Goal: Task Accomplishment & Management: Manage account settings

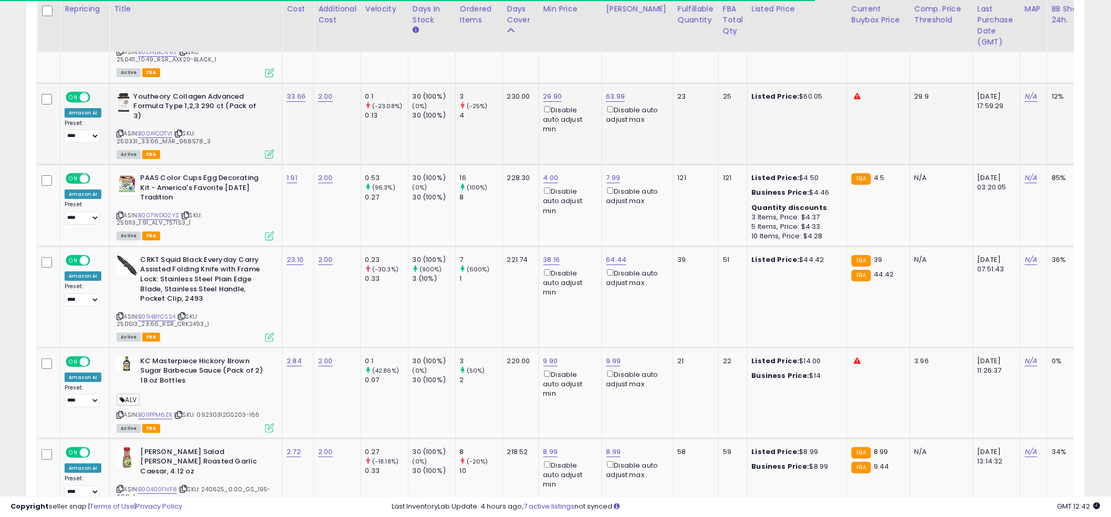
scroll to position [215, 614]
click at [550, 228] on td "4.00 Disable auto adjust min" at bounding box center [570, 206] width 63 height 82
click at [550, 226] on td "4.00 Disable auto adjust min" at bounding box center [570, 206] width 63 height 82
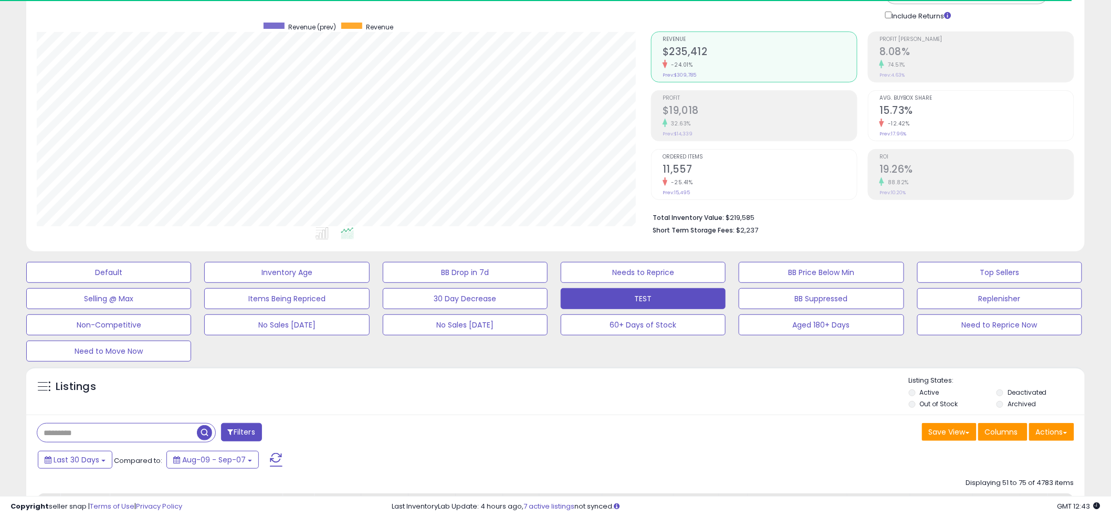
scroll to position [0, 0]
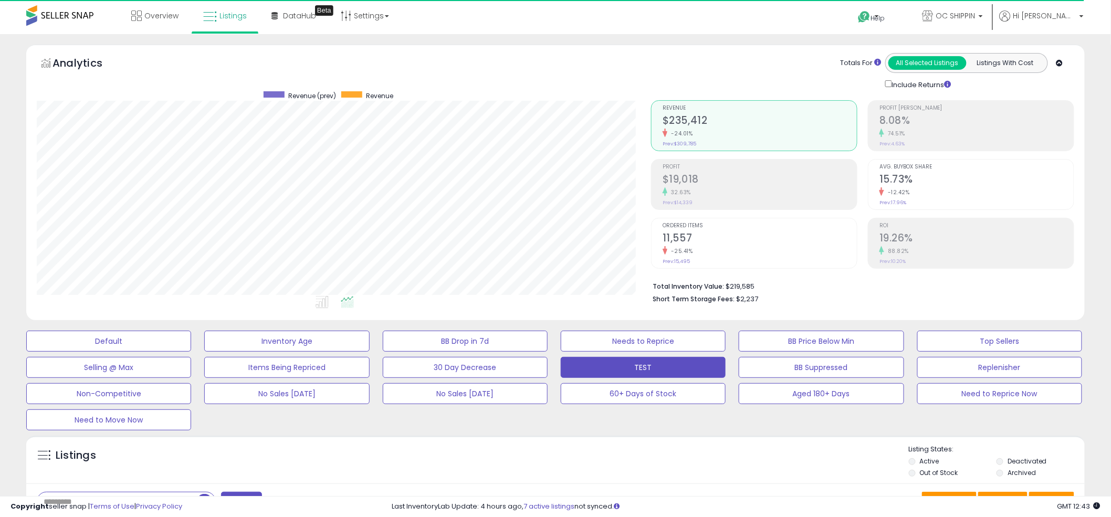
click at [560, 83] on div "Analytics Totals For All Selected Listings Listings With Cost Include Returns" at bounding box center [555, 71] width 1037 height 37
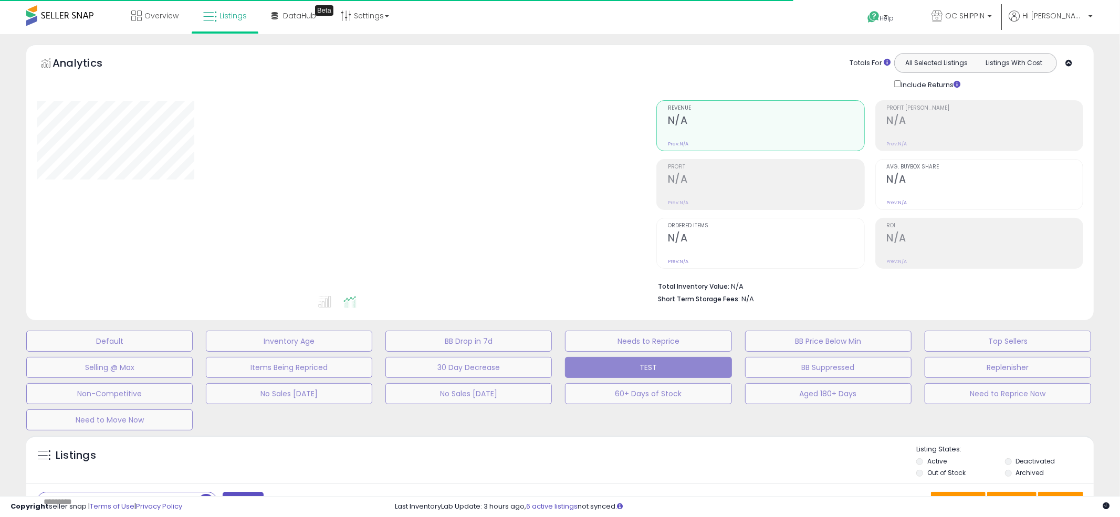
type input "**********"
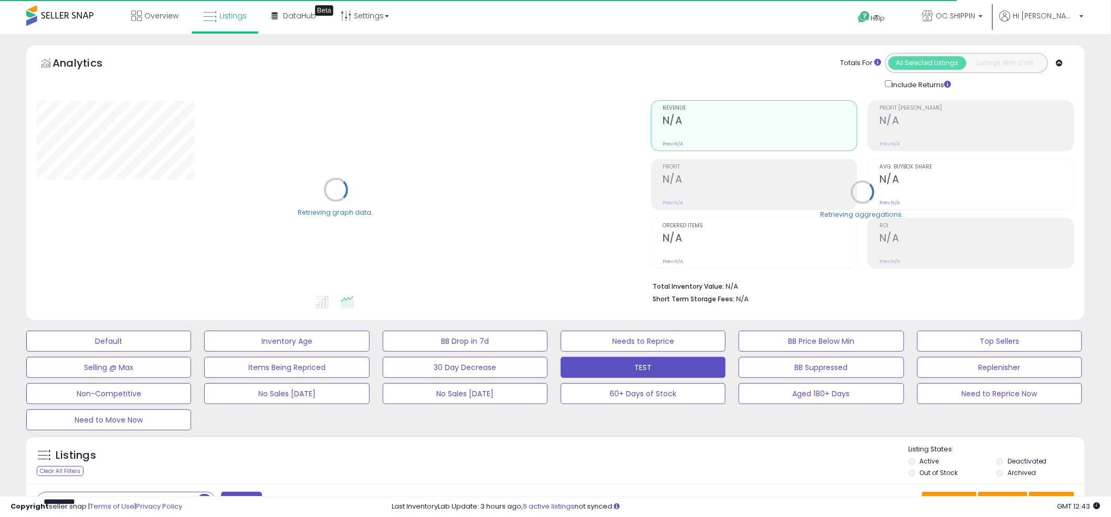
click at [540, 62] on div "Analytics Totals For All Selected Listings Listings With Cost Include Returns" at bounding box center [555, 71] width 1037 height 37
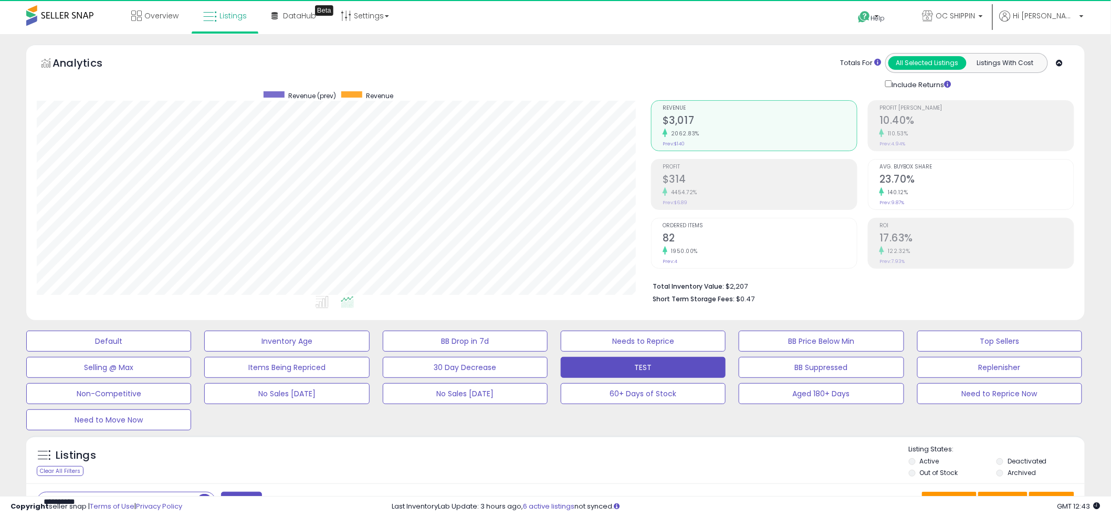
scroll to position [215, 614]
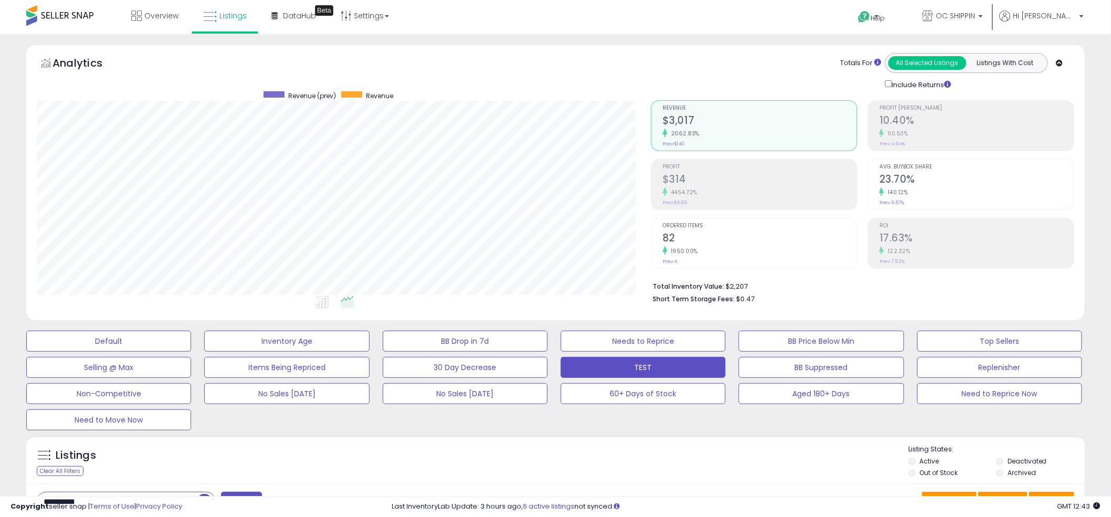
click at [560, 59] on div "Analytics Totals For All Selected Listings Listings With Cost Include Returns" at bounding box center [555, 71] width 1037 height 37
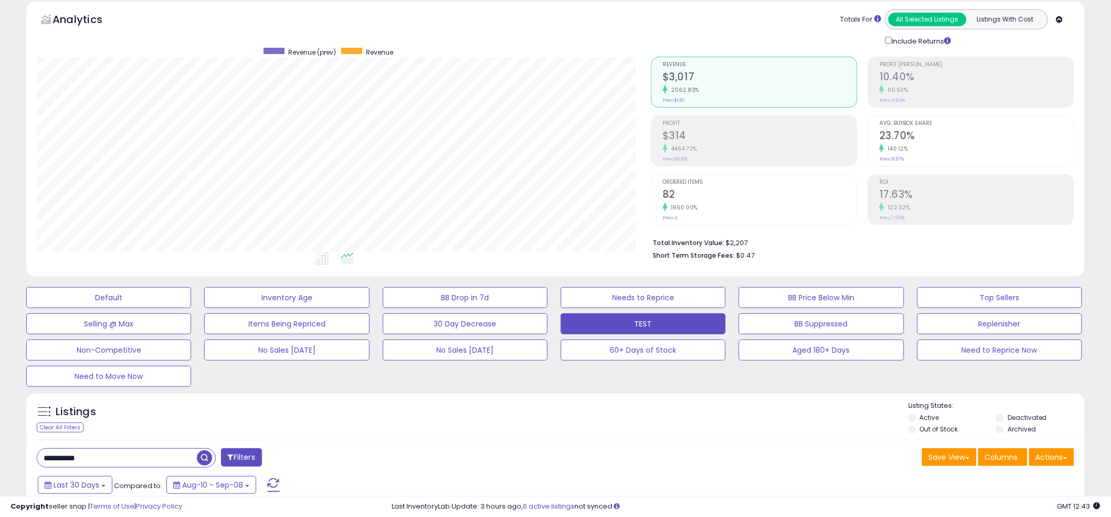
scroll to position [222, 0]
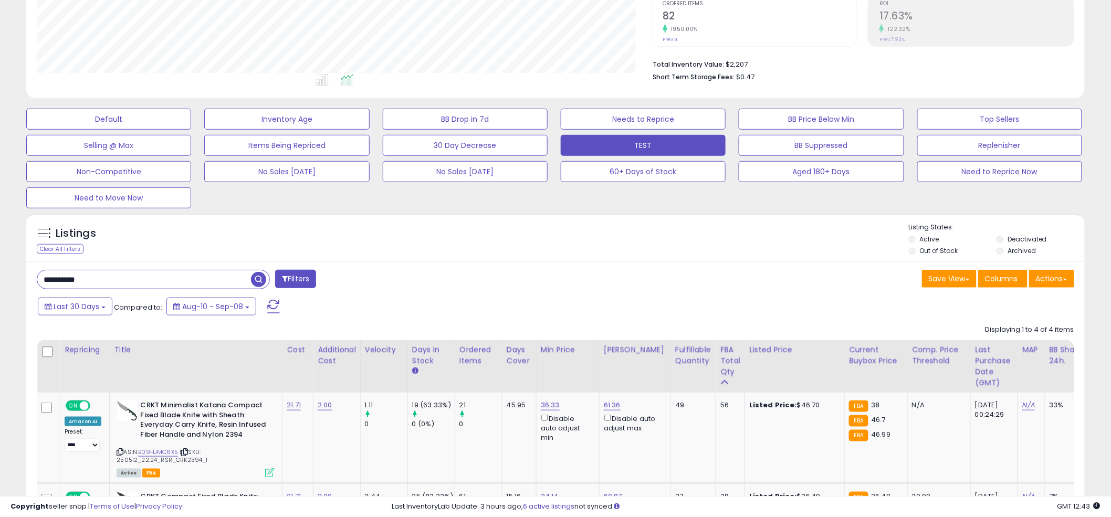
click at [121, 281] on input "**********" at bounding box center [144, 279] width 214 height 18
click at [120, 281] on input "**********" at bounding box center [144, 279] width 214 height 18
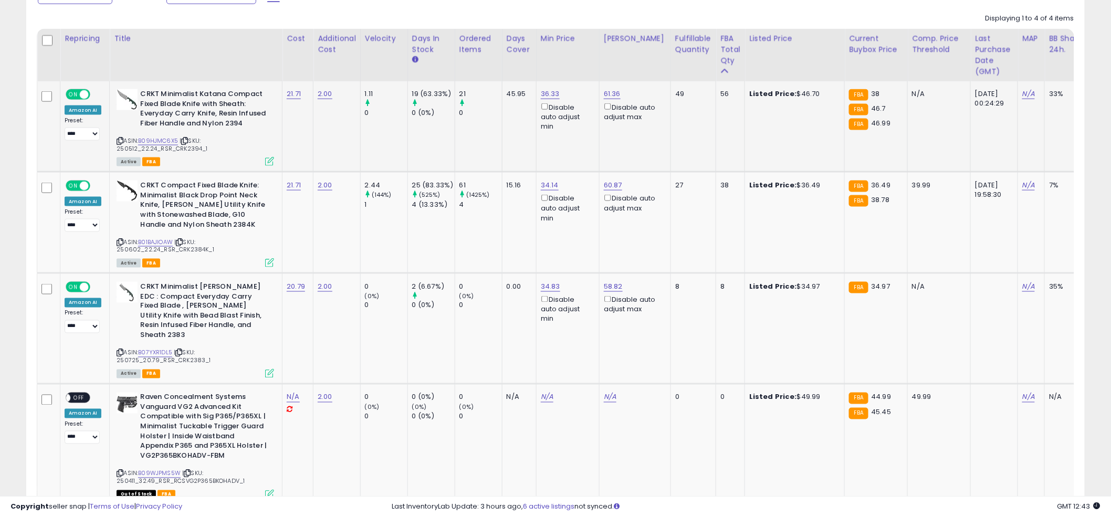
scroll to position [534, 0]
click at [547, 240] on td "34.14 Disable auto adjust min" at bounding box center [567, 222] width 63 height 101
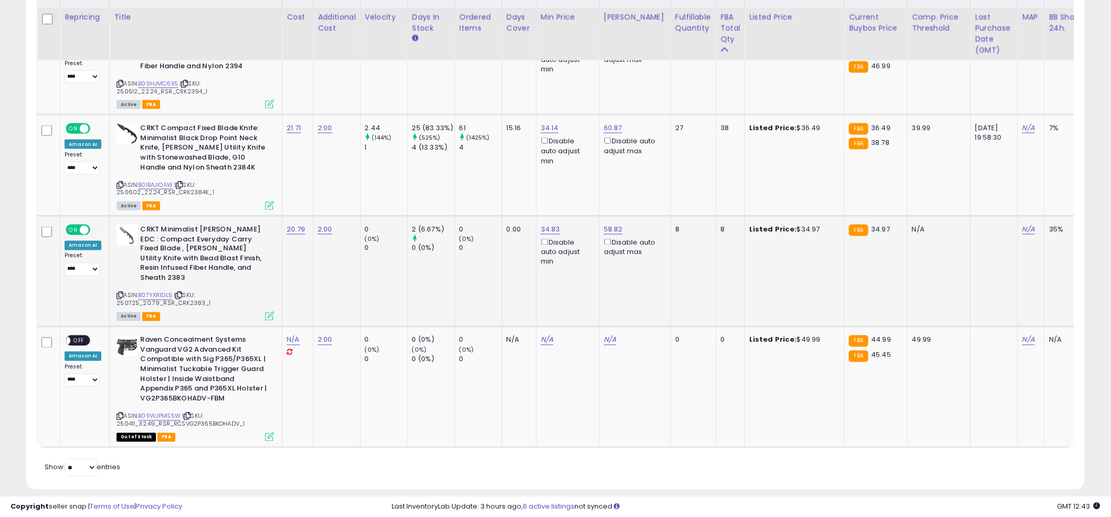
scroll to position [590, 0]
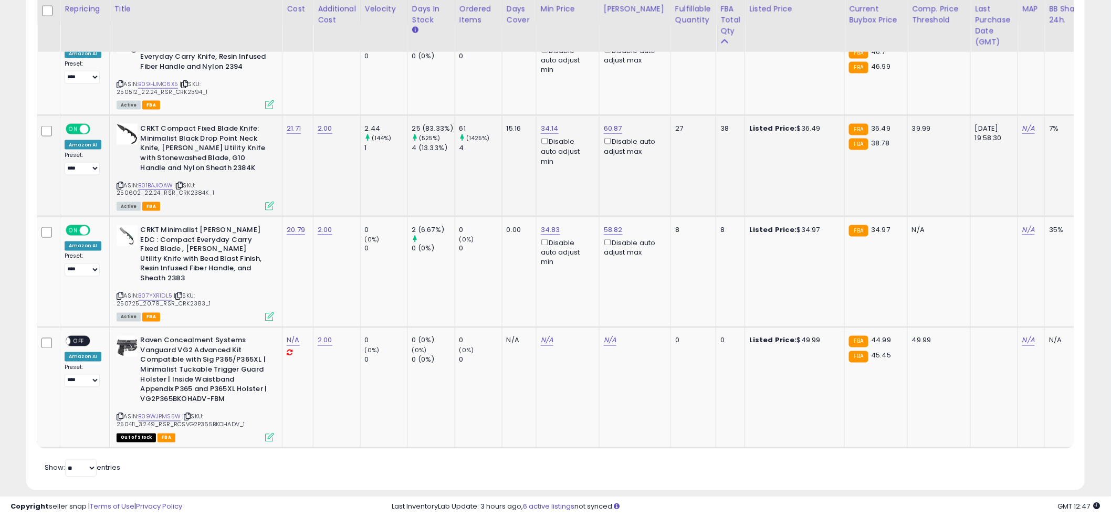
click at [503, 184] on td "15.16" at bounding box center [519, 165] width 34 height 101
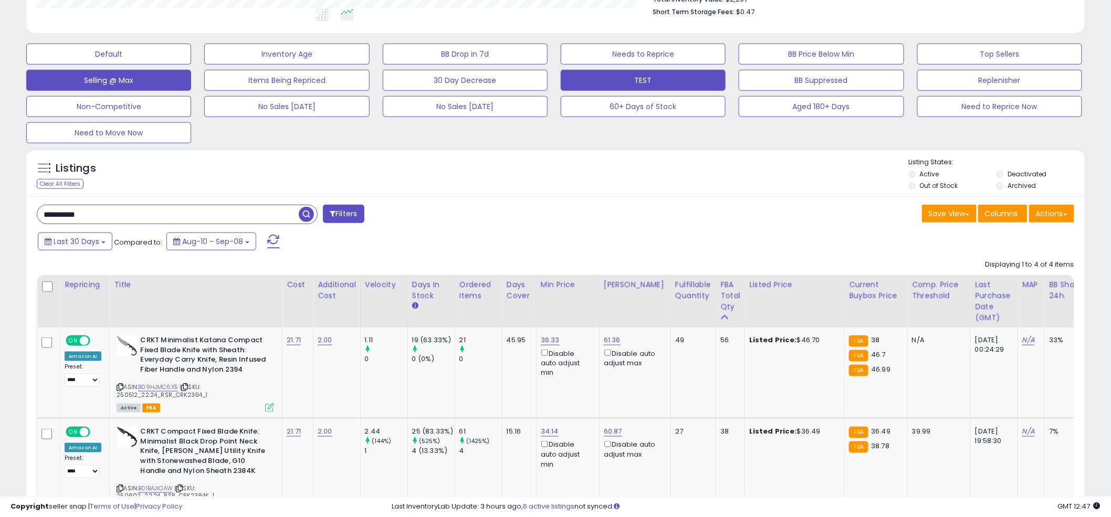
scroll to position [407, 0]
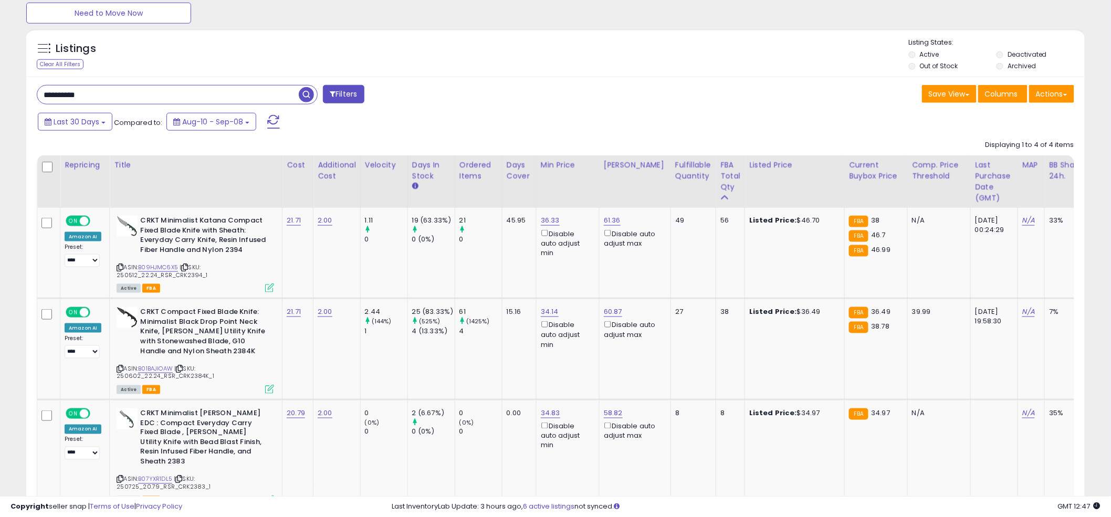
click at [161, 95] on input "**********" at bounding box center [167, 95] width 261 height 18
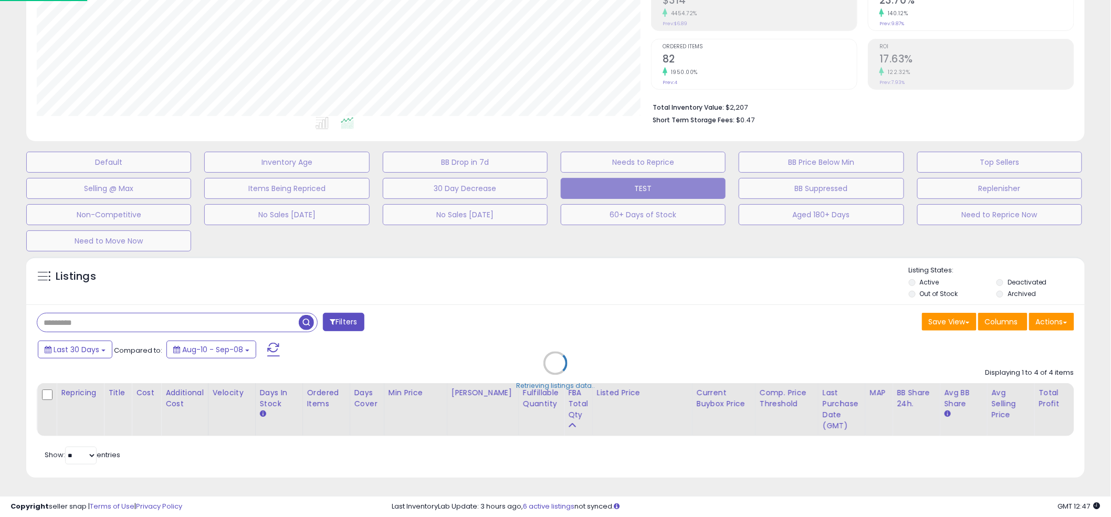
scroll to position [215, 620]
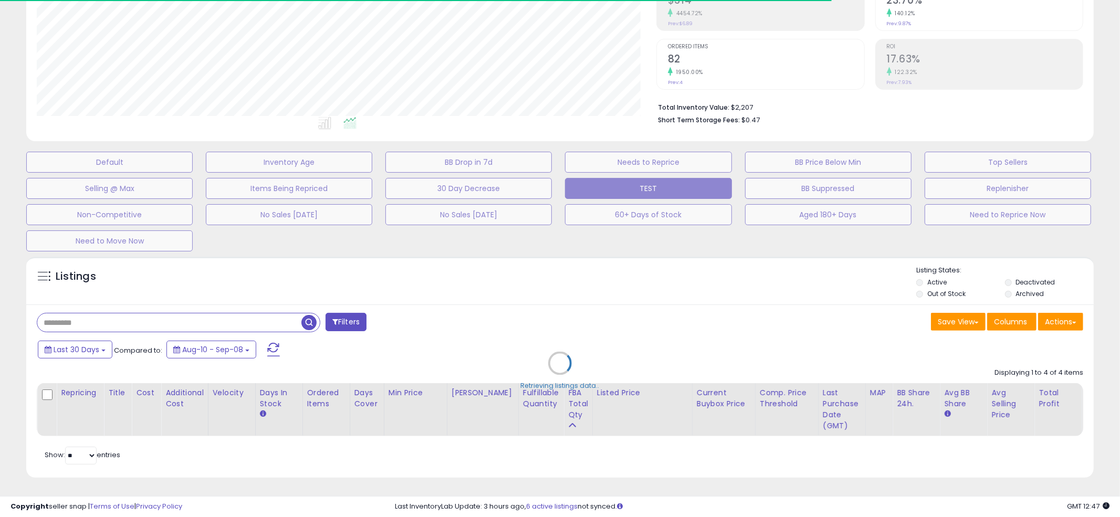
click at [556, 271] on div "Retrieving listings data.." at bounding box center [559, 370] width 1083 height 239
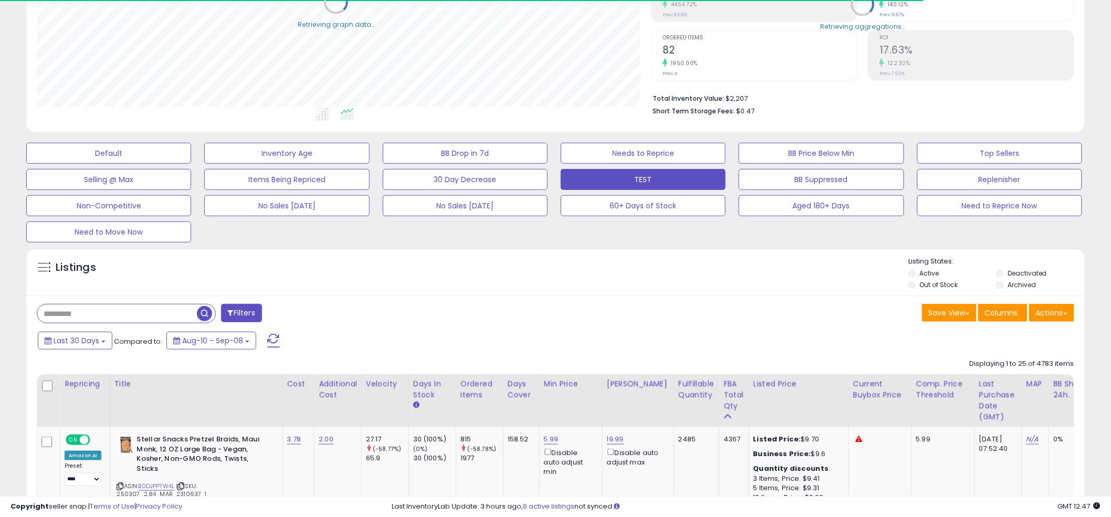
scroll to position [524732, 524332]
click at [550, 258] on div "Listings" at bounding box center [555, 275] width 1058 height 36
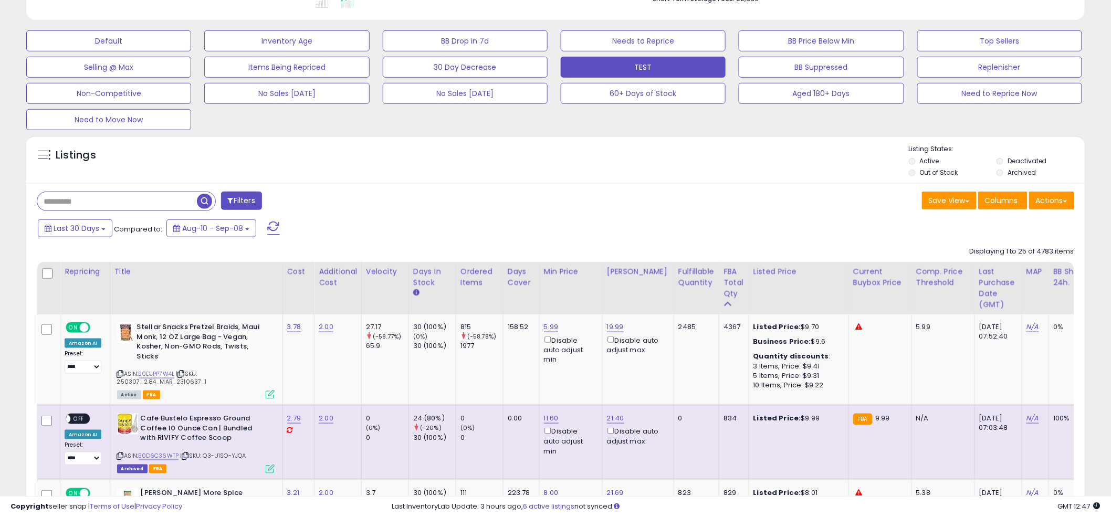
scroll to position [228, 0]
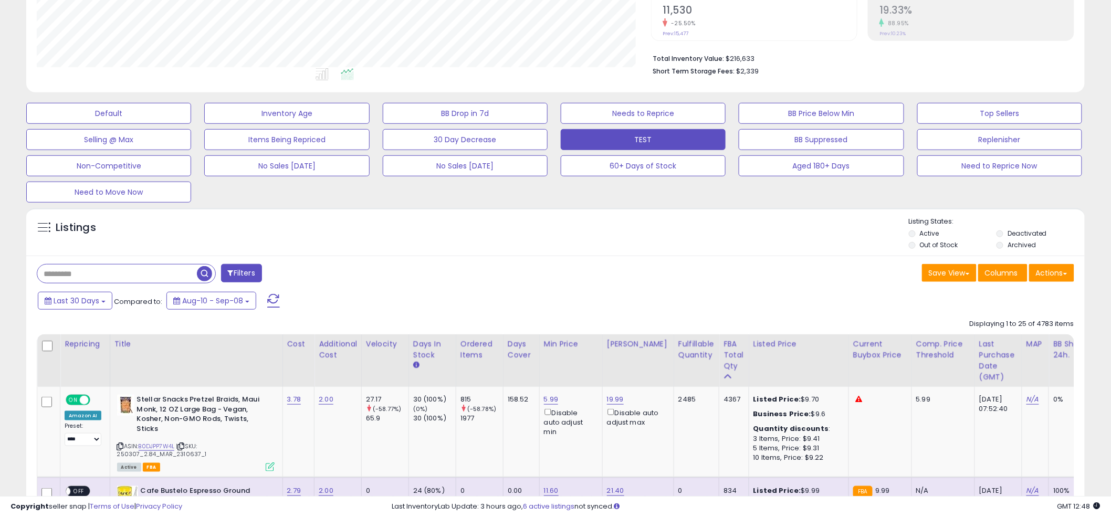
click at [588, 226] on div "Listings" at bounding box center [555, 235] width 1058 height 36
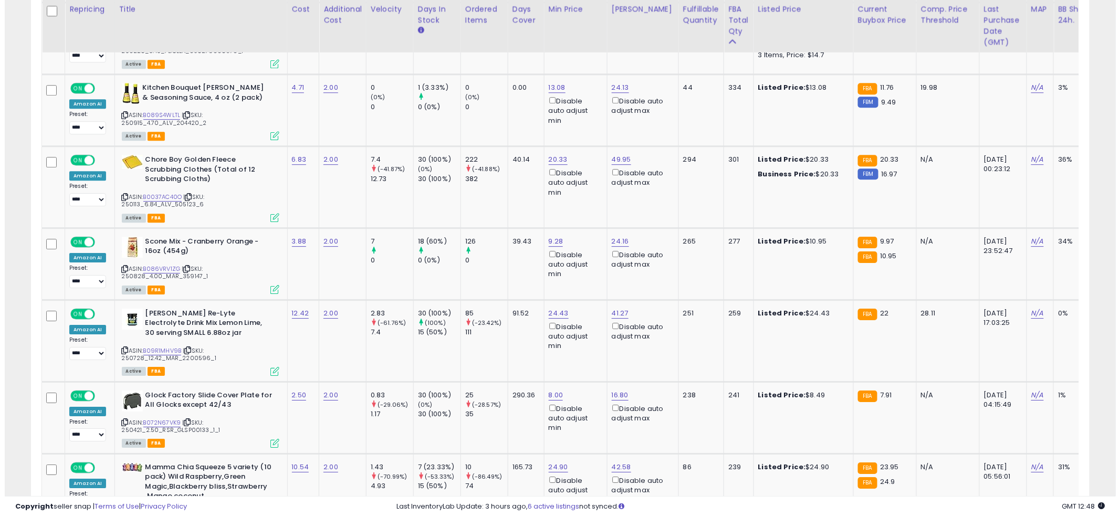
scroll to position [1231, 0]
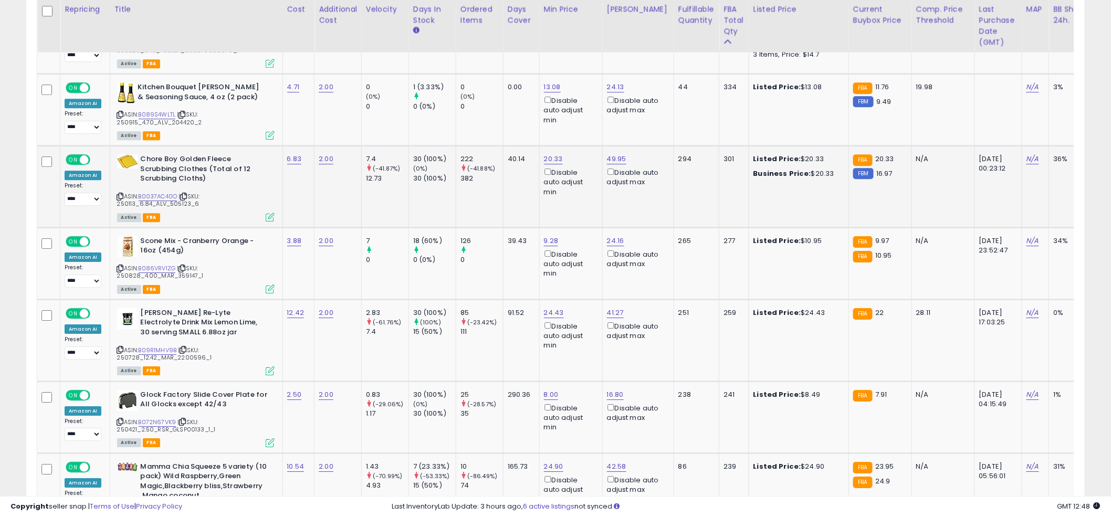
click at [268, 215] on icon at bounding box center [270, 217] width 9 height 9
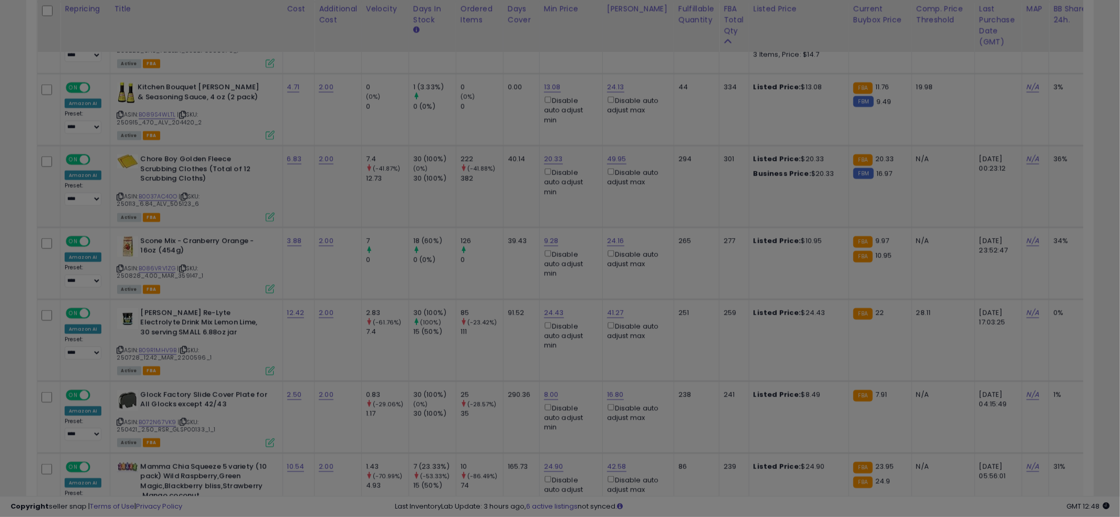
scroll to position [215, 620]
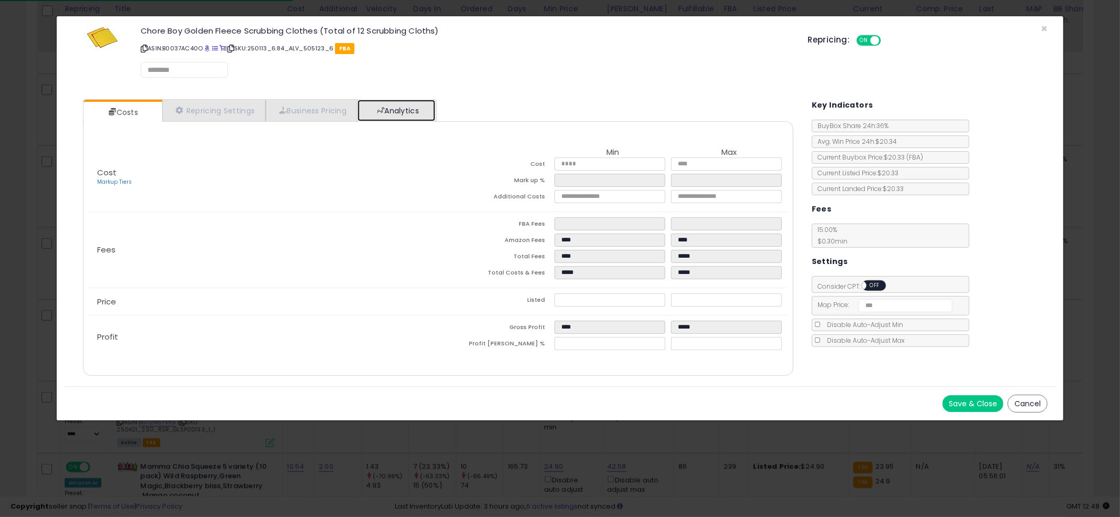
click at [416, 103] on link "Analytics" at bounding box center [396, 111] width 78 height 22
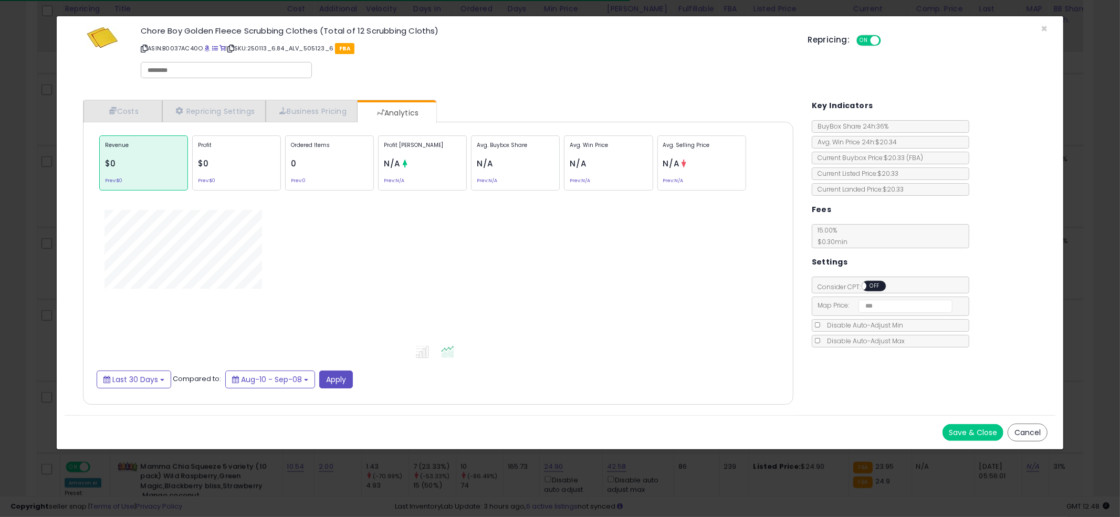
click at [573, 87] on div "× Close Chore Boy Golden Fleece Scrubbing Clothes (Total of 12 Scrubbing Cloths…" at bounding box center [560, 54] width 991 height 76
click at [337, 163] on div "Ordered Items 208 Prev: 396" at bounding box center [329, 162] width 89 height 55
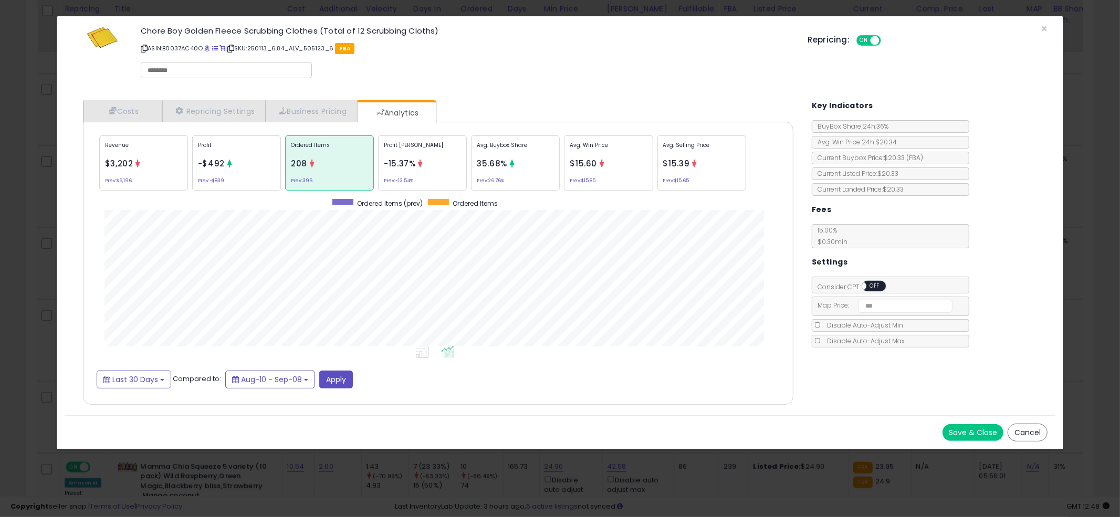
click at [4, 220] on div "× Close Chore Boy Golden Fleece Scrubbing Clothes (Total of 12 Scrubbing Cloths…" at bounding box center [560, 258] width 1120 height 517
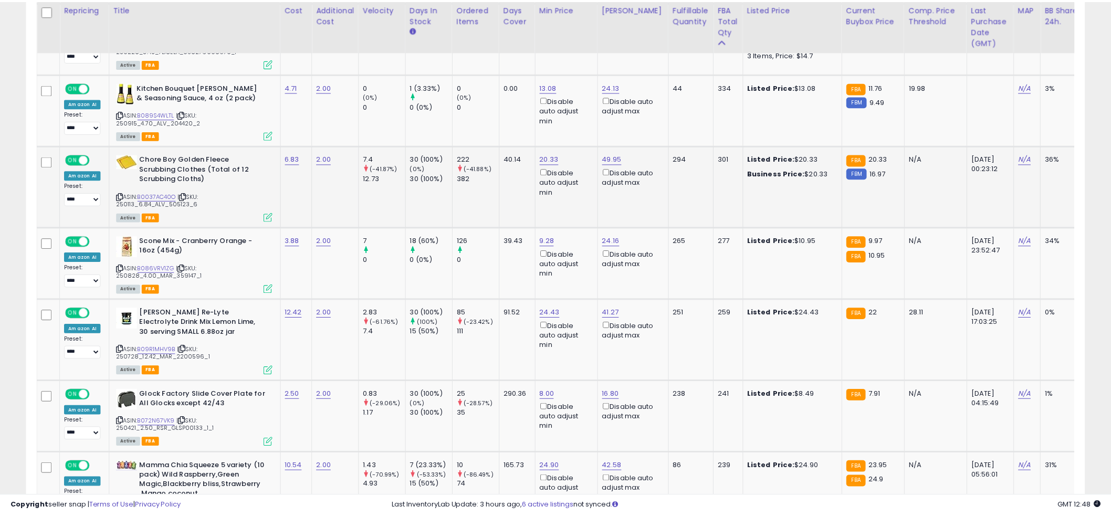
scroll to position [524732, 524332]
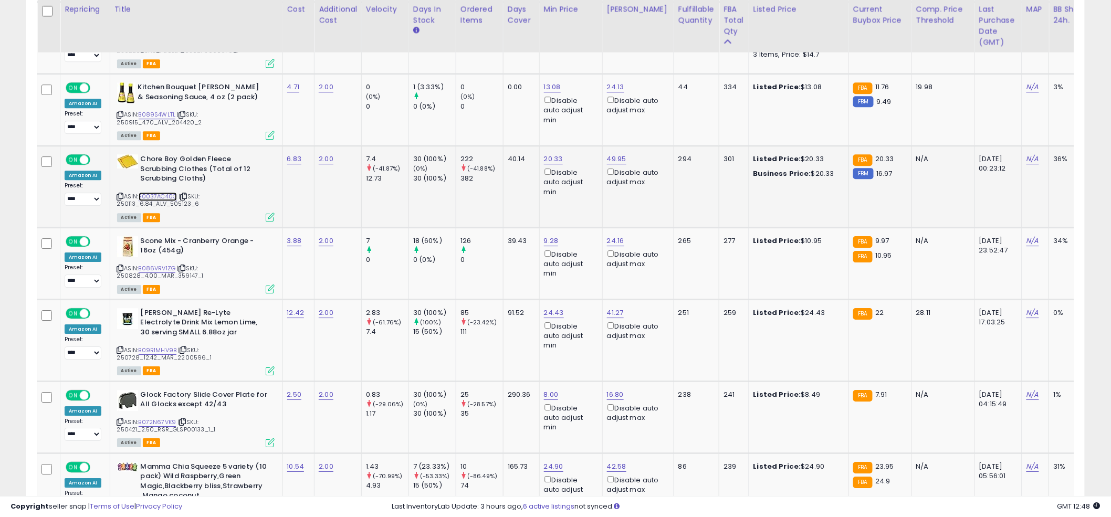
click at [149, 192] on link "B0037AC40O" at bounding box center [158, 196] width 39 height 9
click at [543, 203] on td "20.33 Disable auto adjust min" at bounding box center [570, 187] width 63 height 82
click at [544, 205] on td "20.33 Disable auto adjust min" at bounding box center [570, 187] width 63 height 82
click at [539, 204] on td "20.33 Disable auto adjust min" at bounding box center [570, 187] width 63 height 82
drag, startPoint x: 548, startPoint y: 203, endPoint x: 518, endPoint y: 205, distance: 30.0
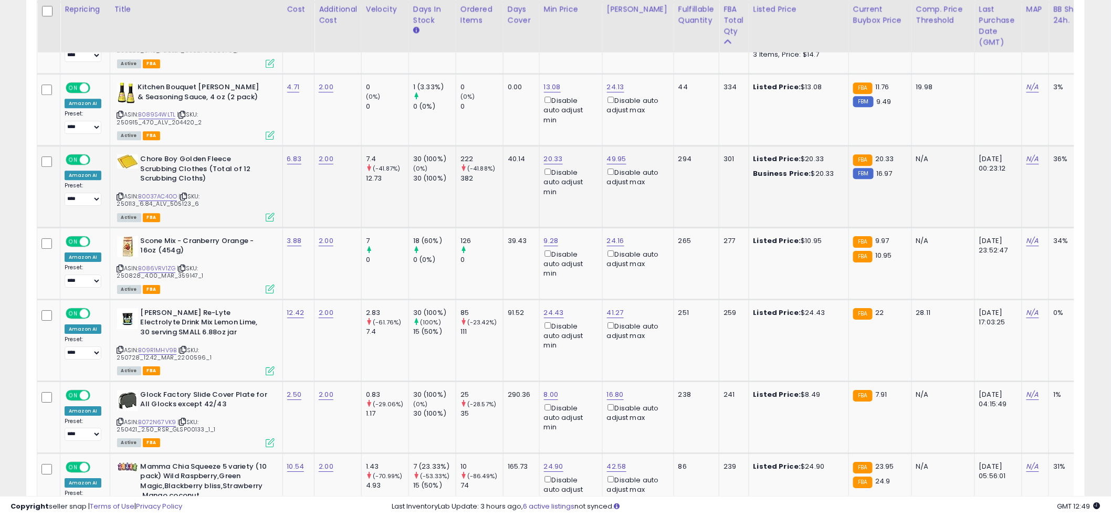
click at [545, 203] on td "20.33 Disable auto adjust min" at bounding box center [570, 187] width 63 height 82
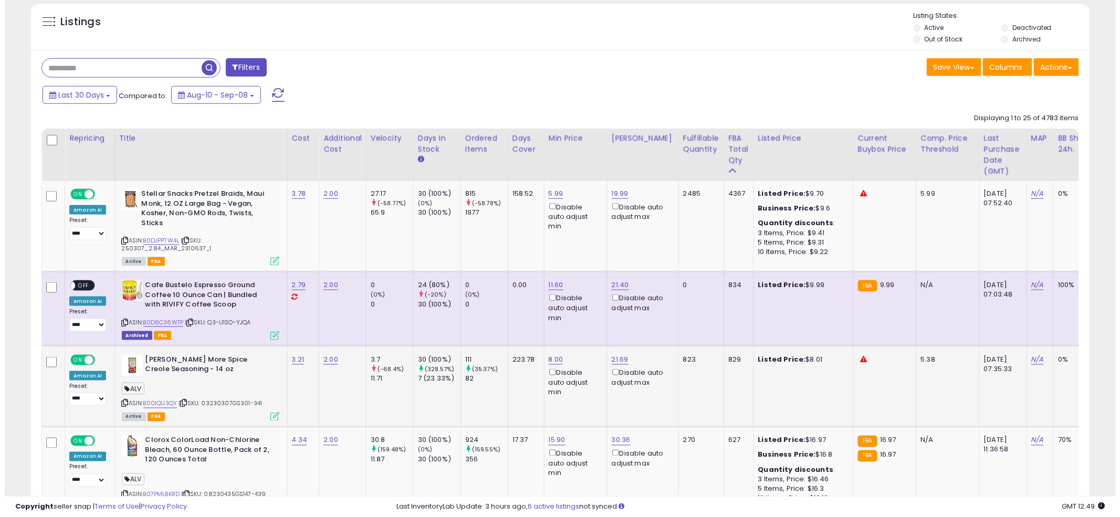
scroll to position [378, 0]
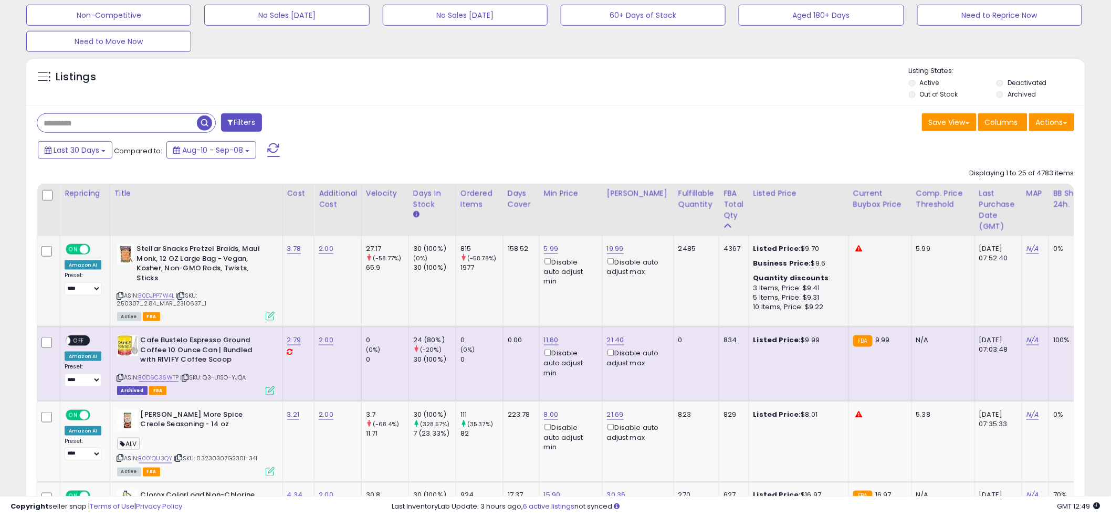
click at [269, 316] on icon at bounding box center [270, 316] width 9 height 9
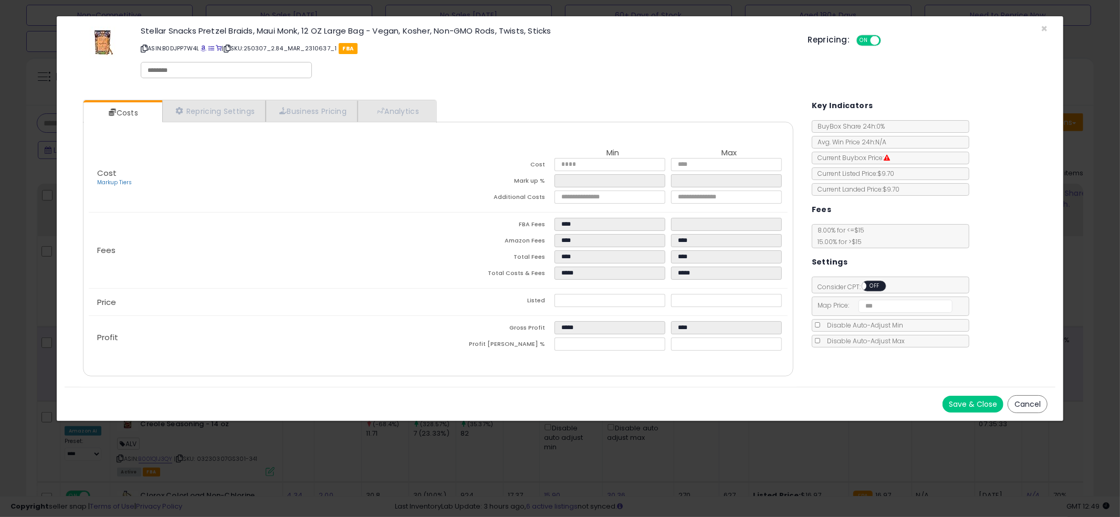
click at [868, 283] on span "OFF" at bounding box center [874, 286] width 17 height 9
click at [194, 118] on link "Repricing Settings" at bounding box center [214, 111] width 104 height 22
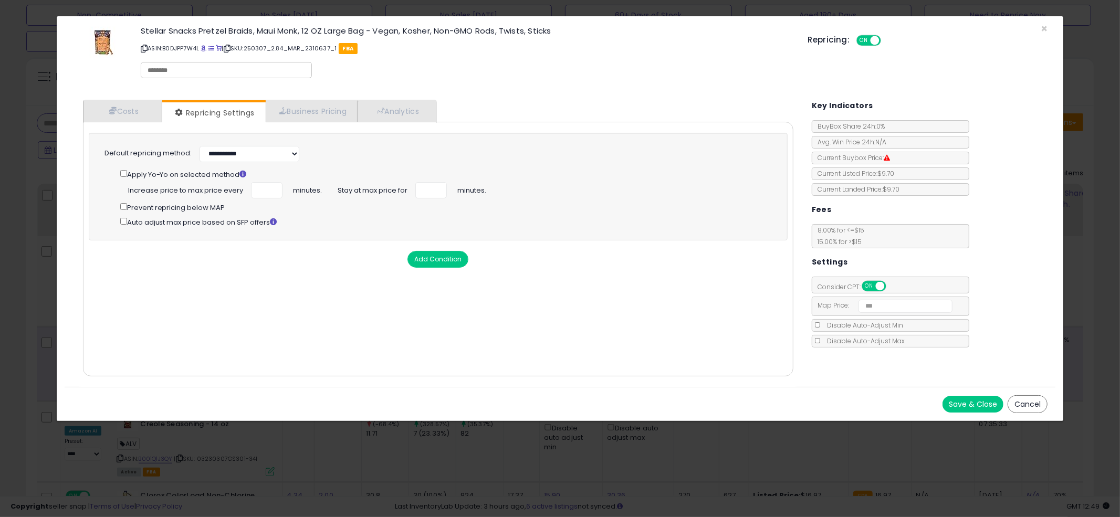
click at [982, 403] on button "Save & Close" at bounding box center [972, 404] width 61 height 17
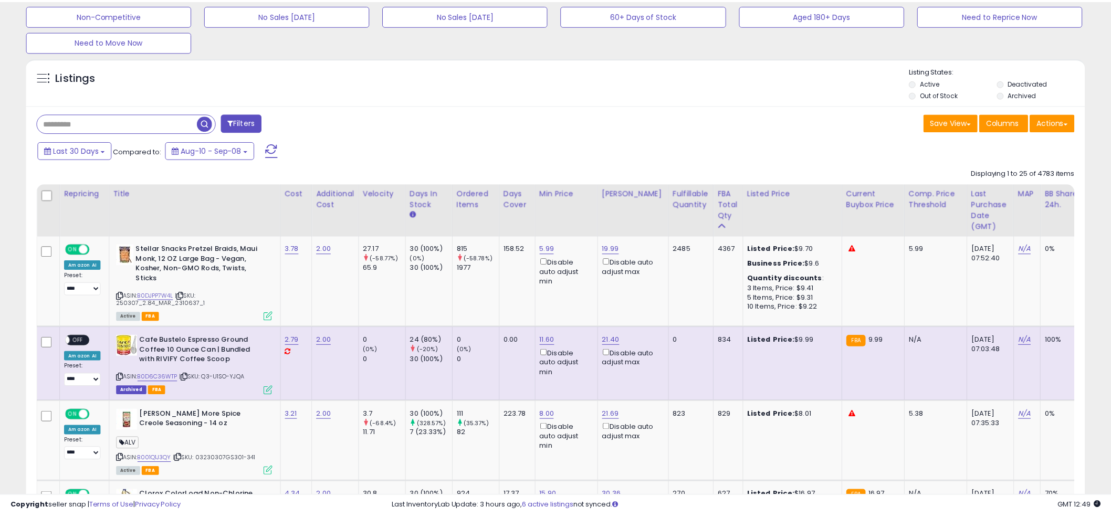
scroll to position [524732, 524332]
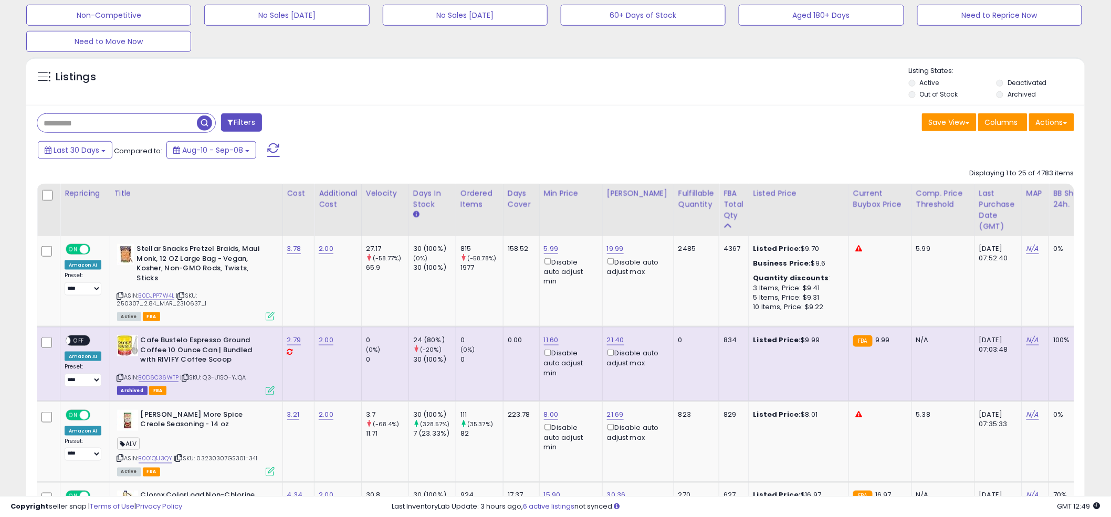
click at [552, 147] on div "Last 30 Days Compared to: Aug-10 - Sep-08" at bounding box center [424, 152] width 778 height 24
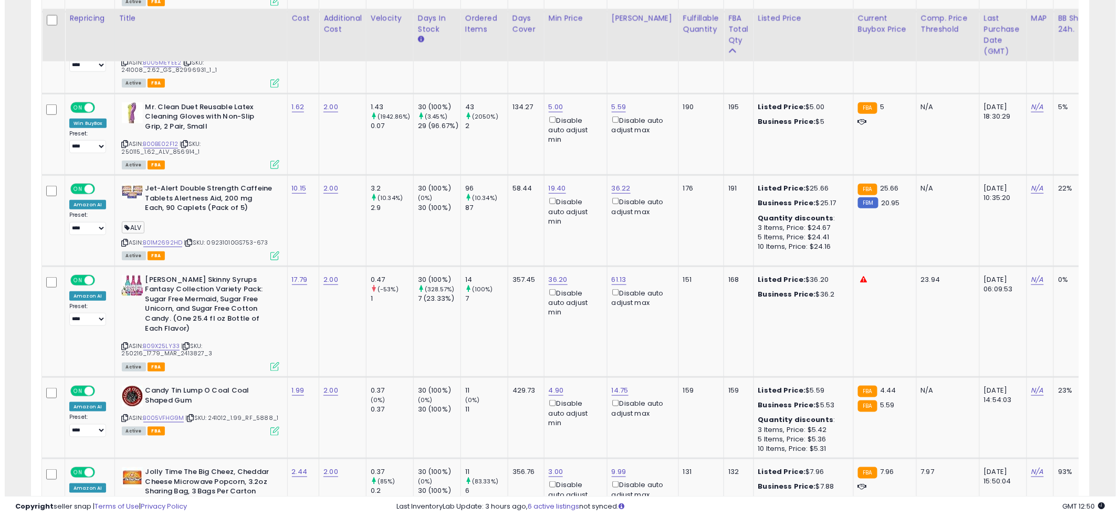
scroll to position [2082, 0]
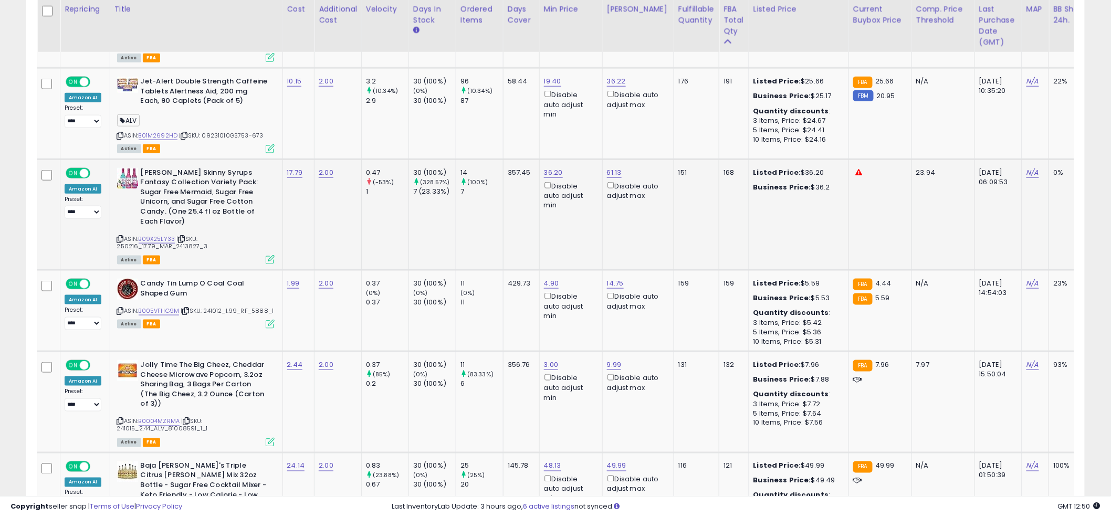
drag, startPoint x: 150, startPoint y: 208, endPoint x: 147, endPoint y: 192, distance: 16.0
click at [152, 235] on link "B09X25LY33" at bounding box center [157, 239] width 37 height 9
click at [268, 255] on icon at bounding box center [270, 259] width 9 height 9
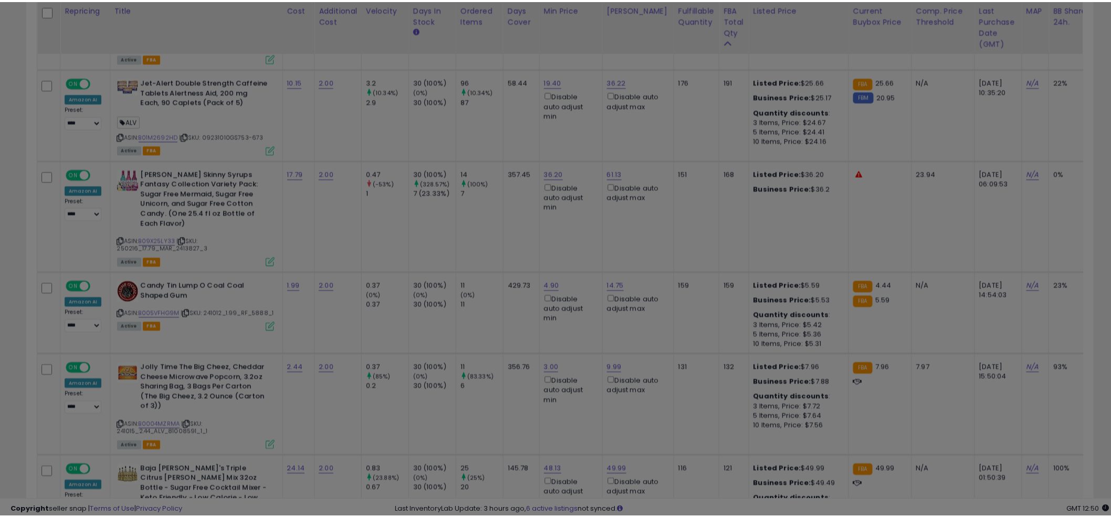
scroll to position [215, 620]
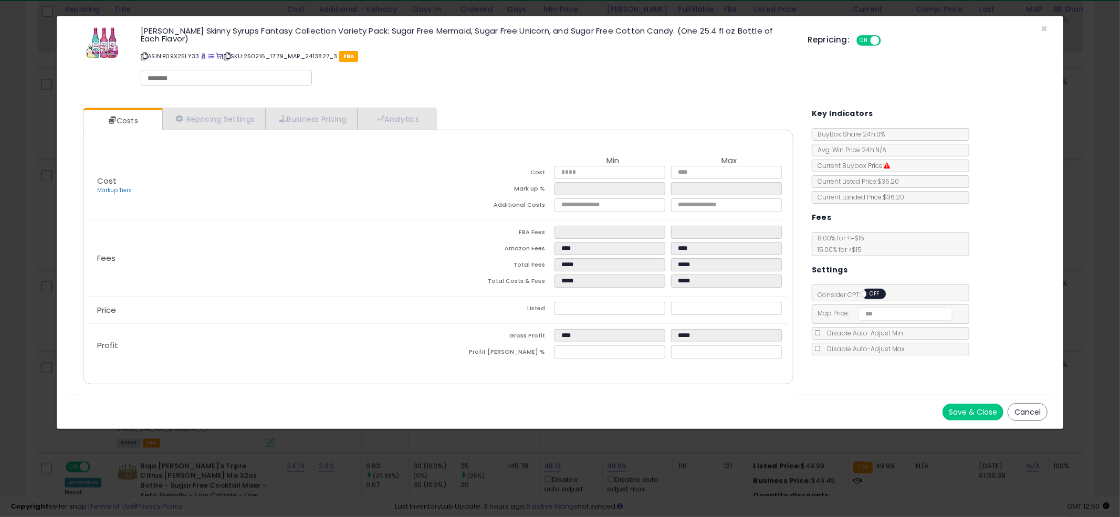
click at [18, 126] on div "× Close Jordan's Skinny Syrups Fantasy Collection Variety Pack: Sugar Free Merm…" at bounding box center [560, 258] width 1120 height 517
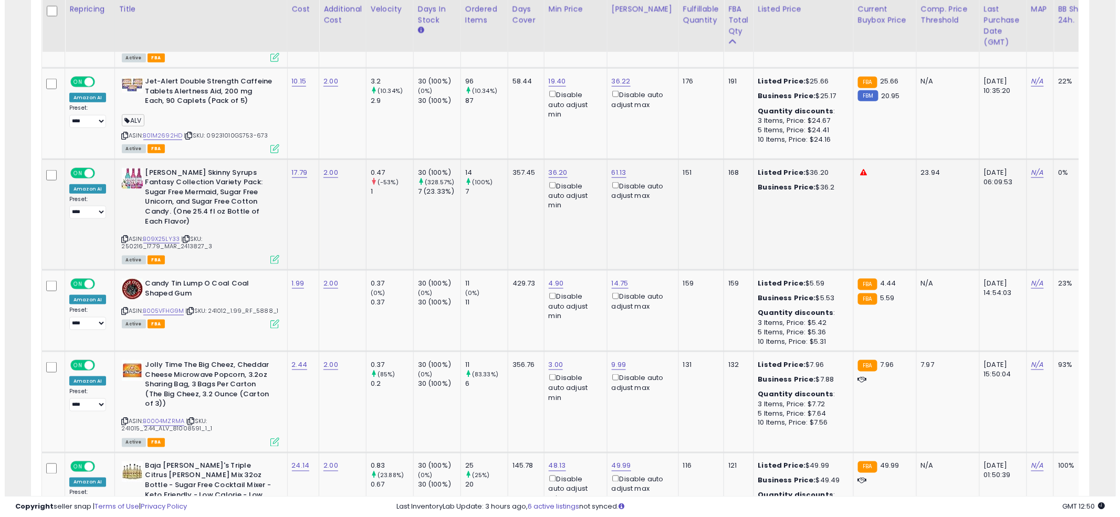
scroll to position [524732, 524332]
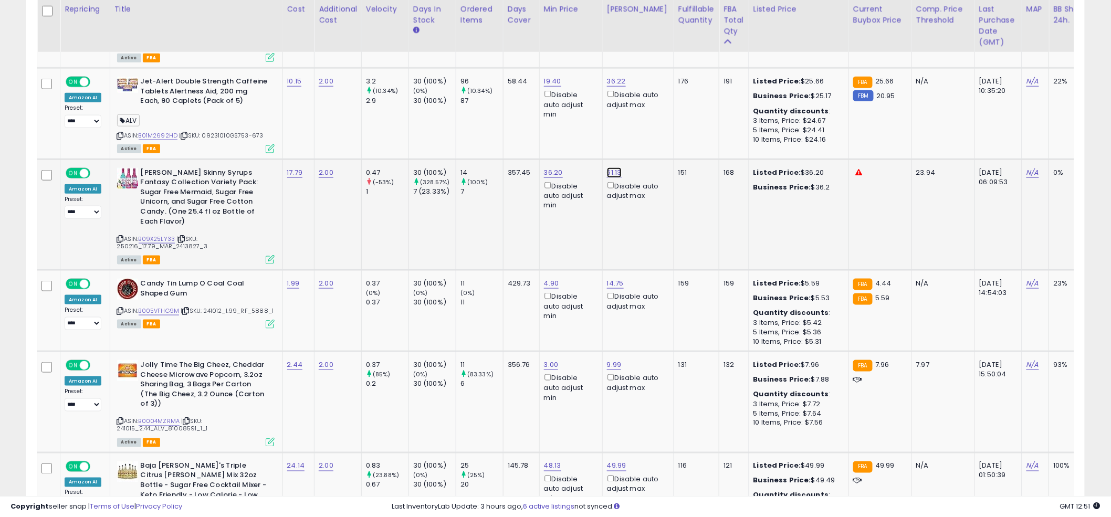
click at [611, 167] on link "61.13" at bounding box center [614, 172] width 15 height 10
click at [563, 119] on input "*****" at bounding box center [586, 120] width 93 height 18
type input "*****"
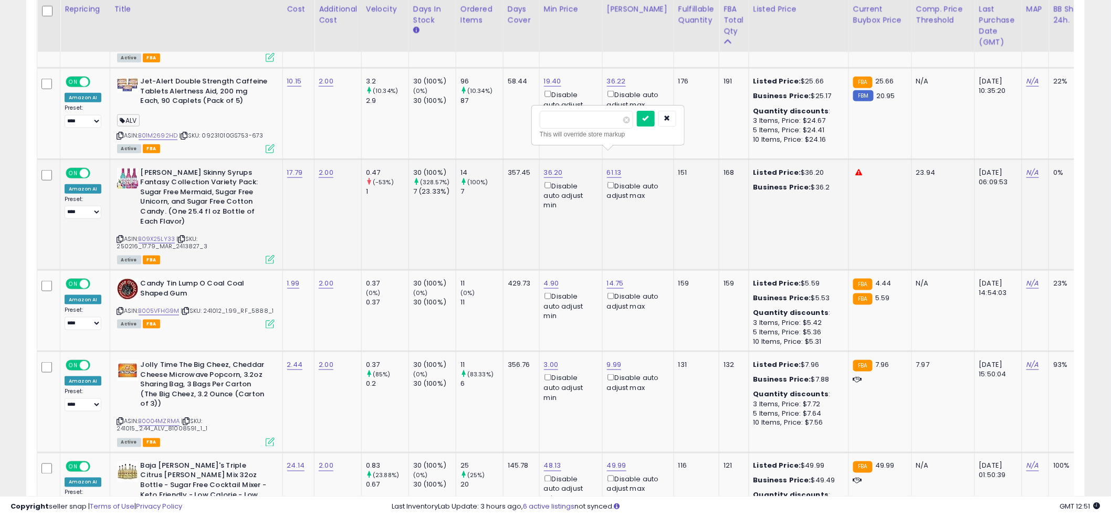
click button "submit" at bounding box center [646, 119] width 18 height 16
click at [554, 167] on link "36.20" at bounding box center [553, 172] width 19 height 10
click at [533, 122] on input "*****" at bounding box center [525, 120] width 93 height 18
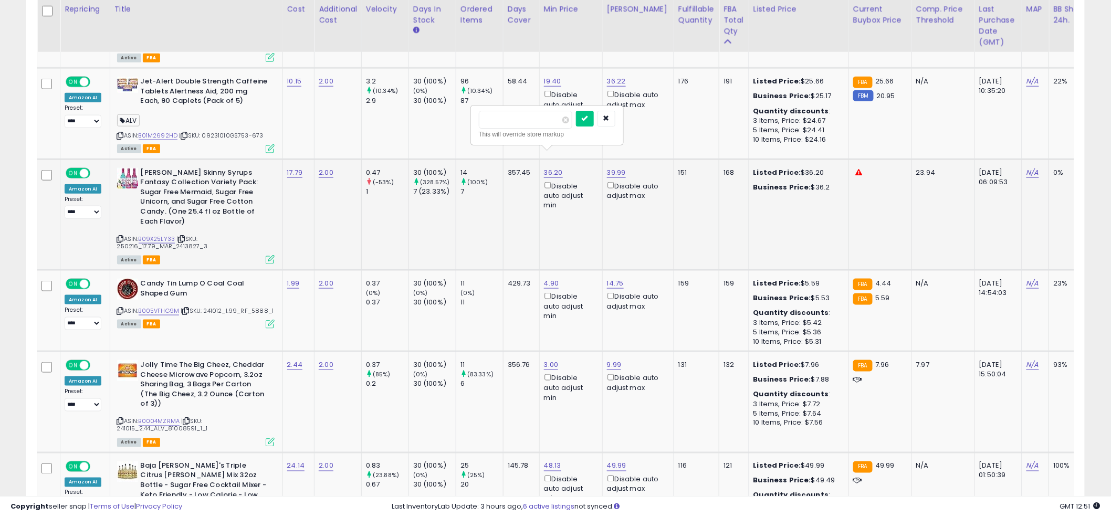
type input "*****"
click button "submit" at bounding box center [585, 119] width 18 height 16
click at [507, 215] on td "357.45" at bounding box center [521, 214] width 36 height 111
click at [169, 206] on div "ASIN: B09X25LY33 | SKU: 250216_17.79_MAR_2413827_3 Active FBA" at bounding box center [195, 215] width 157 height 95
click at [165, 235] on link "B09X25LY33" at bounding box center [157, 239] width 37 height 9
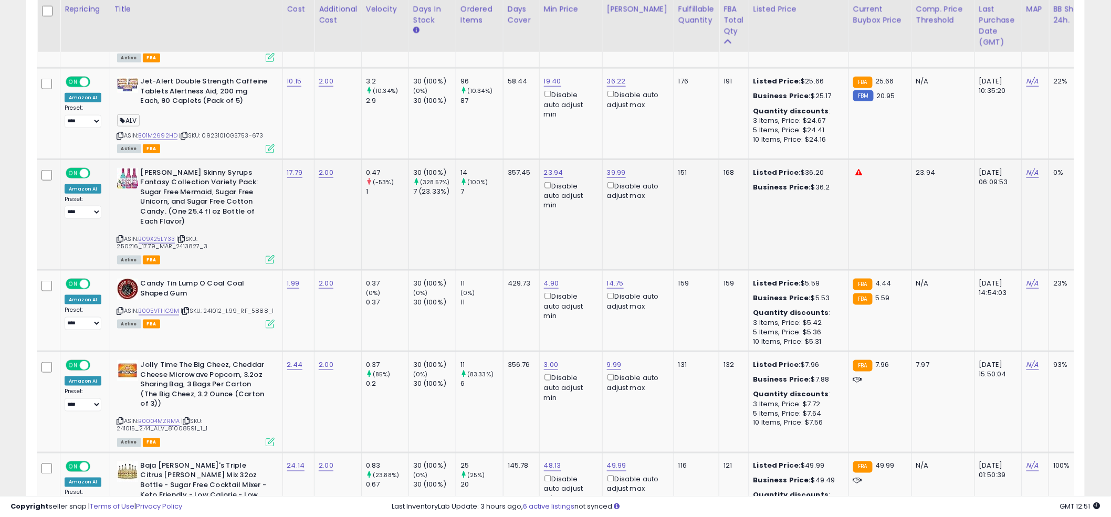
click at [265, 233] on div "ASIN: B09X25LY33 | SKU: 250216_17.79_MAR_2413827_3 Active FBA" at bounding box center [195, 215] width 157 height 95
click at [269, 255] on icon at bounding box center [270, 259] width 9 height 9
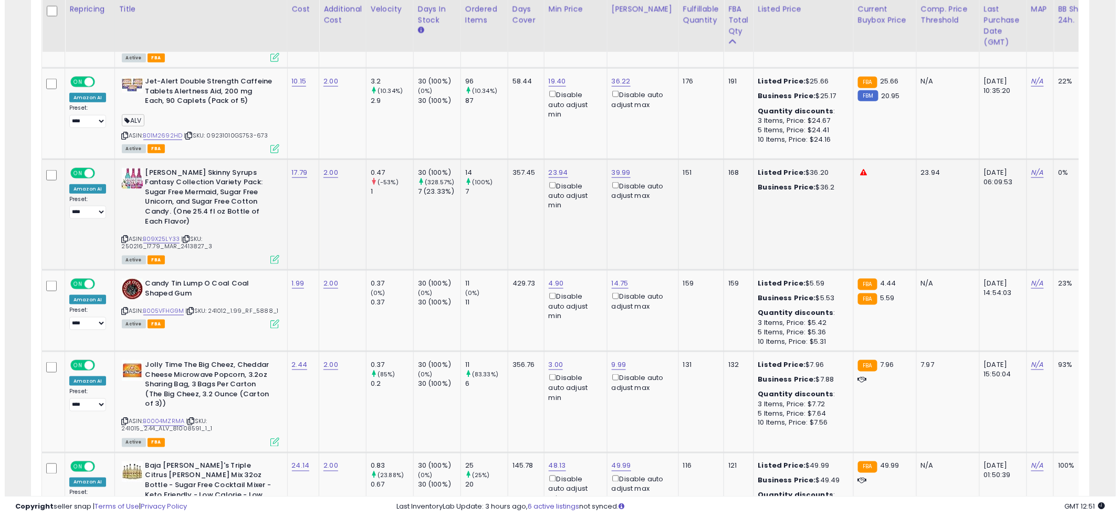
scroll to position [215, 620]
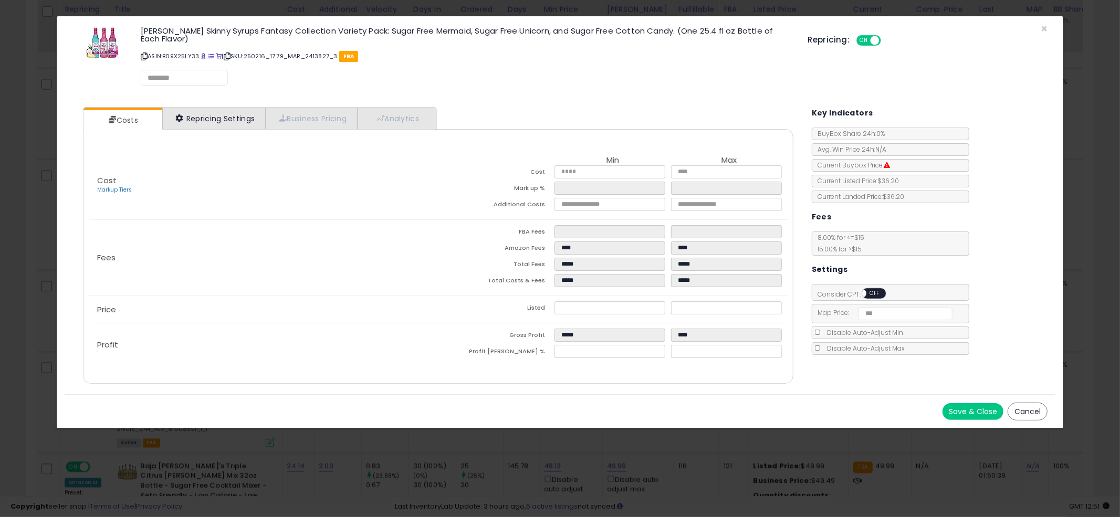
select select "*********"
click at [237, 117] on link "Repricing Settings" at bounding box center [214, 119] width 104 height 22
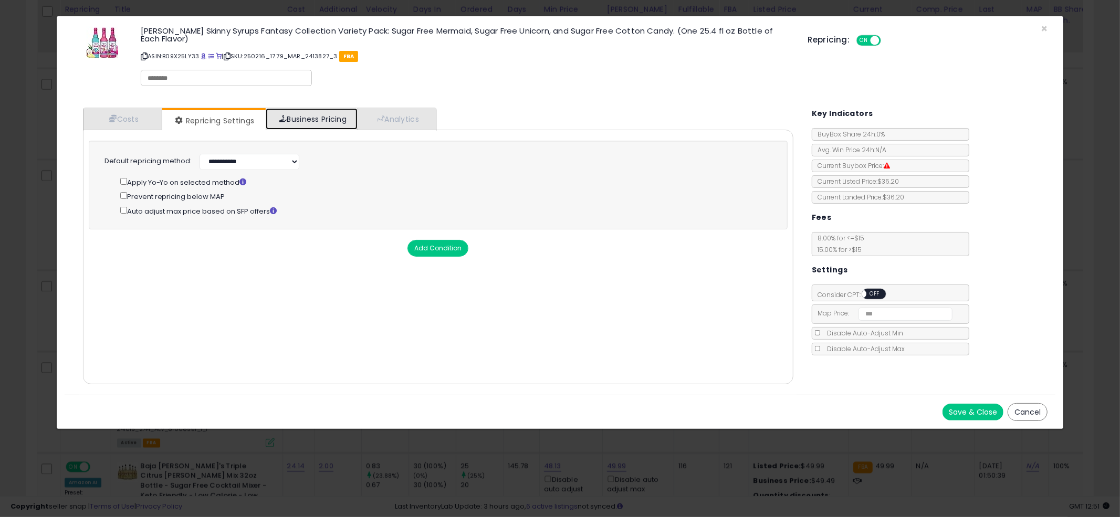
click at [318, 118] on link "Business Pricing" at bounding box center [312, 119] width 92 height 22
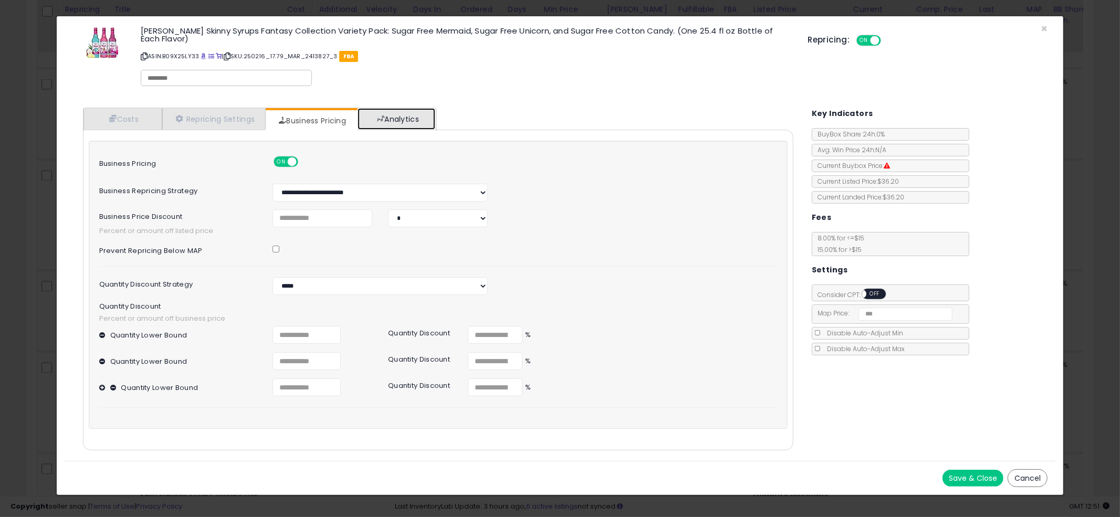
click at [423, 113] on link "Analytics" at bounding box center [396, 119] width 78 height 22
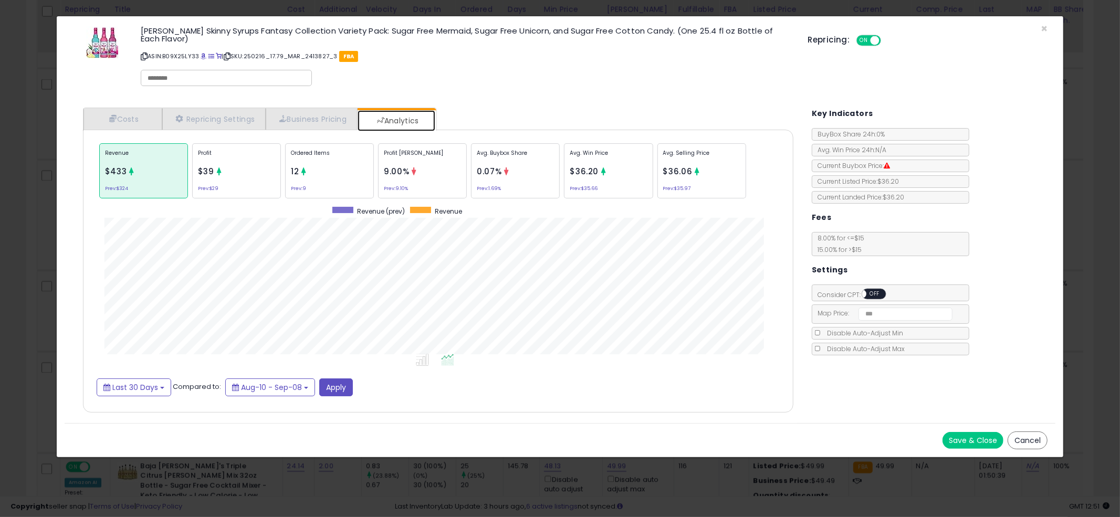
scroll to position [322, 731]
click at [301, 117] on link "Business Pricing" at bounding box center [312, 119] width 92 height 22
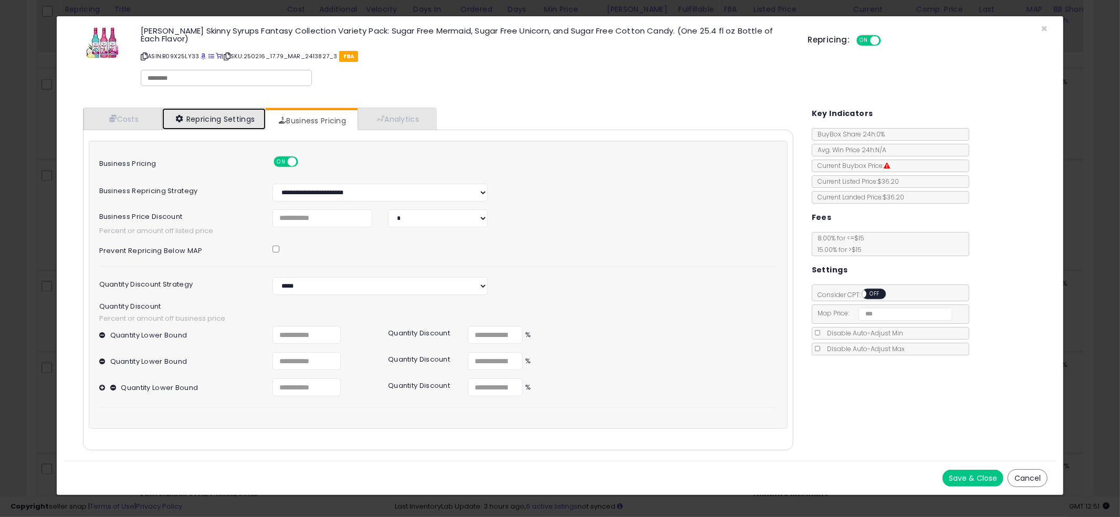
click at [222, 119] on link "Repricing Settings" at bounding box center [214, 119] width 104 height 22
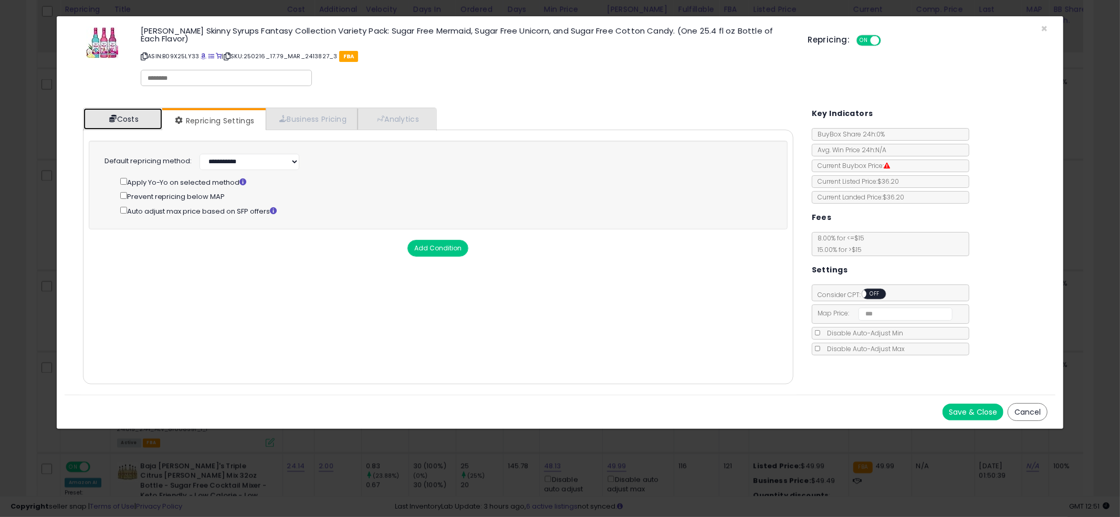
click at [116, 113] on link "Costs" at bounding box center [122, 119] width 79 height 22
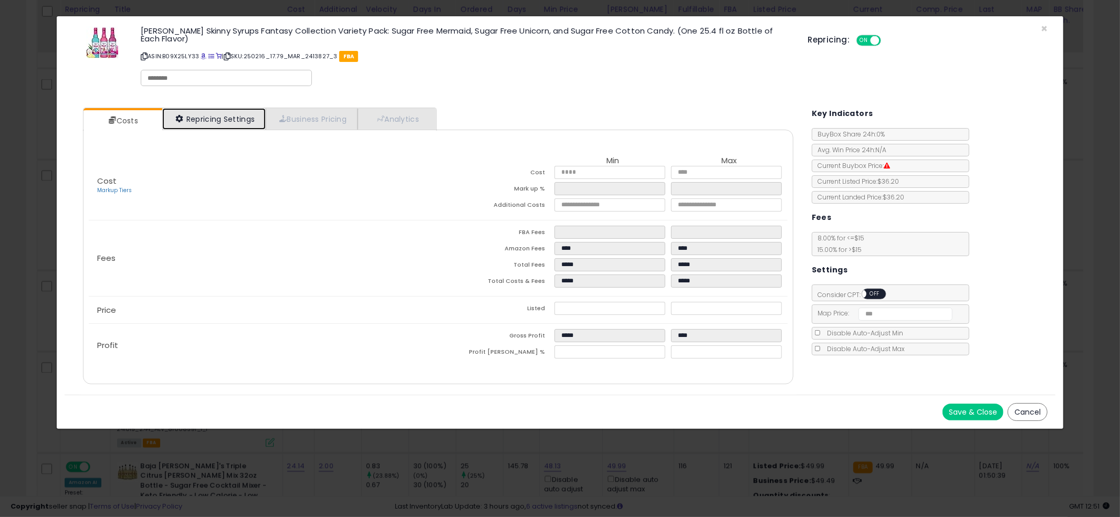
click at [205, 112] on link "Repricing Settings" at bounding box center [214, 119] width 104 height 22
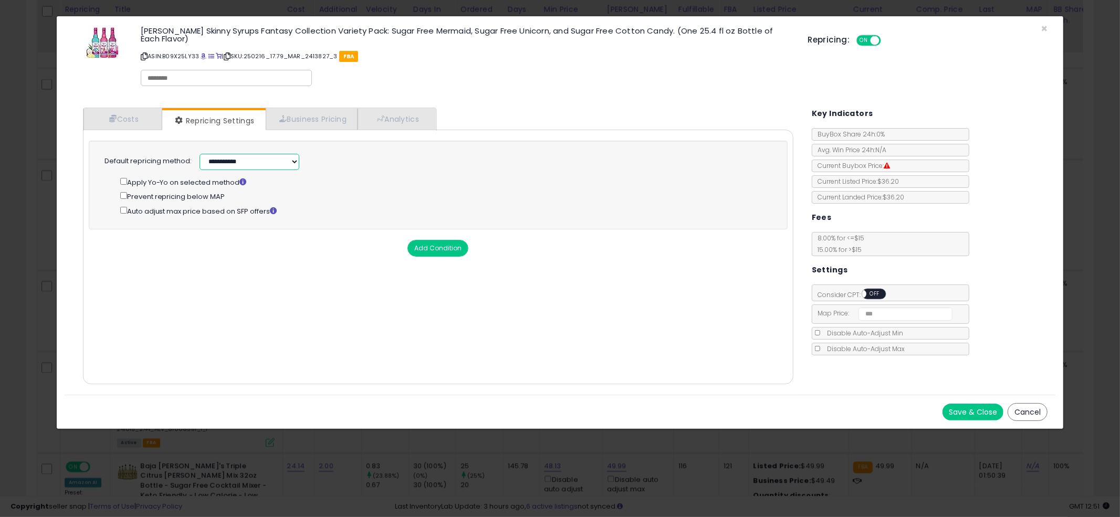
click at [231, 164] on select "**********" at bounding box center [249, 162] width 100 height 16
click at [140, 180] on div "Apply Yo-Yo on selected method" at bounding box center [444, 182] width 648 height 12
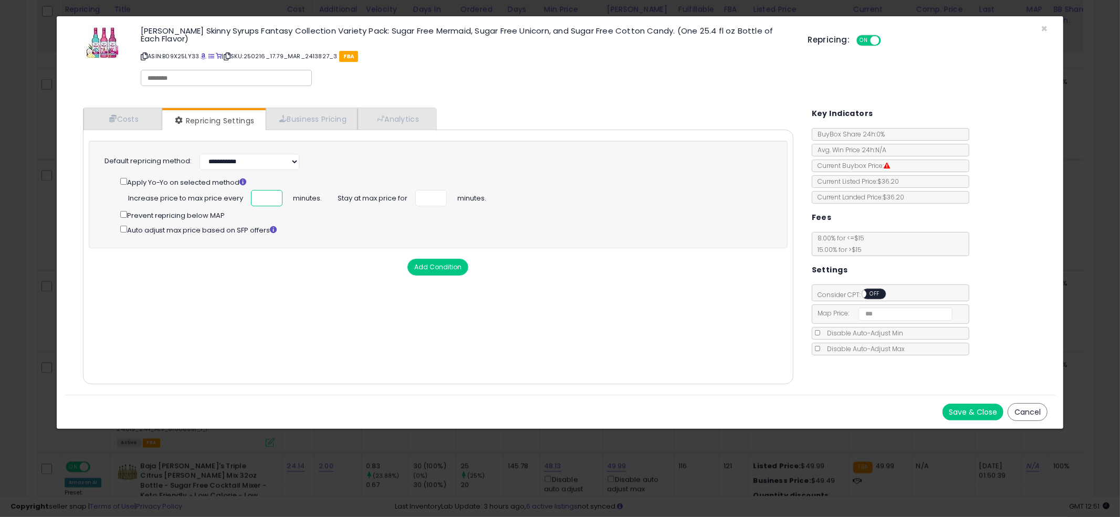
click at [267, 201] on input "*" at bounding box center [266, 198] width 31 height 16
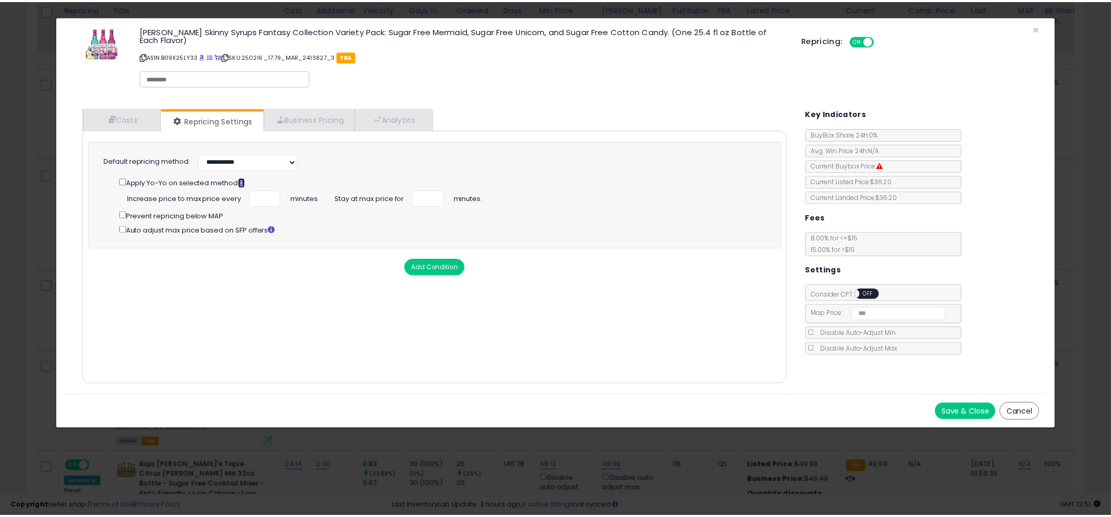
scroll to position [0, 0]
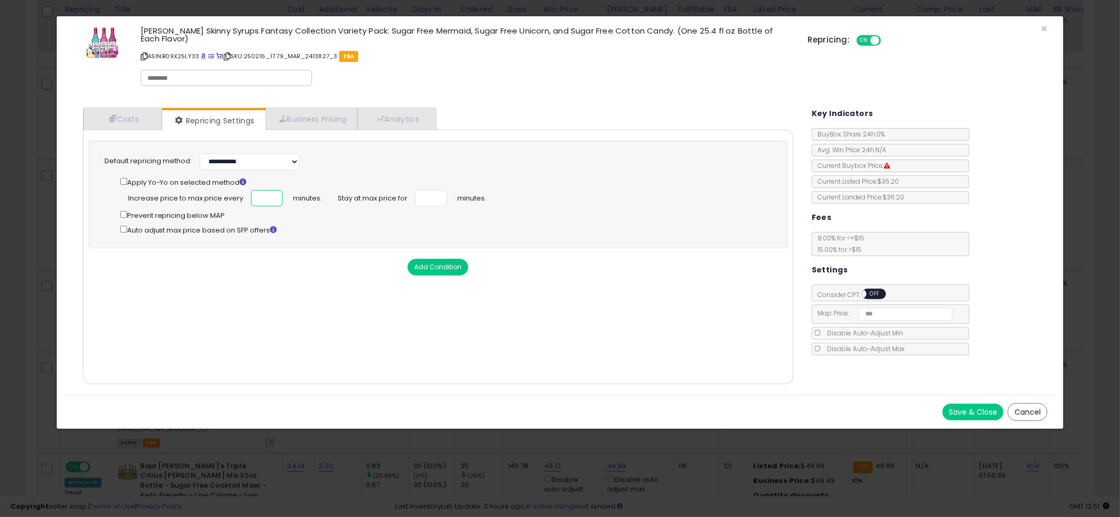
type input "**"
click at [965, 413] on button "Save & Close" at bounding box center [972, 412] width 61 height 17
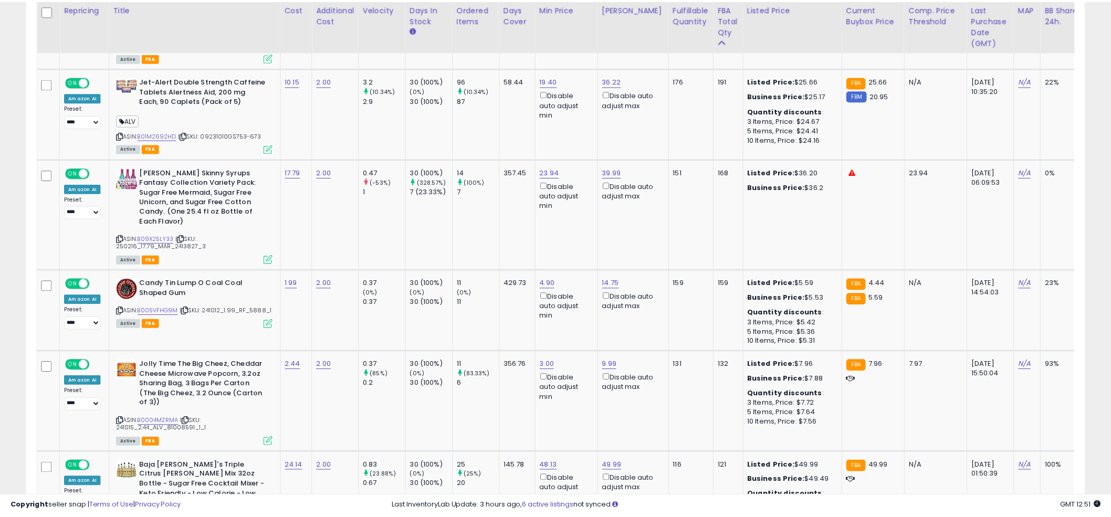
scroll to position [524732, 524332]
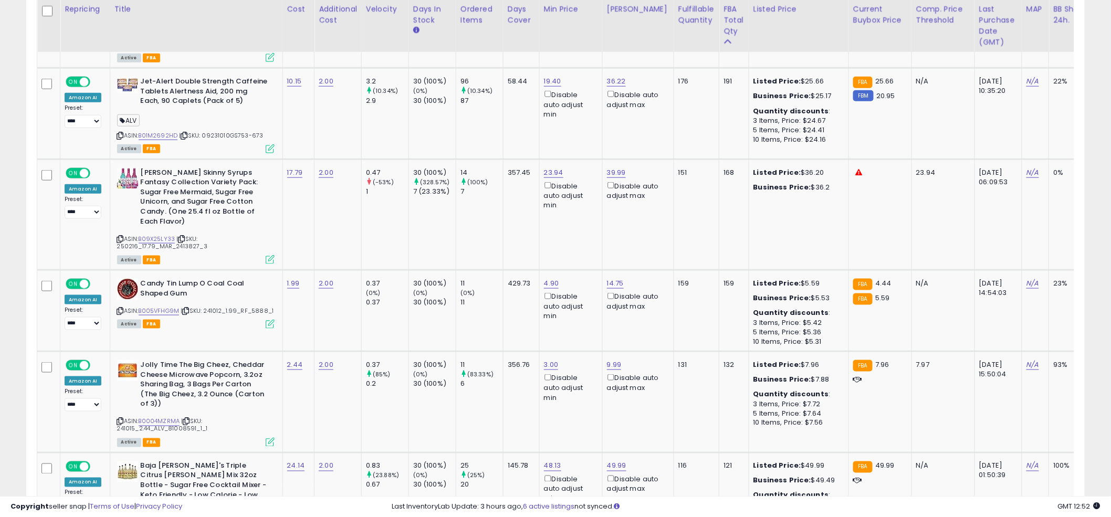
click at [542, 214] on td "23.94 Disable auto adjust min" at bounding box center [570, 214] width 63 height 111
click at [546, 208] on td "23.94 Disable auto adjust min" at bounding box center [570, 214] width 63 height 111
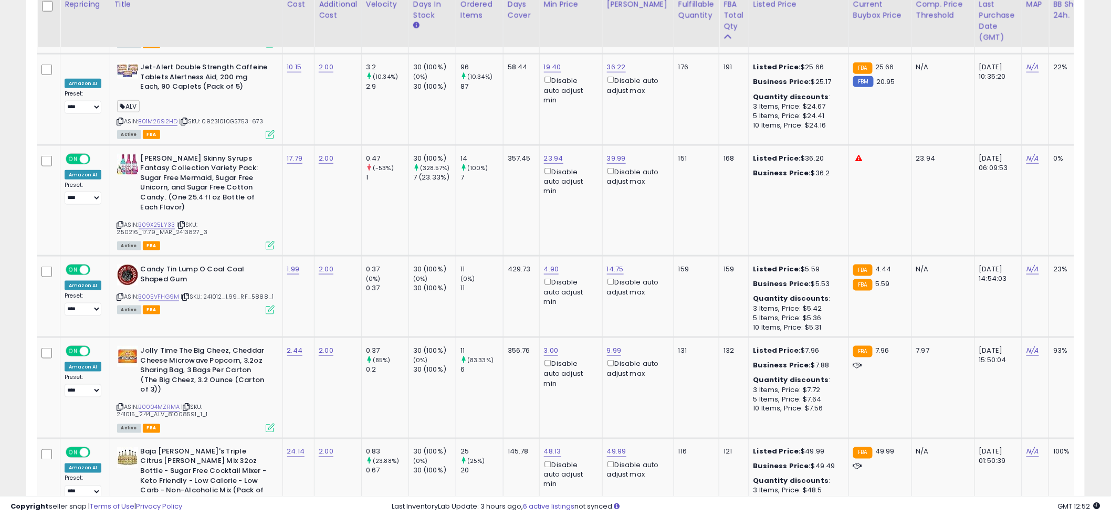
scroll to position [2098, 0]
click at [545, 197] on td "23.94 Disable auto adjust min" at bounding box center [570, 199] width 63 height 111
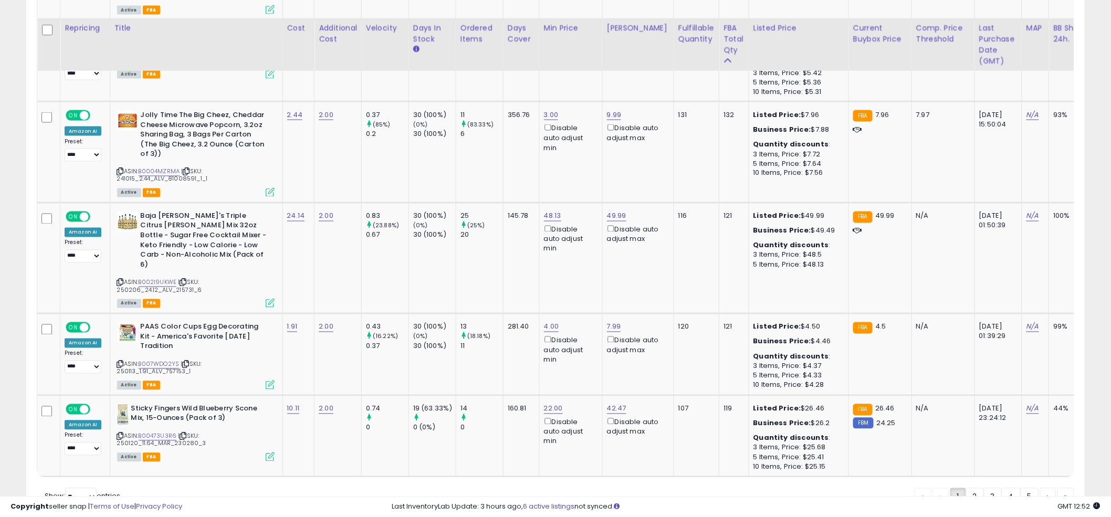
scroll to position [2355, 0]
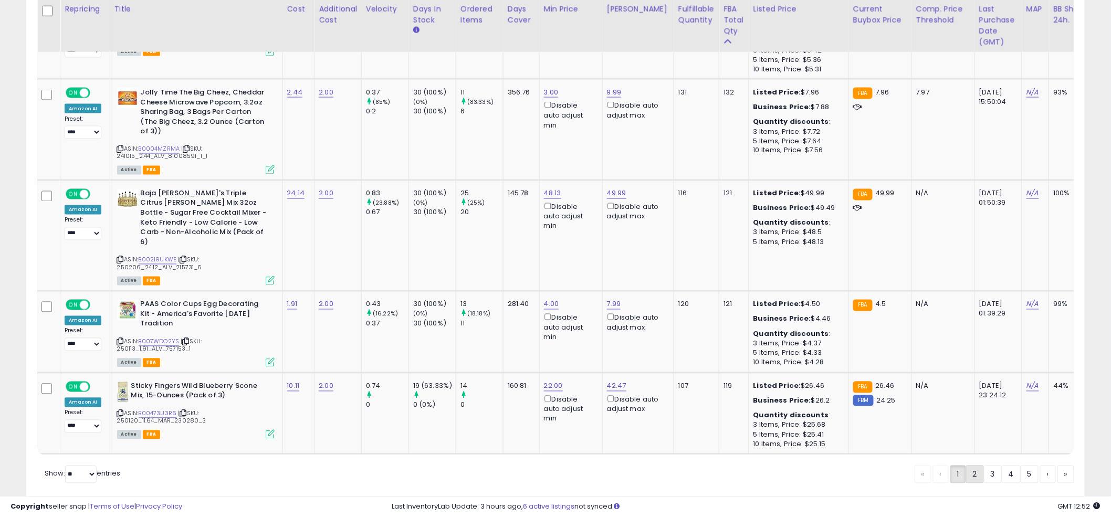
click at [972, 466] on link "2" at bounding box center [975, 475] width 18 height 18
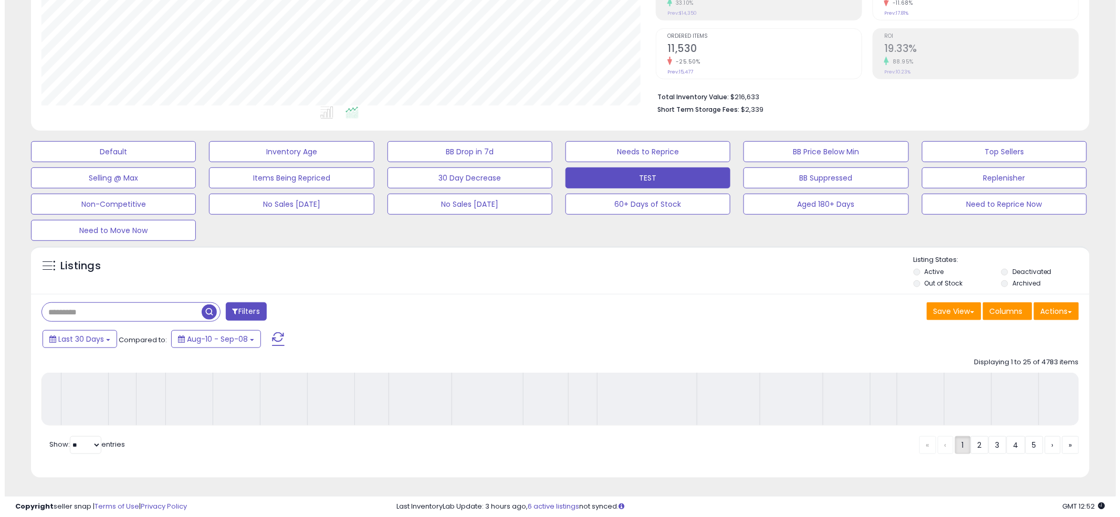
scroll to position [198, 0]
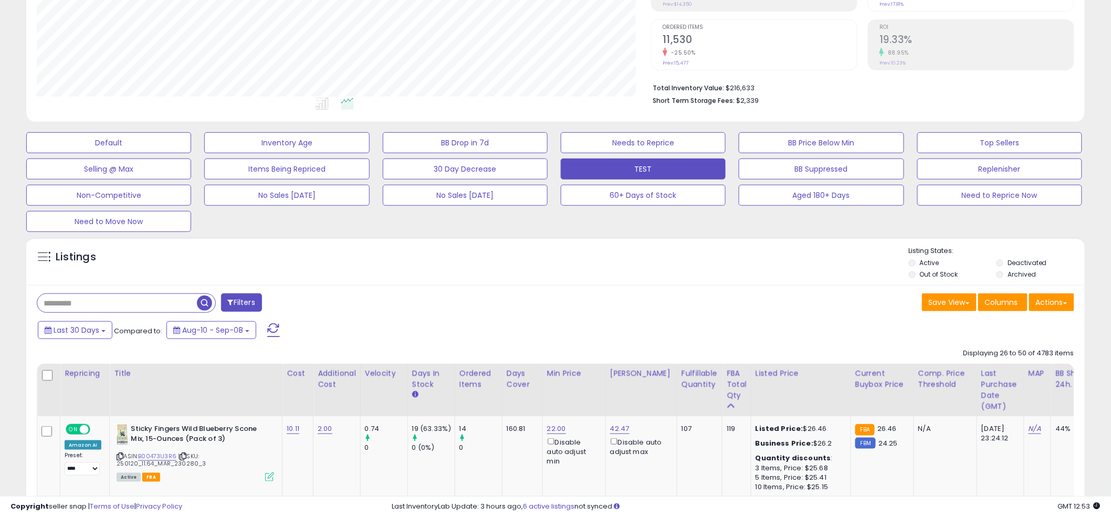
click at [551, 248] on div "Listings" at bounding box center [555, 264] width 1058 height 36
type input "********"
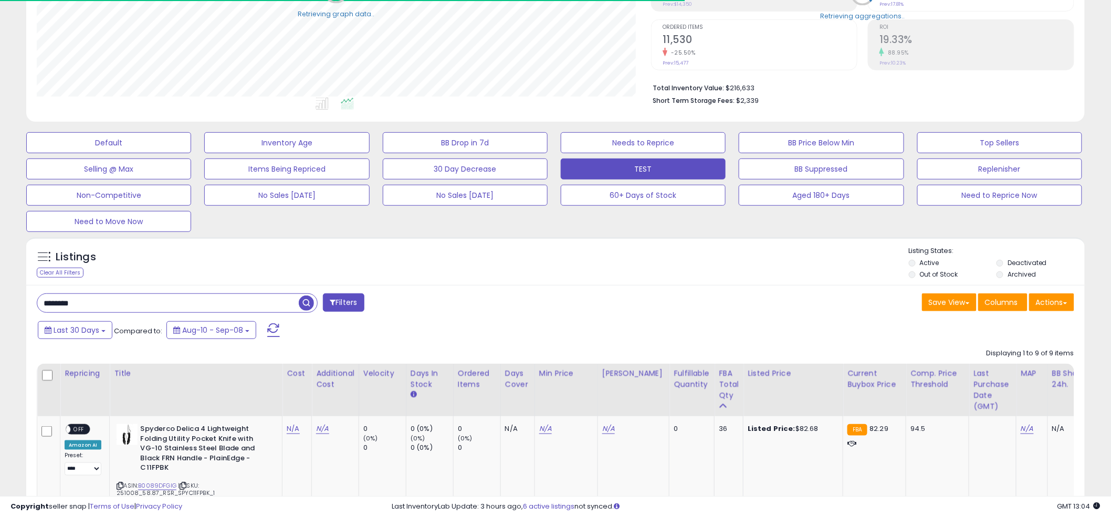
scroll to position [524732, 524332]
click at [552, 251] on div "Listings Clear All Filters Listing States:" at bounding box center [555, 264] width 1058 height 36
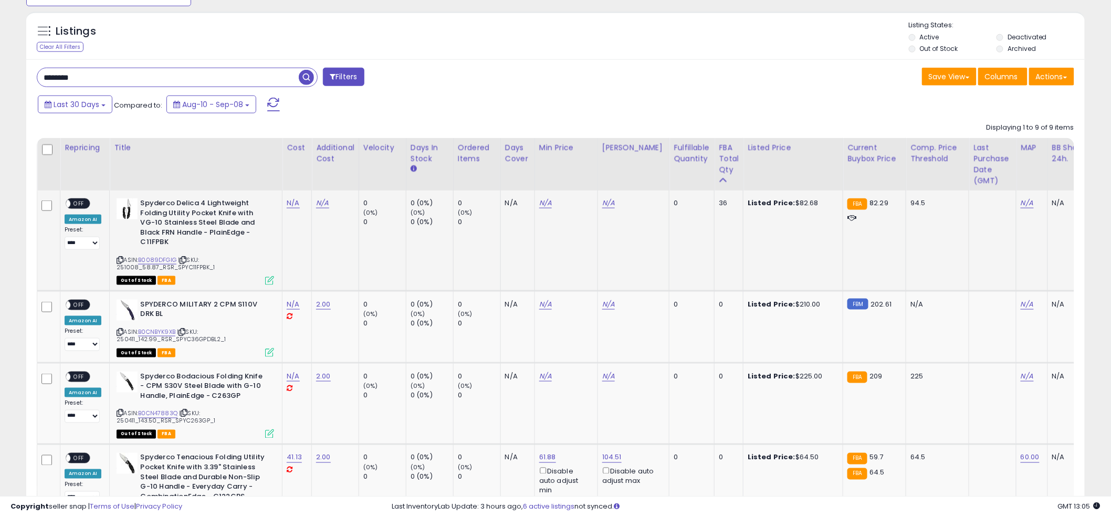
scroll to position [422, 0]
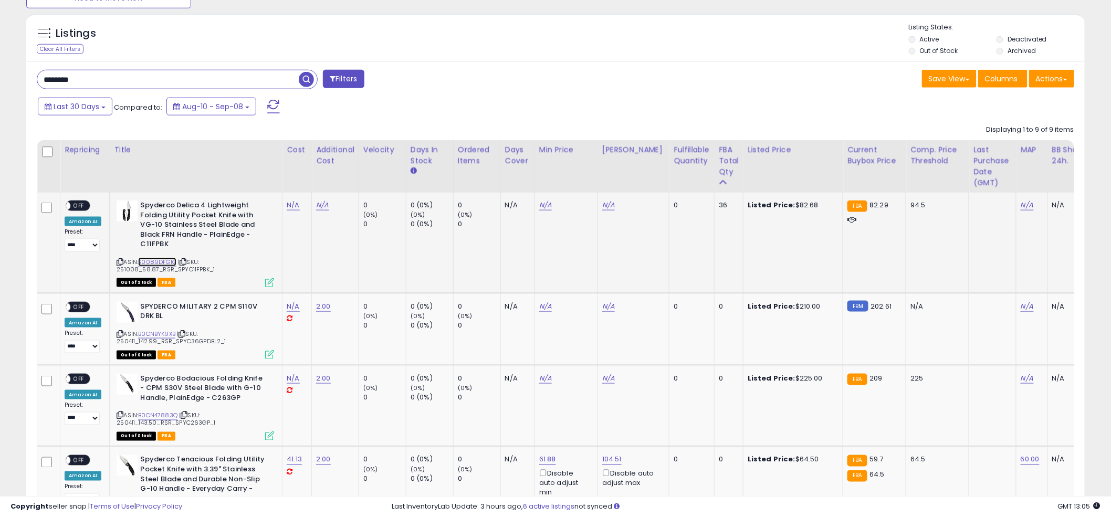
click at [155, 258] on link "B0089DFGIG" at bounding box center [157, 262] width 38 height 9
click at [581, 107] on div "Last 30 Days Compared to: Aug-10 - Sep-08" at bounding box center [424, 108] width 778 height 24
drag, startPoint x: 546, startPoint y: 109, endPoint x: 552, endPoint y: 108, distance: 5.4
click at [547, 109] on div "Last 30 Days Compared to: Aug-10 - Sep-08" at bounding box center [424, 108] width 778 height 24
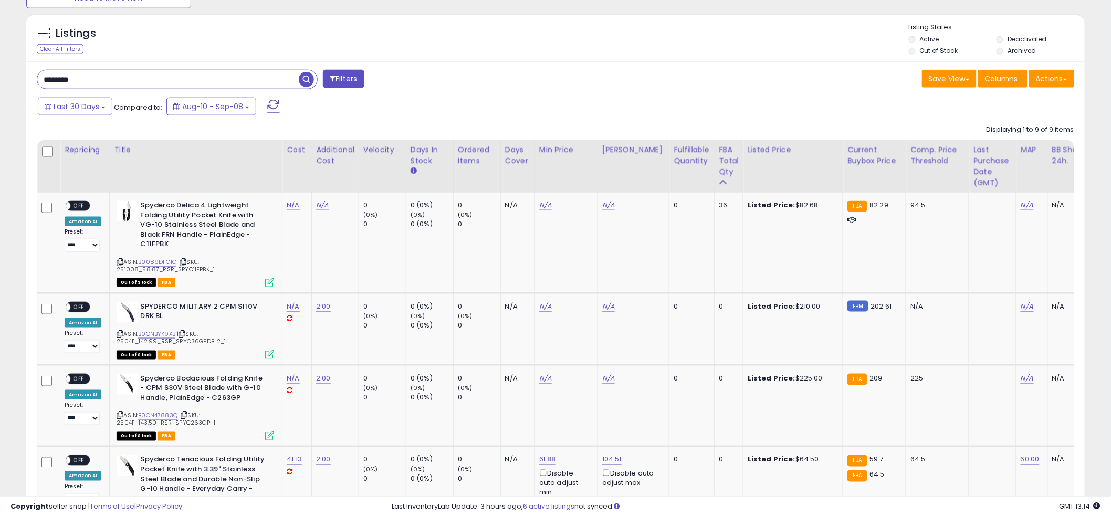
click at [554, 102] on div "Last 30 Days Compared to: Aug-10 - Sep-08" at bounding box center [424, 108] width 778 height 24
click at [553, 106] on div "Last 30 Days Compared to: Aug-10 - Sep-08" at bounding box center [424, 108] width 778 height 24
click at [554, 102] on div "Last 30 Days Compared to: Aug-10 - Sep-08" at bounding box center [424, 108] width 778 height 24
click at [518, 91] on div "******** Filters" at bounding box center [292, 80] width 527 height 21
click at [102, 88] on input "********" at bounding box center [167, 79] width 261 height 18
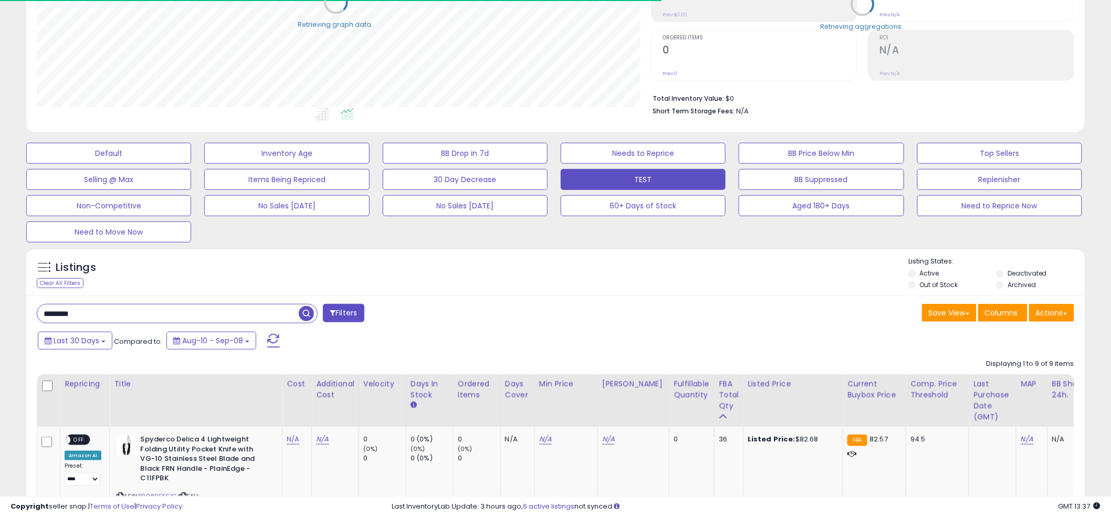
scroll to position [524732, 524332]
click at [541, 258] on div "Listings Clear All Filters Listing States:" at bounding box center [555, 275] width 1058 height 36
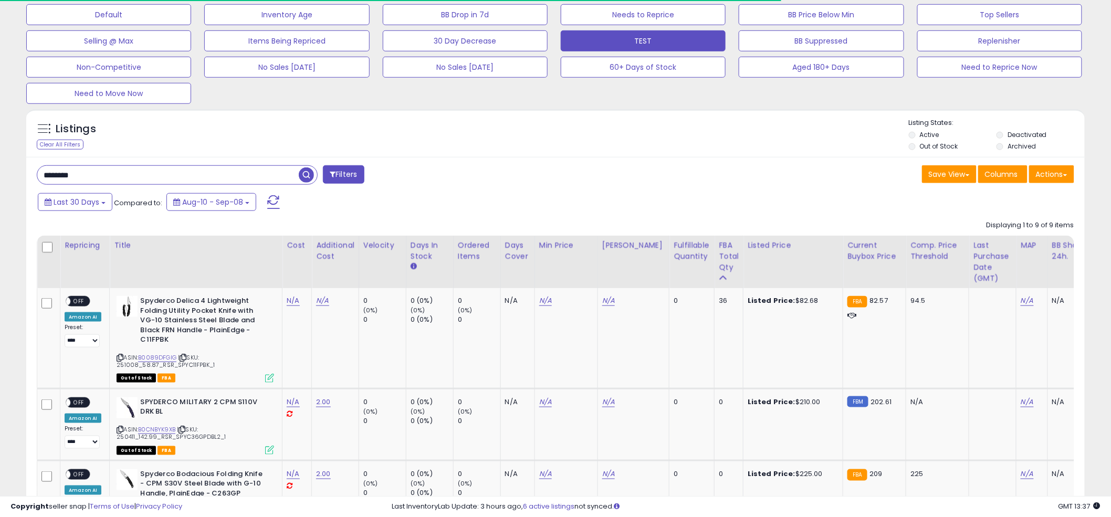
scroll to position [367, 0]
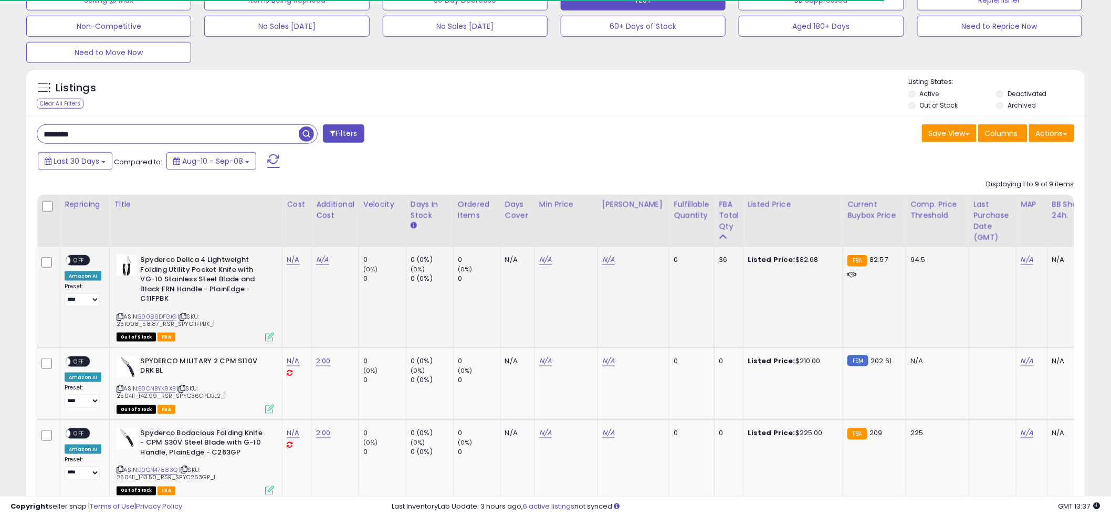
click at [313, 257] on td "N/A" at bounding box center [335, 297] width 47 height 100
drag, startPoint x: 571, startPoint y: 134, endPoint x: 530, endPoint y: 170, distance: 54.3
click at [571, 134] on div "Save View Save As New View Update Current View Columns Actions Import Export Vi…" at bounding box center [818, 134] width 527 height 20
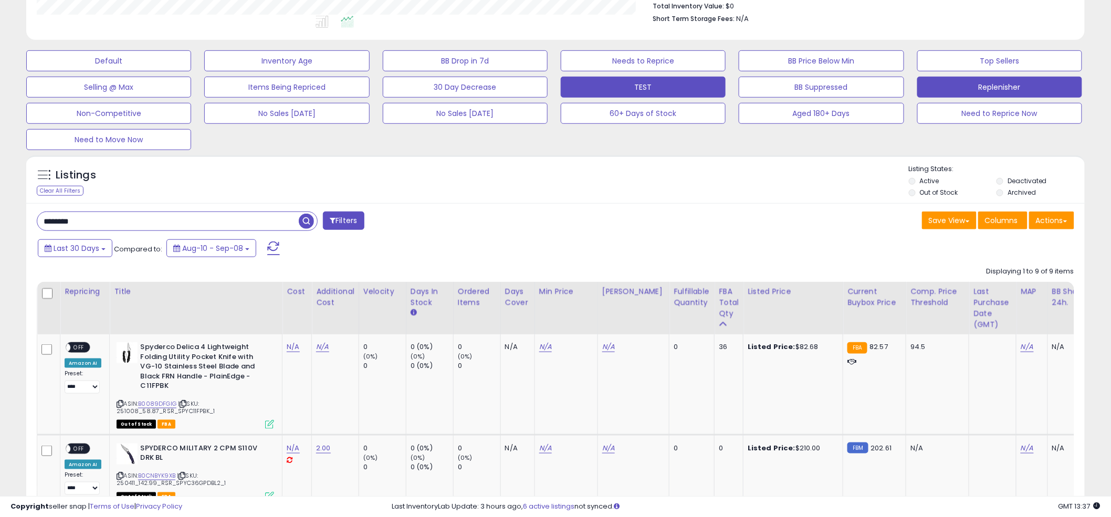
scroll to position [278, 0]
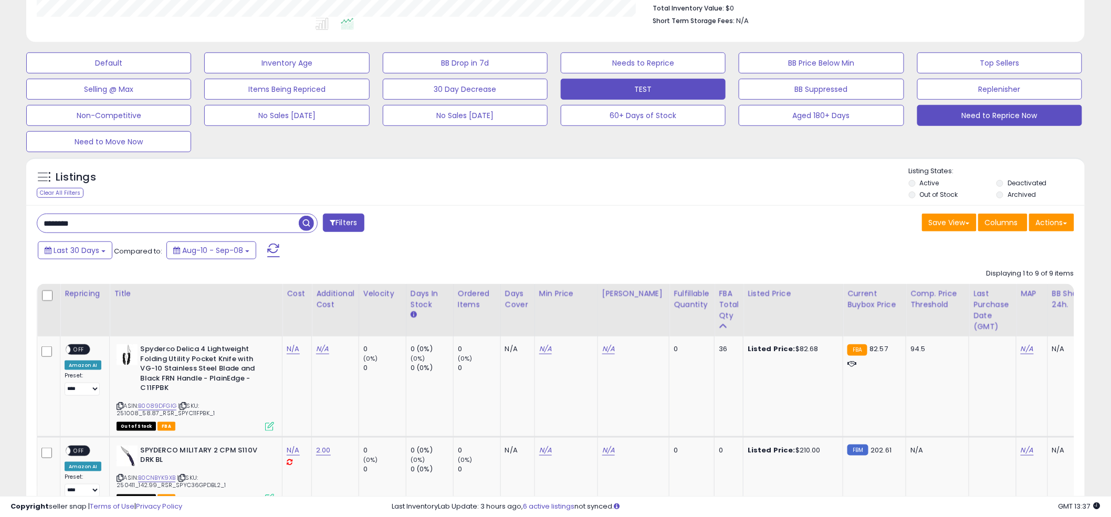
click at [992, 106] on button "Need to Reprice Now" at bounding box center [999, 115] width 165 height 21
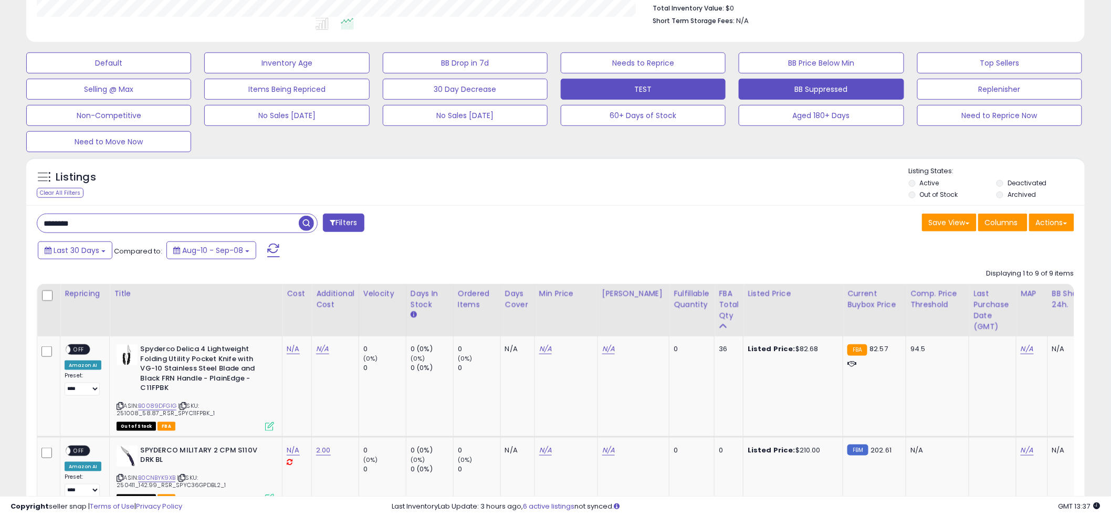
scroll to position [215, 620]
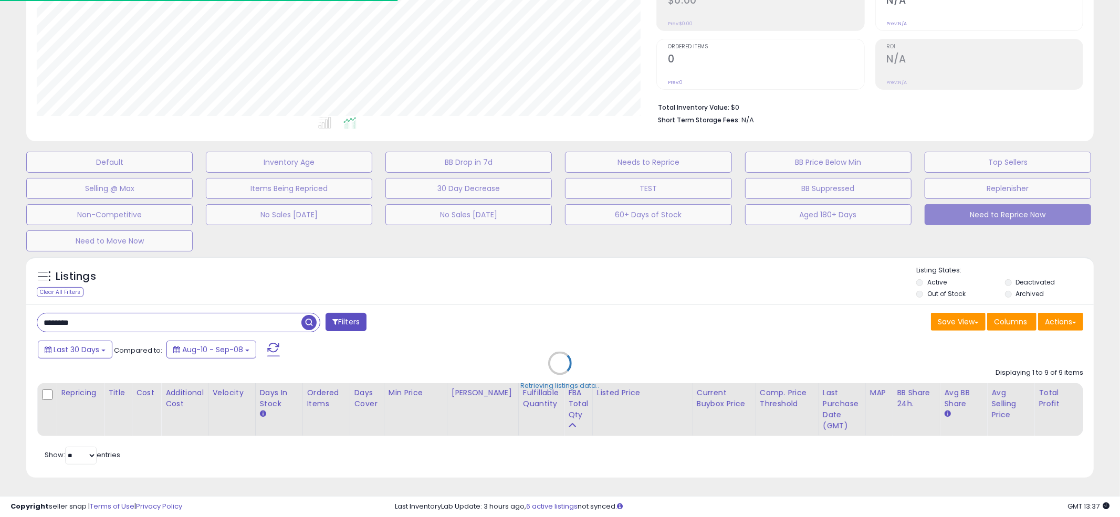
click at [551, 275] on div "Retrieving listings data.." at bounding box center [559, 370] width 1083 height 239
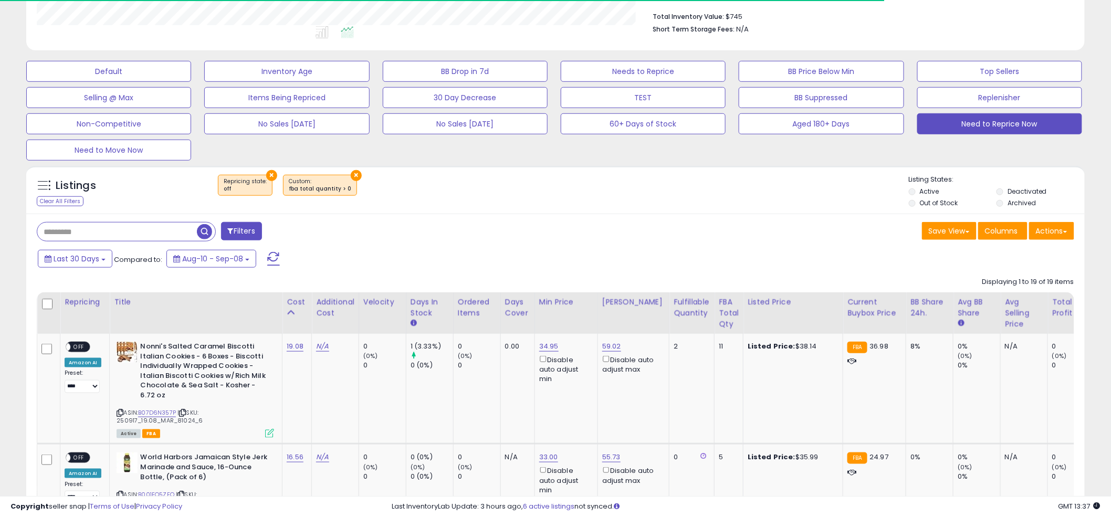
scroll to position [272, 0]
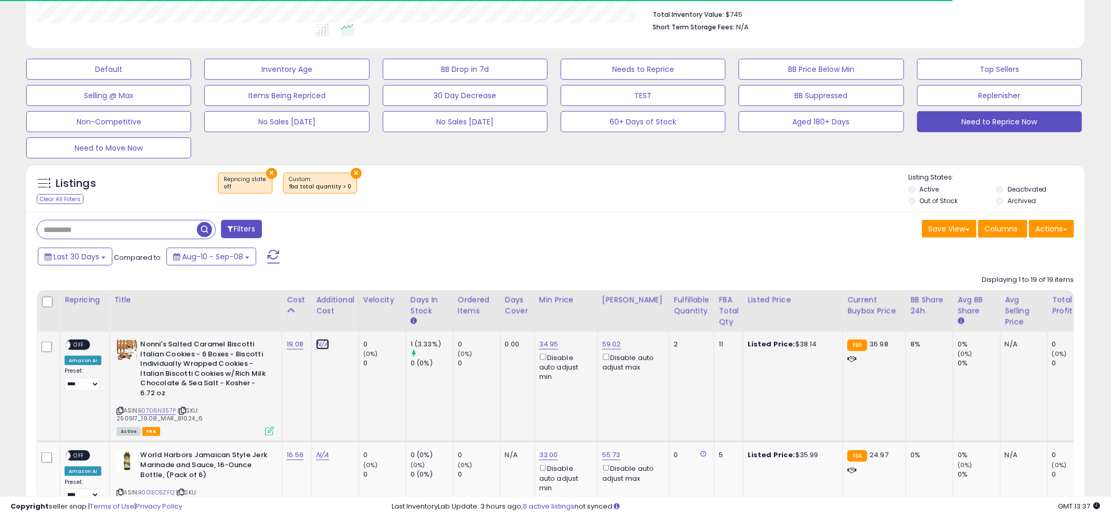
click at [317, 347] on link "N/A" at bounding box center [322, 344] width 13 height 10
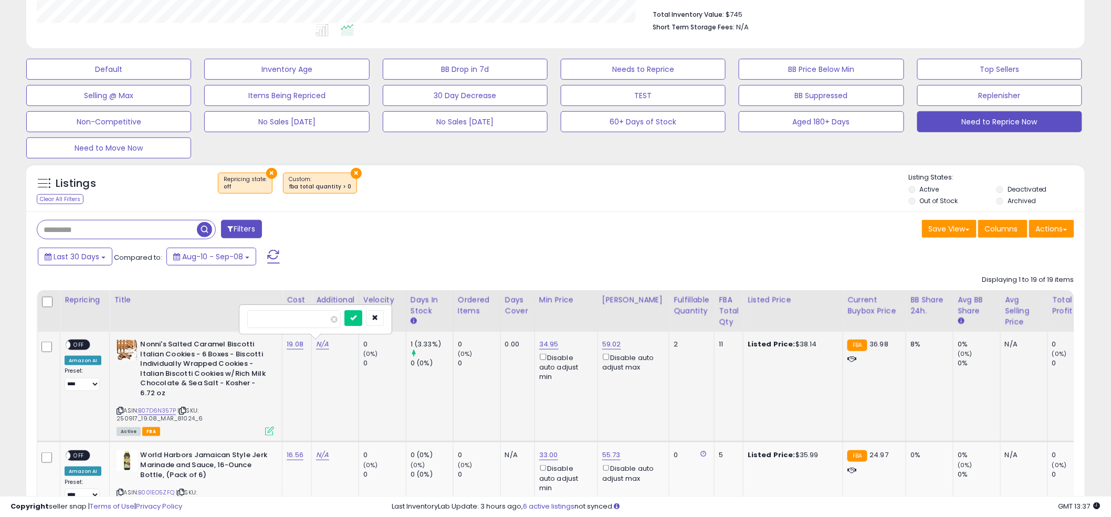
scroll to position [215, 614]
type input "*"
click button "submit" at bounding box center [353, 318] width 18 height 16
drag, startPoint x: 79, startPoint y: 345, endPoint x: 411, endPoint y: 267, distance: 340.9
click at [81, 345] on span "OFF" at bounding box center [78, 345] width 17 height 9
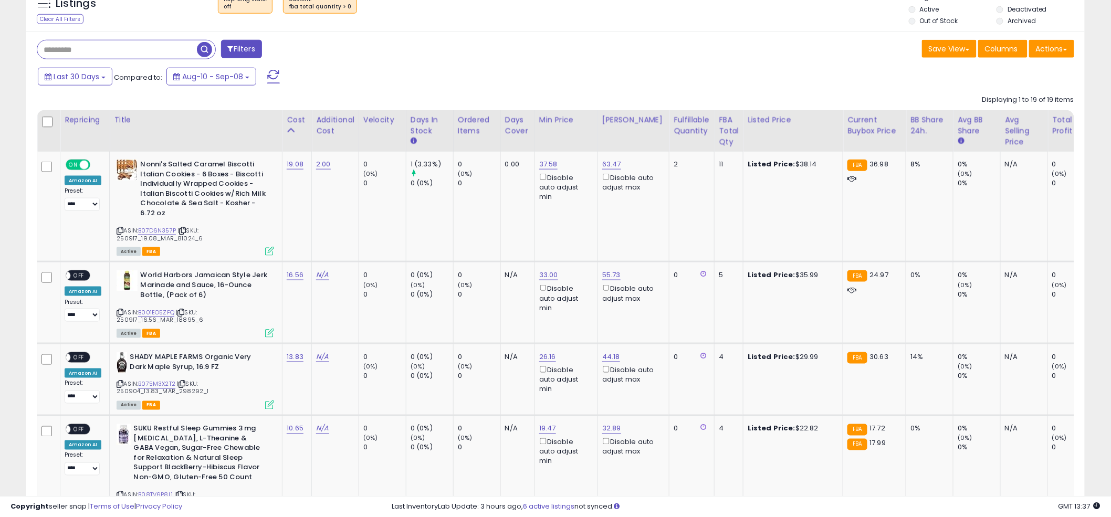
scroll to position [511, 0]
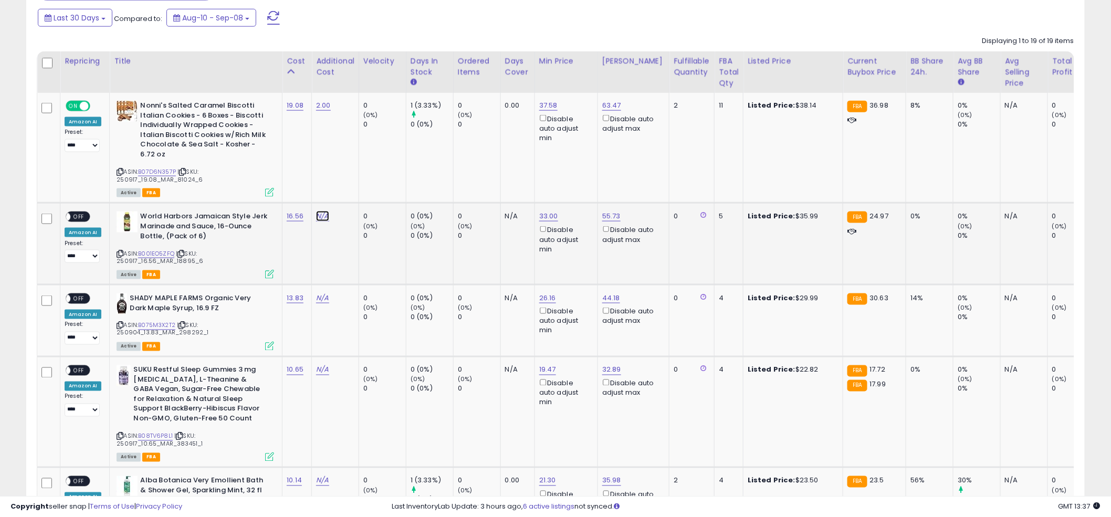
click at [323, 218] on link "N/A" at bounding box center [322, 216] width 13 height 10
click at [126, 226] on img at bounding box center [127, 222] width 21 height 21
click at [79, 216] on span "OFF" at bounding box center [78, 217] width 17 height 9
click at [274, 197] on input "number" at bounding box center [293, 191] width 93 height 18
type input "*"
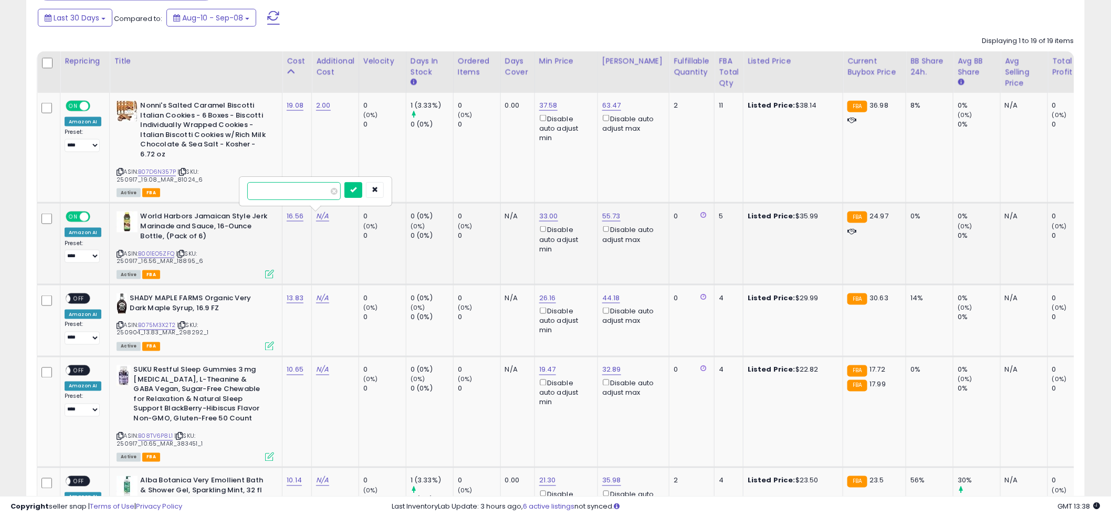
click button "submit" at bounding box center [353, 190] width 18 height 16
click at [316, 213] on link "3.00" at bounding box center [323, 216] width 15 height 10
drag, startPoint x: 309, startPoint y: 188, endPoint x: 225, endPoint y: 191, distance: 83.5
type input "*"
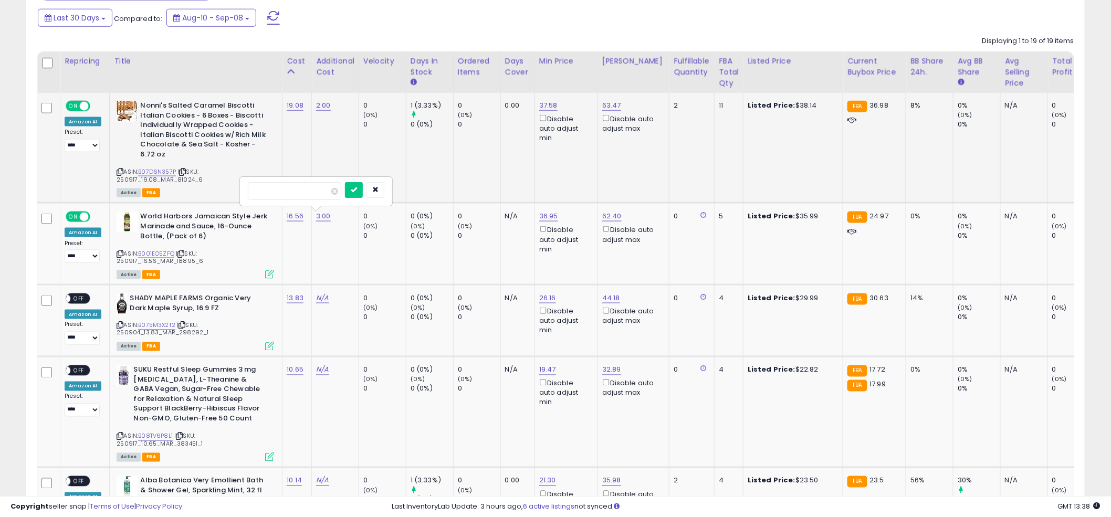
click button "submit" at bounding box center [354, 190] width 18 height 16
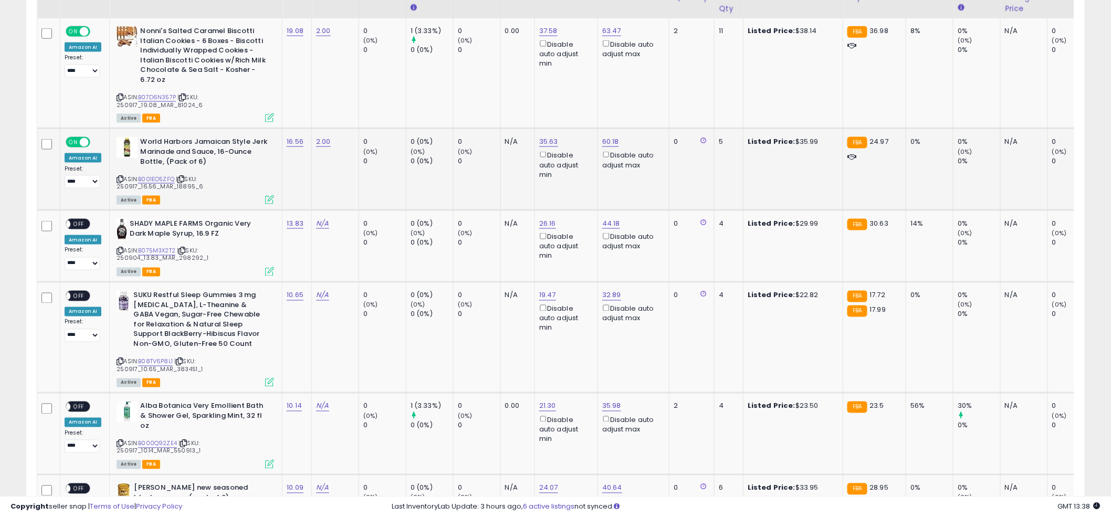
scroll to position [594, 0]
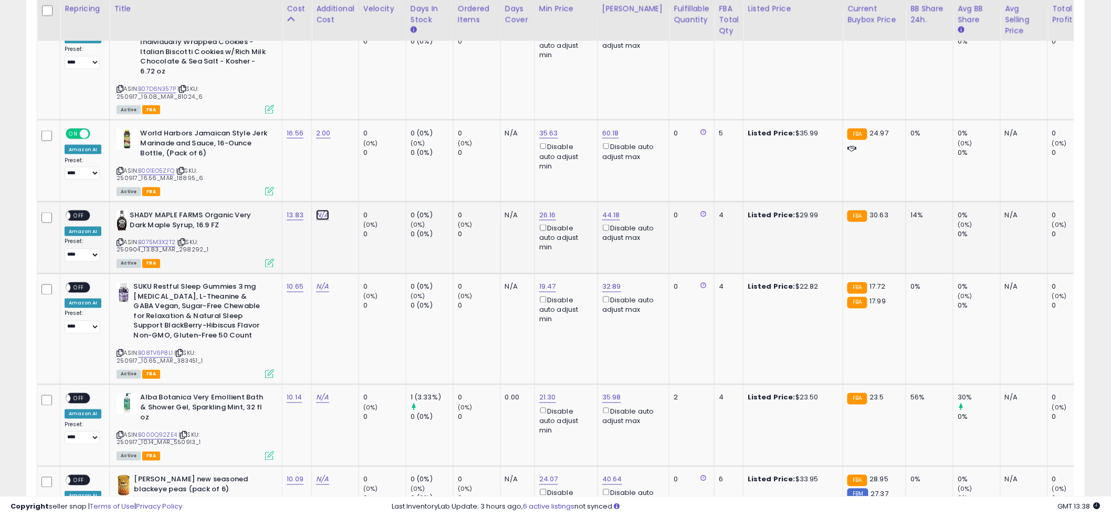
click at [322, 215] on link "N/A" at bounding box center [322, 215] width 13 height 10
type input "*"
drag, startPoint x: 365, startPoint y: 191, endPoint x: 223, endPoint y: 233, distance: 148.5
click at [356, 191] on icon "submit" at bounding box center [353, 188] width 6 height 6
click at [76, 213] on span "OFF" at bounding box center [78, 216] width 17 height 9
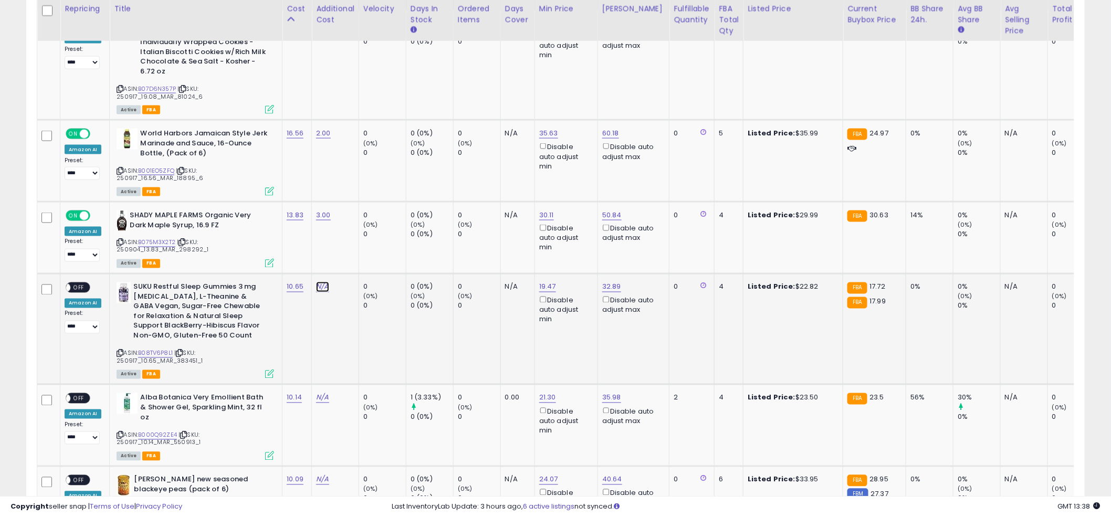
click at [320, 285] on link "N/A" at bounding box center [322, 287] width 13 height 10
type input "*"
click button "submit" at bounding box center [353, 260] width 18 height 16
click at [68, 288] on span at bounding box center [65, 287] width 9 height 9
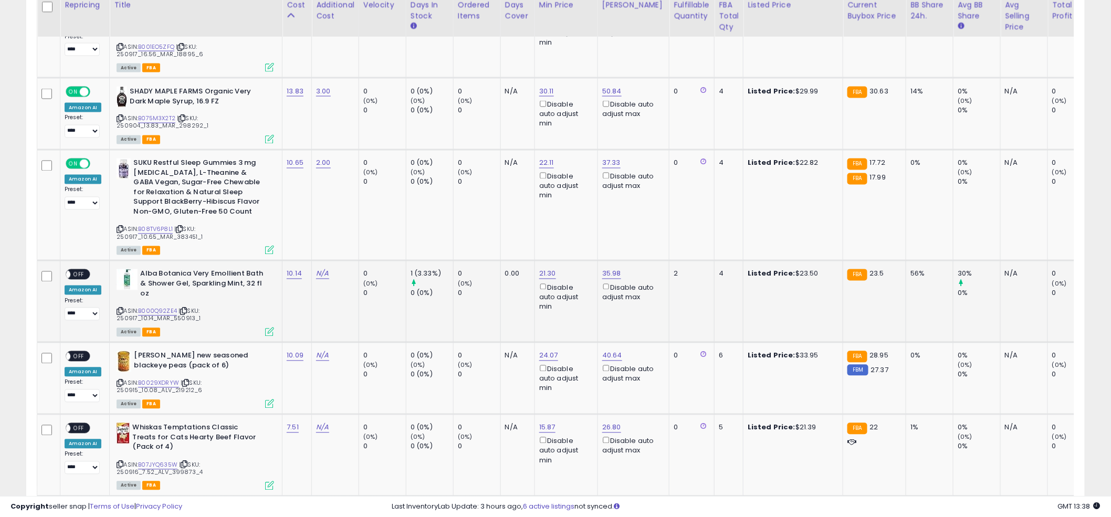
scroll to position [726, 0]
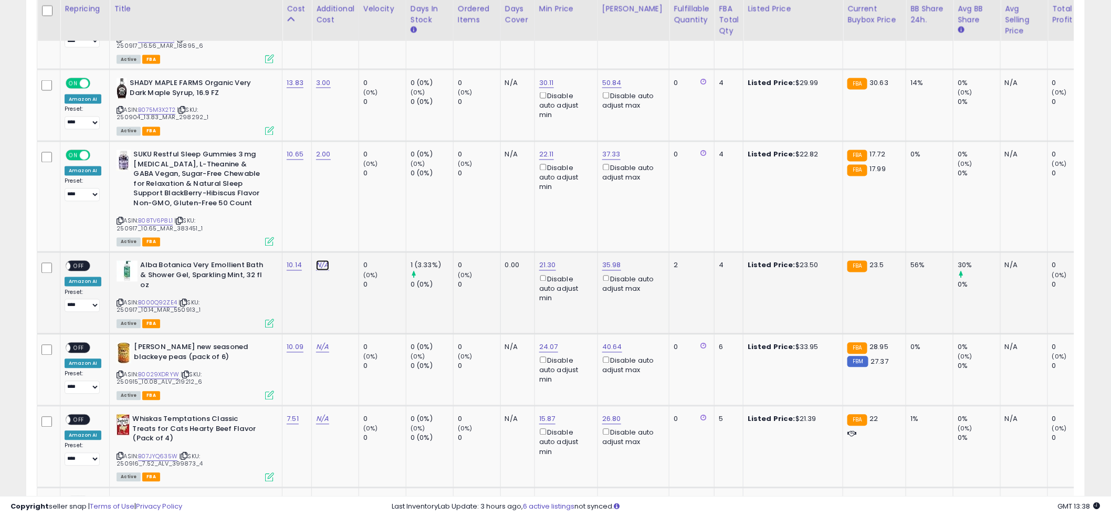
click at [324, 266] on link "N/A" at bounding box center [322, 265] width 13 height 10
type input "*"
click button "submit" at bounding box center [353, 238] width 18 height 16
click at [77, 269] on span "OFF" at bounding box center [78, 266] width 17 height 9
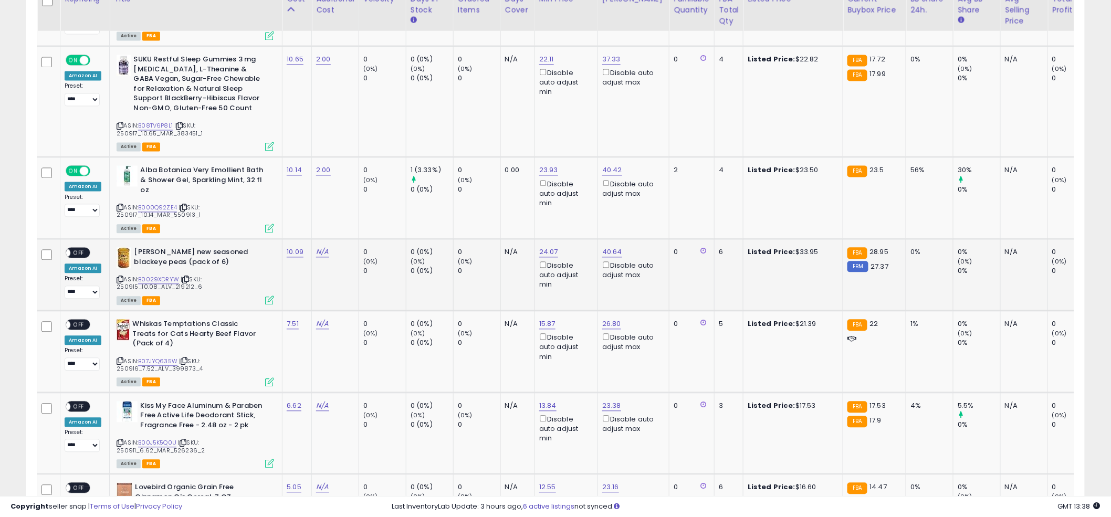
scroll to position [839, 0]
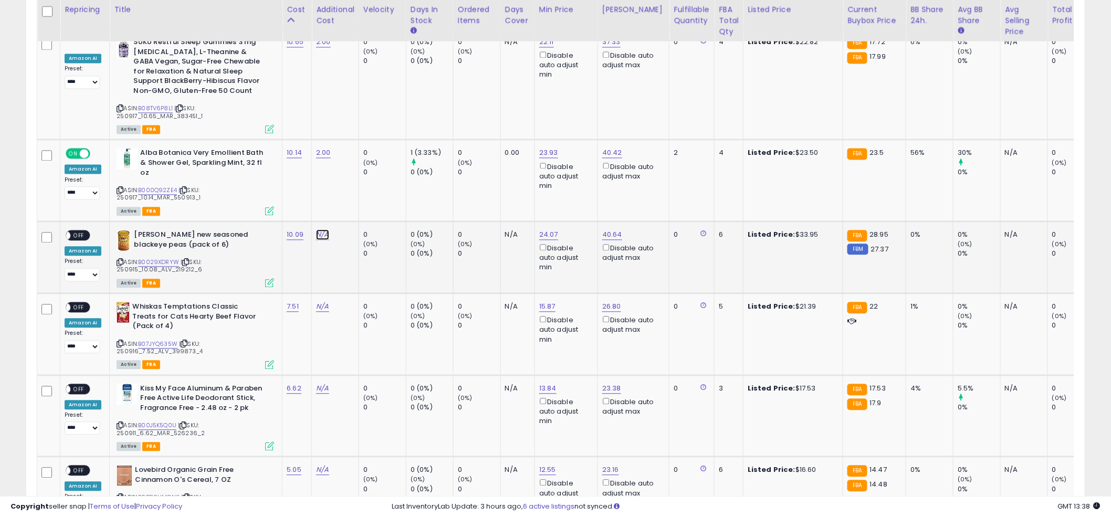
click at [324, 236] on link "N/A" at bounding box center [322, 234] width 13 height 10
type input "*"
click button "submit" at bounding box center [353, 206] width 18 height 16
click at [69, 233] on span at bounding box center [65, 235] width 9 height 9
click at [319, 307] on link "N/A" at bounding box center [322, 306] width 13 height 10
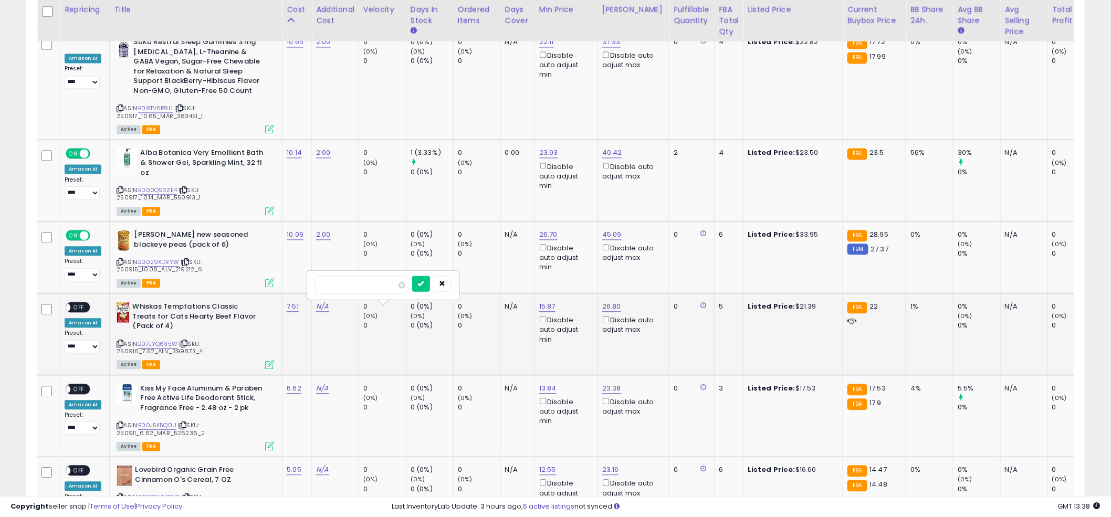
type input "*"
click button "submit" at bounding box center [353, 278] width 18 height 16
click at [82, 307] on span "OFF" at bounding box center [78, 307] width 17 height 9
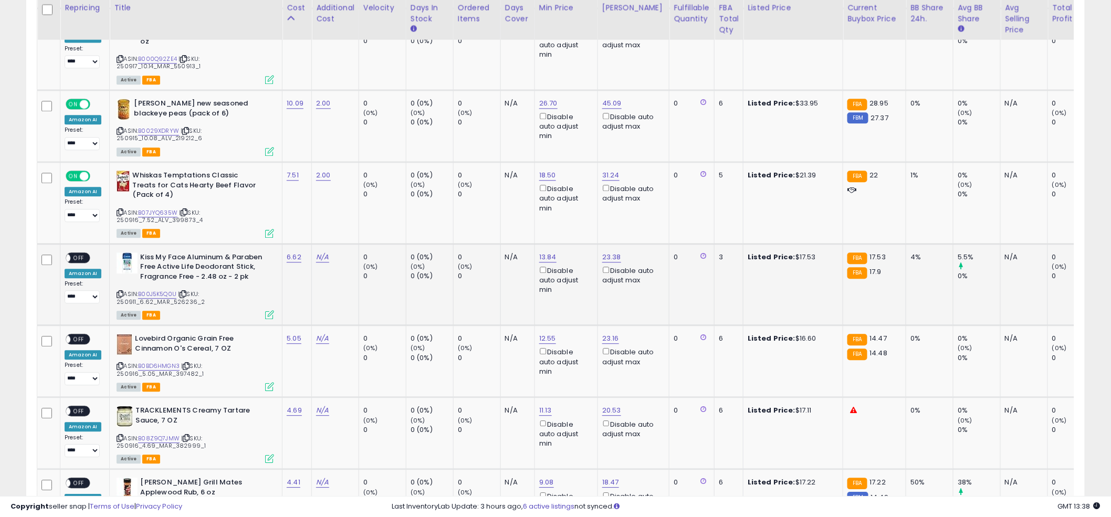
scroll to position [971, 0]
click at [320, 257] on link "N/A" at bounding box center [322, 256] width 13 height 10
type input "*"
click button "submit" at bounding box center [353, 227] width 18 height 16
click at [73, 256] on span "OFF" at bounding box center [78, 256] width 17 height 9
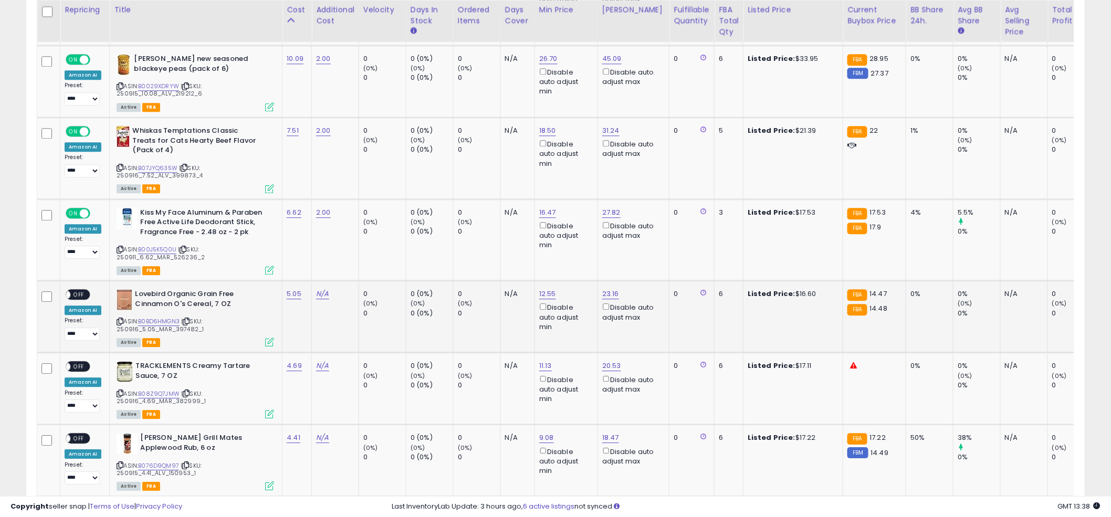
scroll to position [1015, 0]
click at [325, 291] on link "N/A" at bounding box center [322, 293] width 13 height 10
type input "*"
click button "submit" at bounding box center [353, 264] width 18 height 16
click at [77, 290] on span "OFF" at bounding box center [78, 294] width 17 height 9
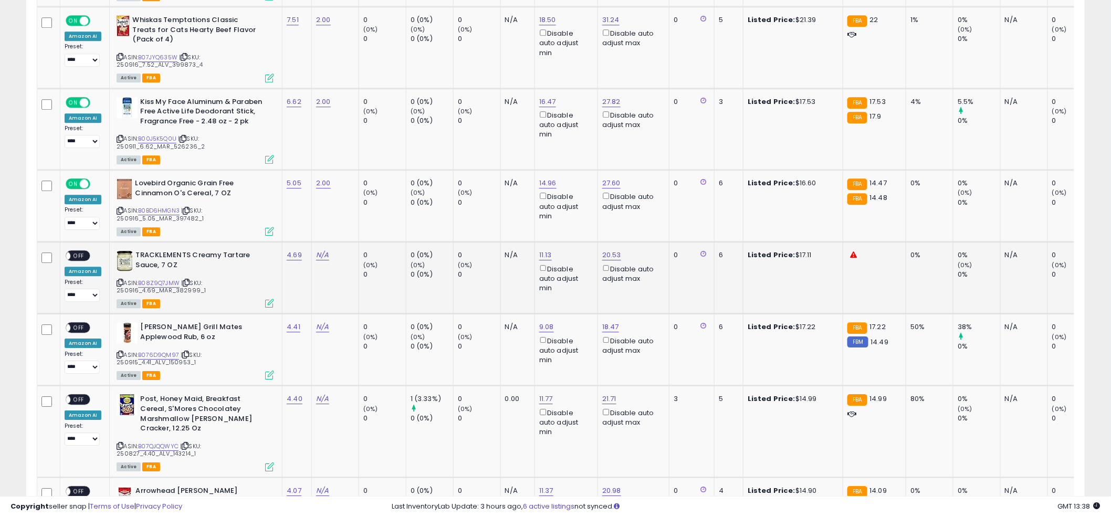
scroll to position [1132, 0]
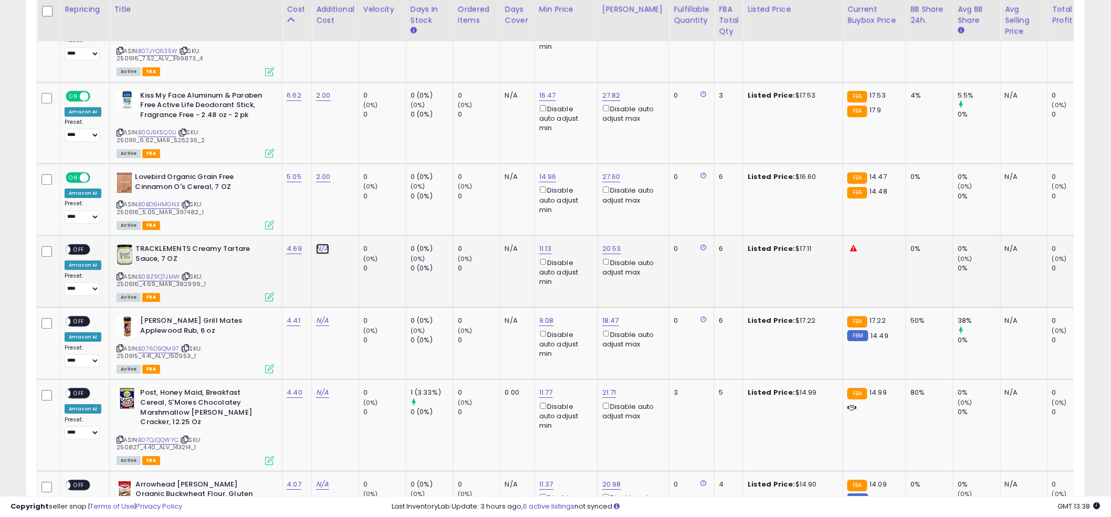
click at [320, 244] on link "N/A" at bounding box center [322, 249] width 13 height 10
type input "*"
click button "submit" at bounding box center [353, 220] width 18 height 16
click at [85, 247] on span "OFF" at bounding box center [78, 249] width 17 height 9
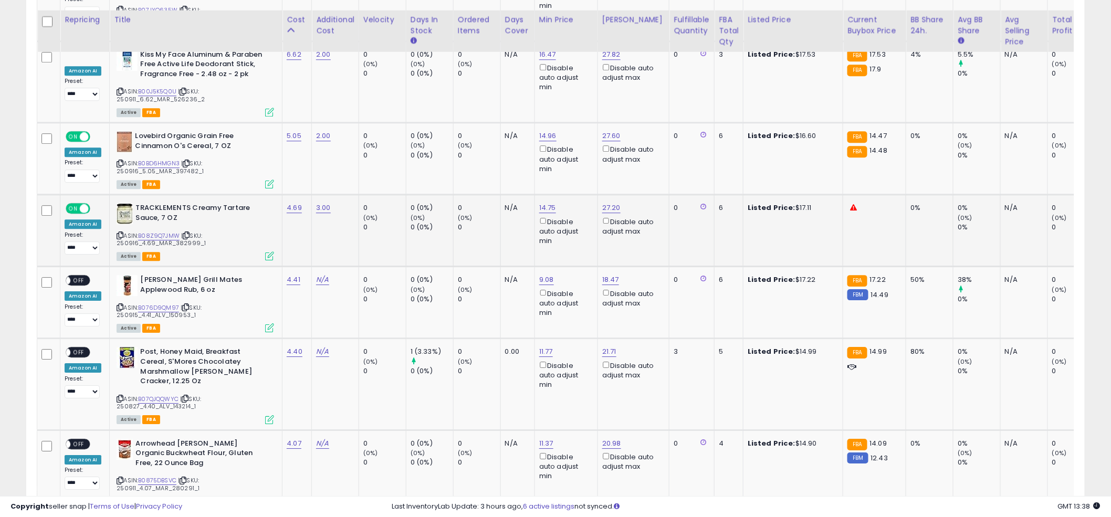
scroll to position [1193, 0]
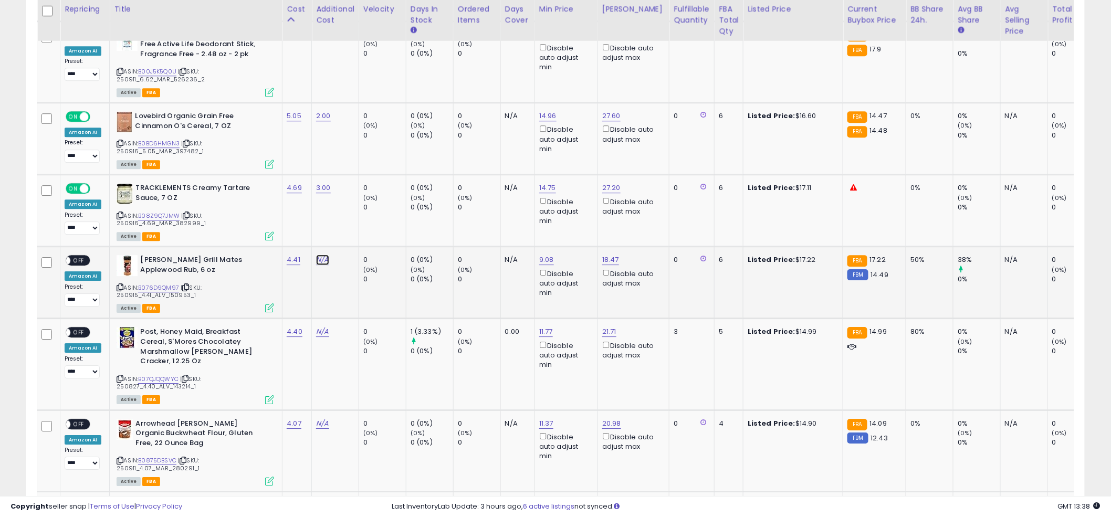
click at [321, 255] on link "N/A" at bounding box center [322, 260] width 13 height 10
type input "*"
click button "submit" at bounding box center [353, 230] width 18 height 16
click at [76, 256] on span "OFF" at bounding box center [78, 260] width 17 height 9
click at [319, 327] on link "N/A" at bounding box center [322, 332] width 13 height 10
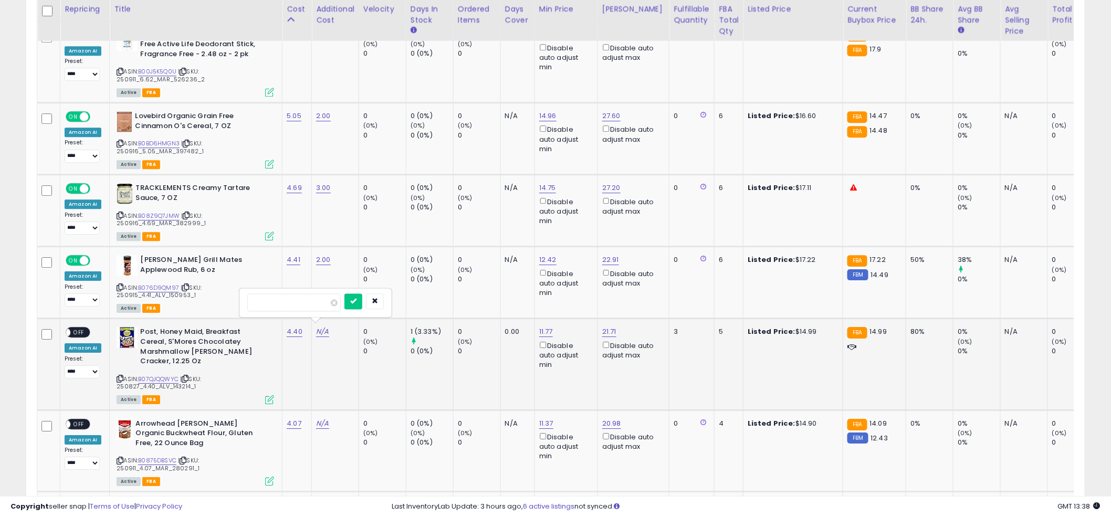
type input "*"
click button "submit" at bounding box center [353, 301] width 18 height 16
click at [79, 329] on span "OFF" at bounding box center [78, 332] width 17 height 9
click at [323, 418] on link "N/A" at bounding box center [322, 423] width 13 height 10
type input "*"
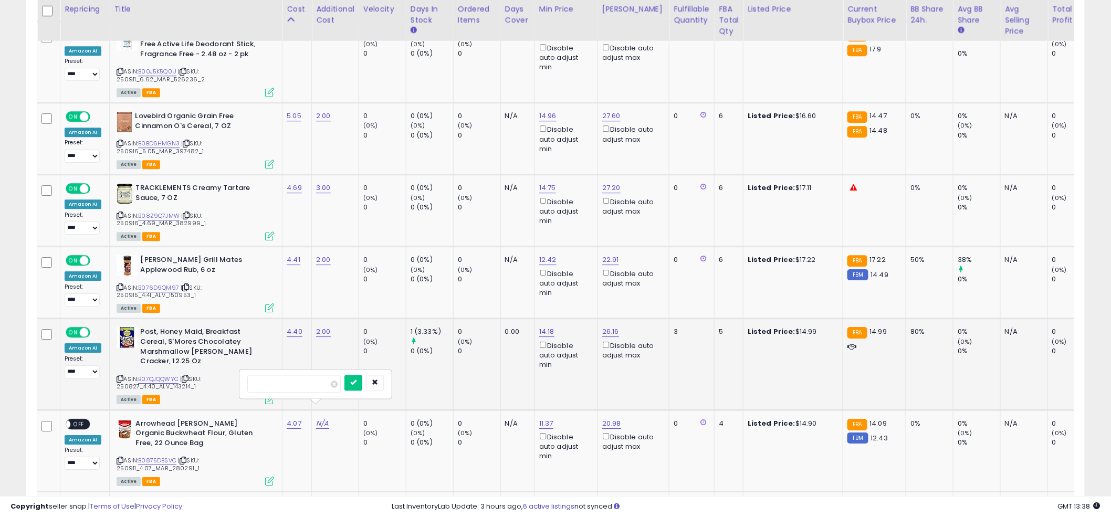
click button "submit" at bounding box center [353, 383] width 18 height 16
drag, startPoint x: 75, startPoint y: 411, endPoint x: 181, endPoint y: 390, distance: 108.1
click at [75, 419] on span "OFF" at bounding box center [78, 423] width 17 height 9
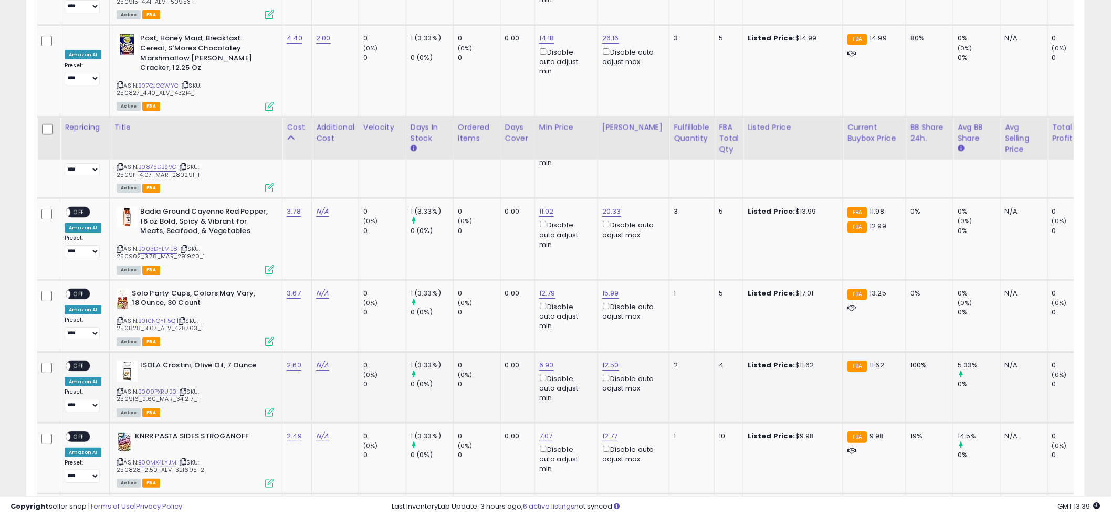
scroll to position [1623, 0]
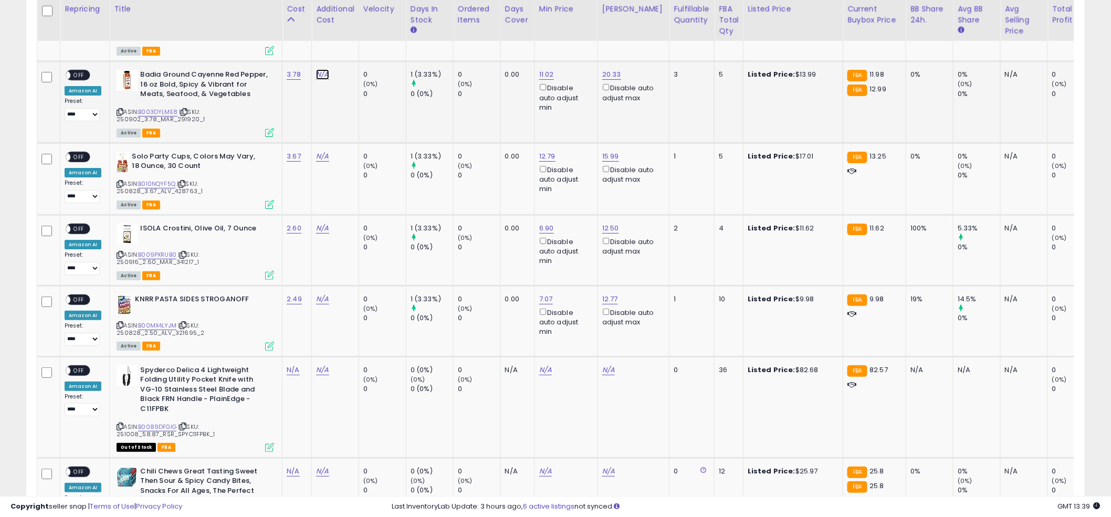
click at [324, 69] on link "N/A" at bounding box center [322, 74] width 13 height 10
type input "*"
click button "submit" at bounding box center [353, 34] width 18 height 16
click at [68, 71] on span at bounding box center [65, 75] width 9 height 9
click at [321, 151] on link "N/A" at bounding box center [322, 156] width 13 height 10
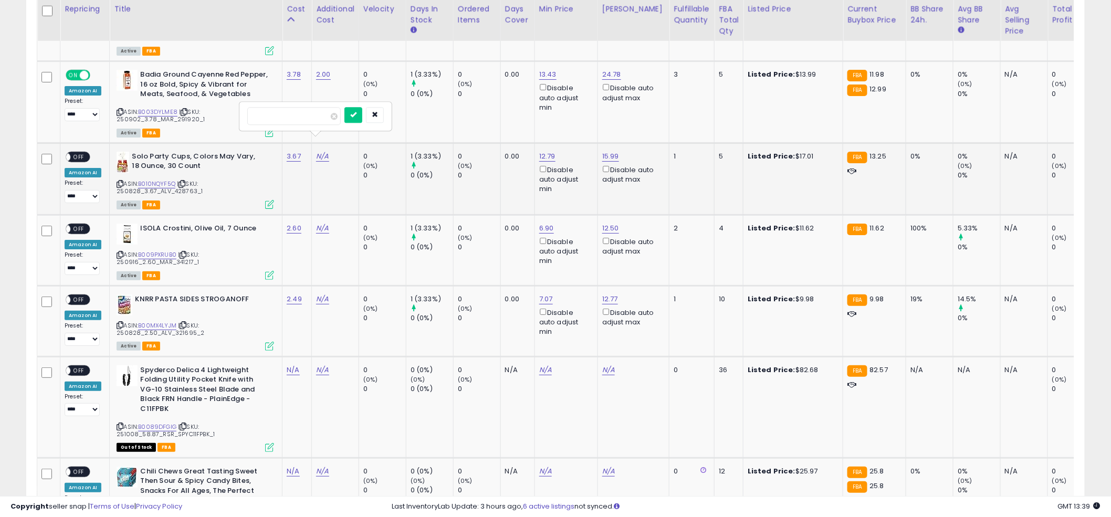
type input "*"
click button "submit" at bounding box center [353, 115] width 18 height 16
click at [86, 152] on span "OFF" at bounding box center [78, 156] width 17 height 9
click at [322, 223] on link "N/A" at bounding box center [322, 228] width 13 height 10
type input "*"
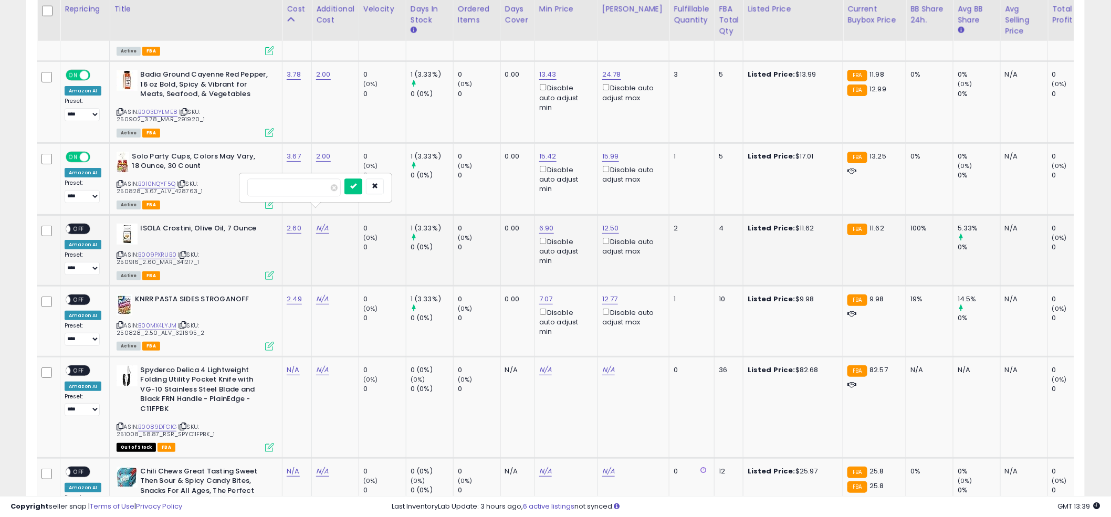
click button "submit" at bounding box center [353, 186] width 18 height 16
click at [80, 225] on span "OFF" at bounding box center [78, 229] width 17 height 9
click at [325, 294] on link "N/A" at bounding box center [322, 299] width 13 height 10
type input "*"
click button "submit" at bounding box center [421, 262] width 18 height 16
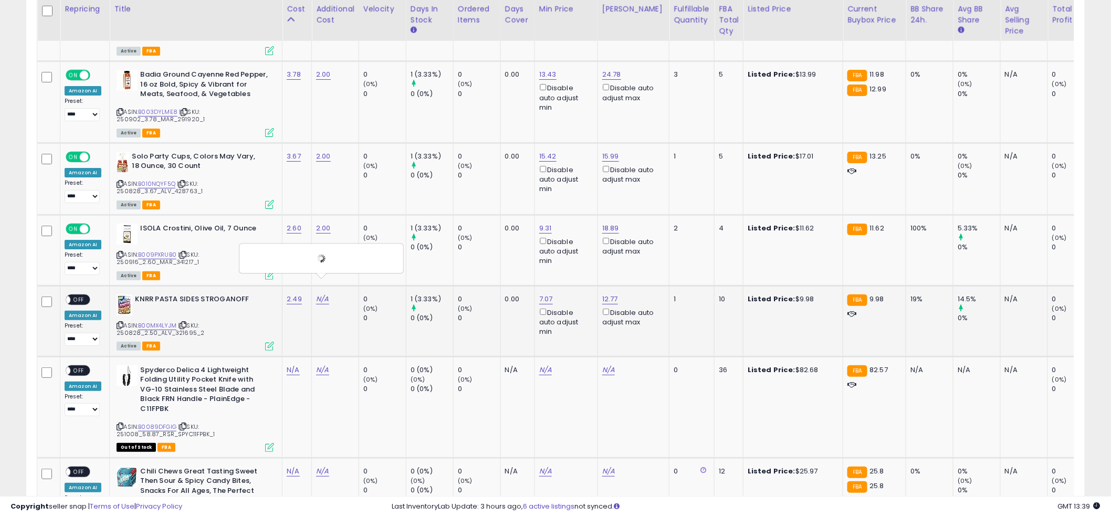
click at [78, 295] on span "OFF" at bounding box center [78, 299] width 17 height 9
click at [324, 365] on link "N/A" at bounding box center [322, 370] width 13 height 10
type input "*"
click button "submit" at bounding box center [353, 328] width 18 height 16
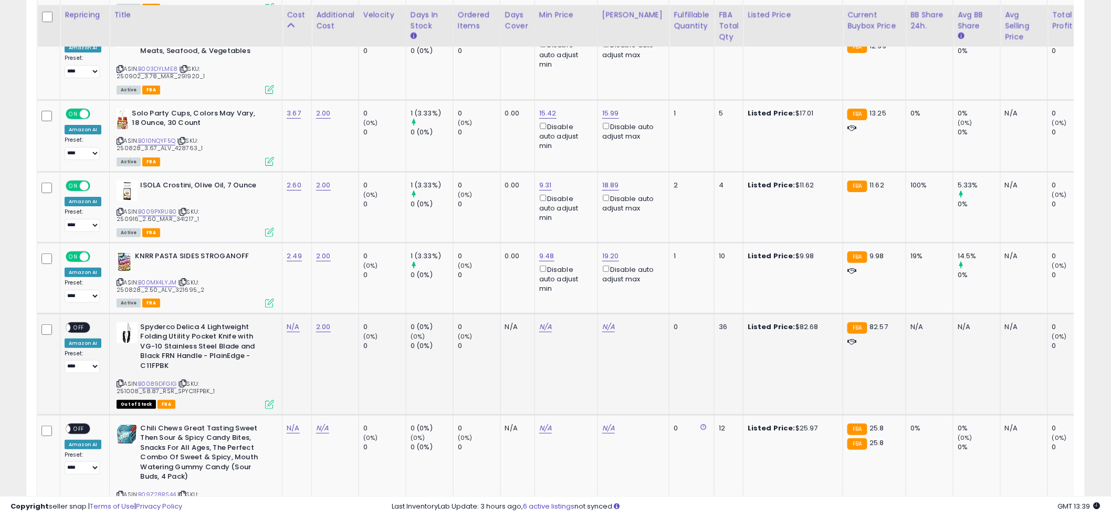
scroll to position [1659, 0]
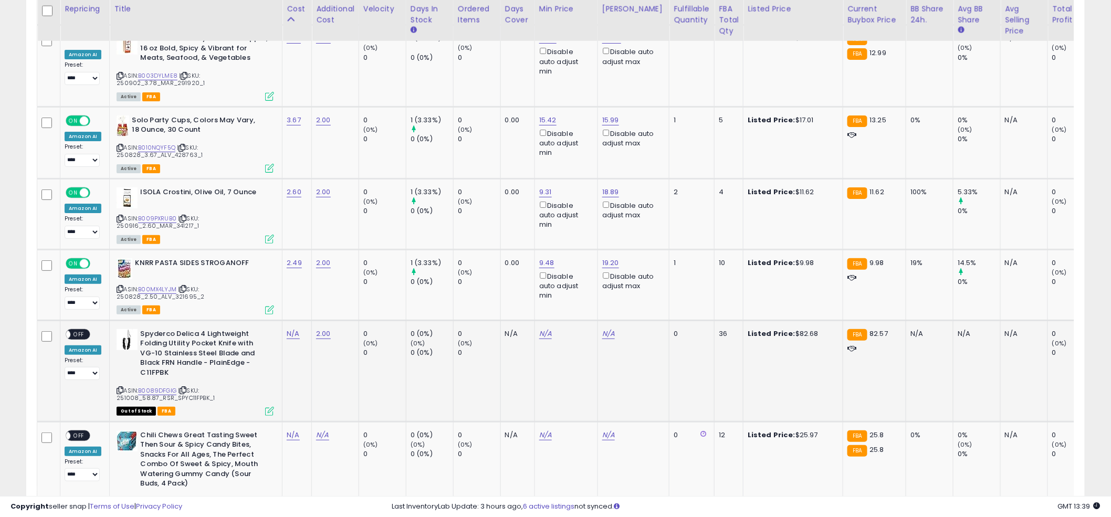
click at [314, 349] on td "2.00" at bounding box center [335, 370] width 47 height 101
click at [292, 329] on link "N/A" at bounding box center [293, 334] width 13 height 10
type input "*****"
click button "submit" at bounding box center [324, 291] width 18 height 16
click at [78, 330] on span "OFF" at bounding box center [78, 334] width 17 height 9
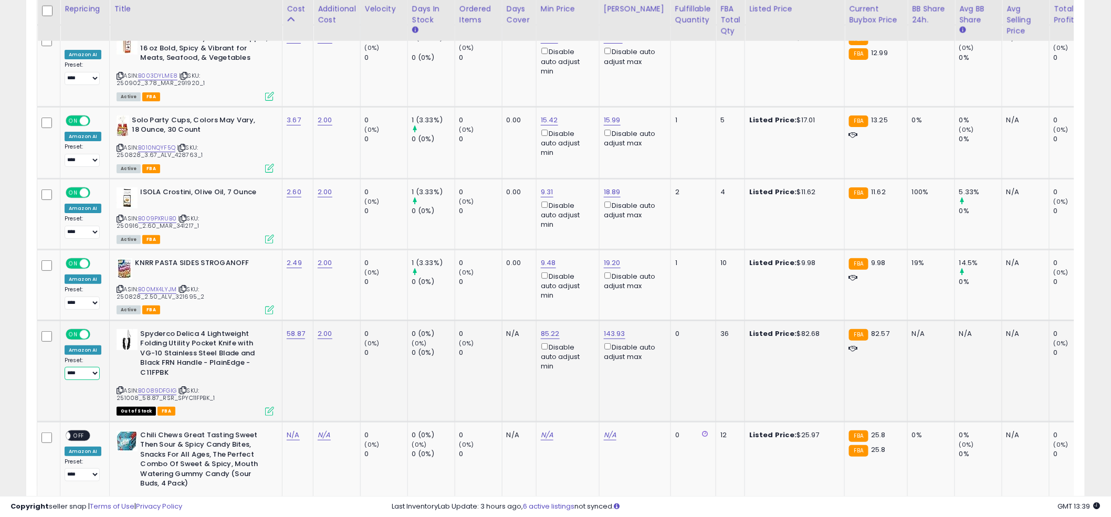
click at [79, 367] on select "**********" at bounding box center [82, 373] width 35 height 13
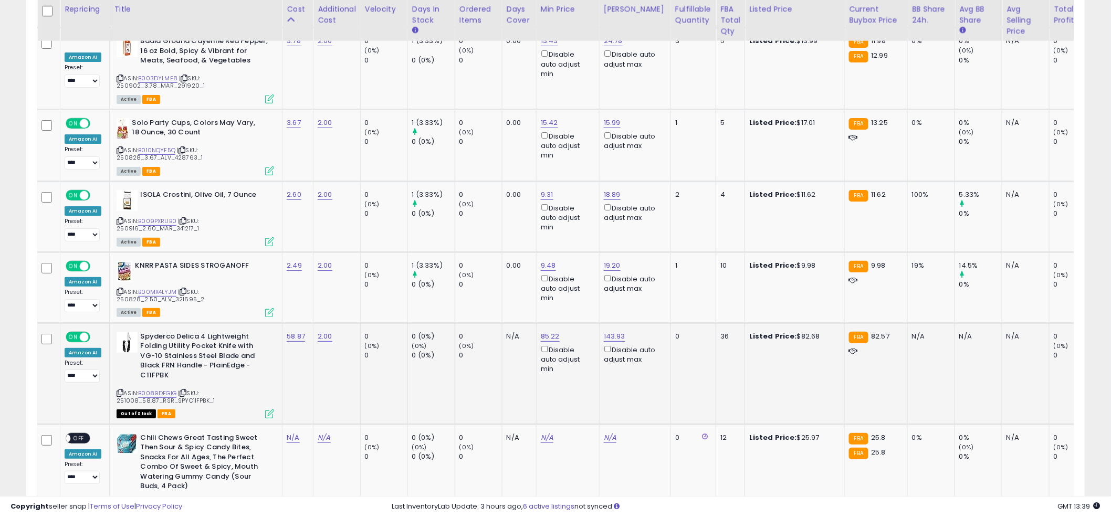
click at [118, 390] on icon at bounding box center [120, 393] width 7 height 6
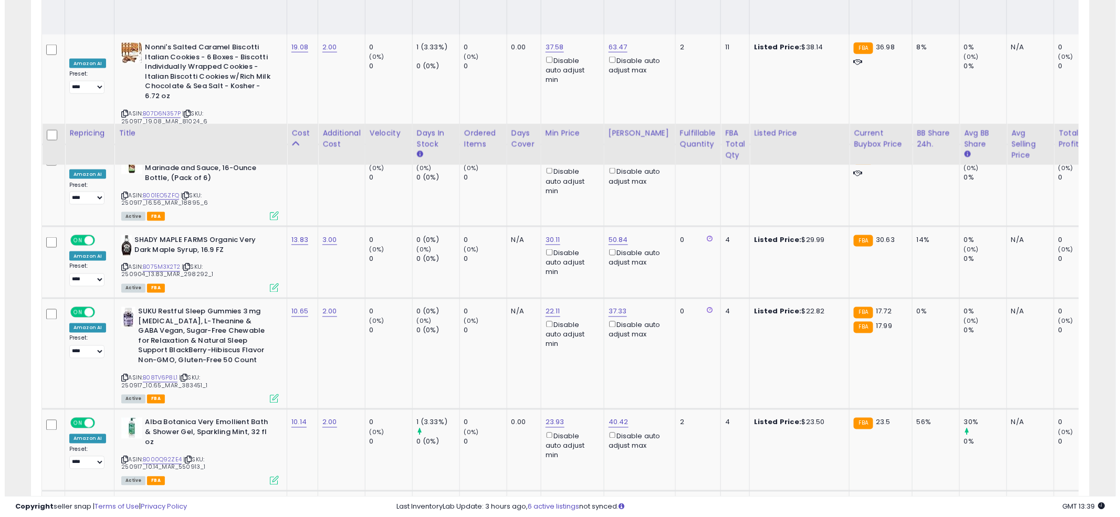
scroll to position [136, 0]
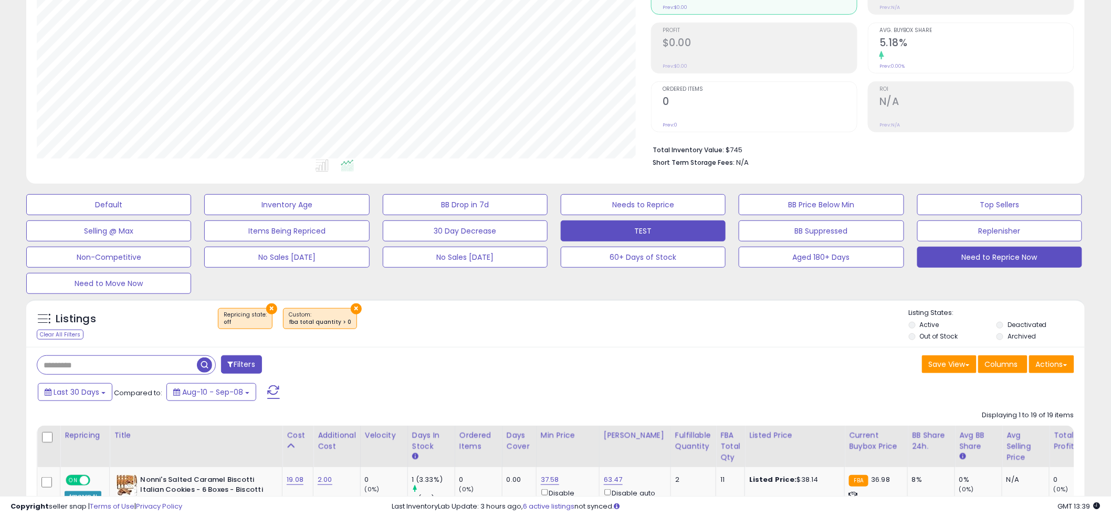
click at [622, 226] on button "TEST" at bounding box center [643, 230] width 165 height 21
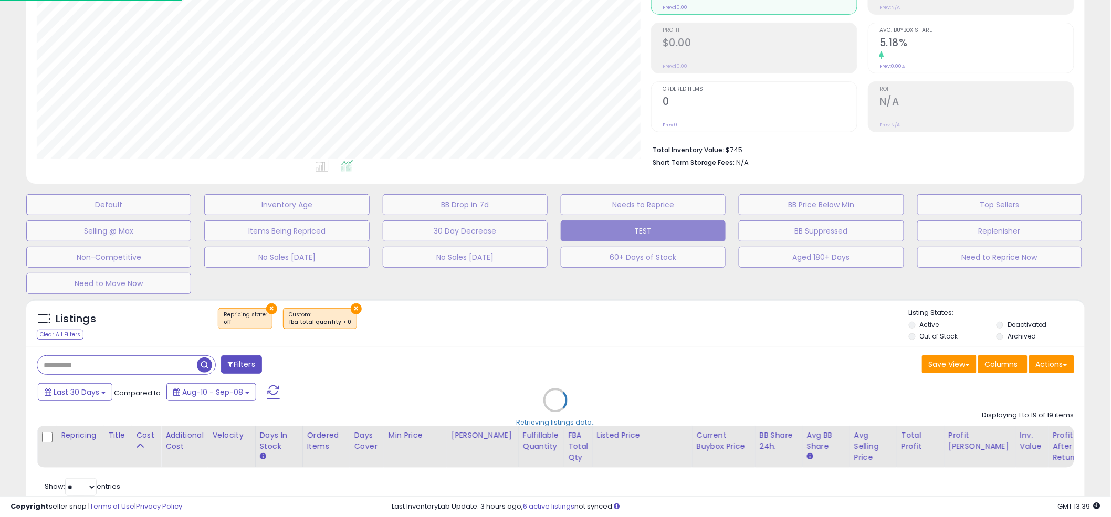
scroll to position [215, 620]
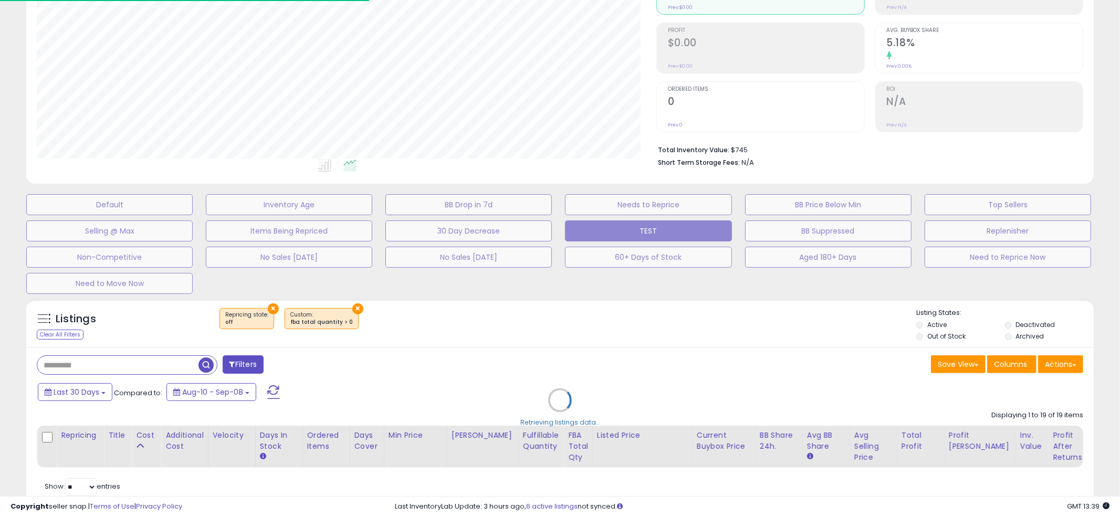
click at [98, 369] on div "Retrieving listings data.." at bounding box center [559, 408] width 1083 height 228
click at [79, 366] on div "Retrieving listings data.." at bounding box center [559, 408] width 1083 height 228
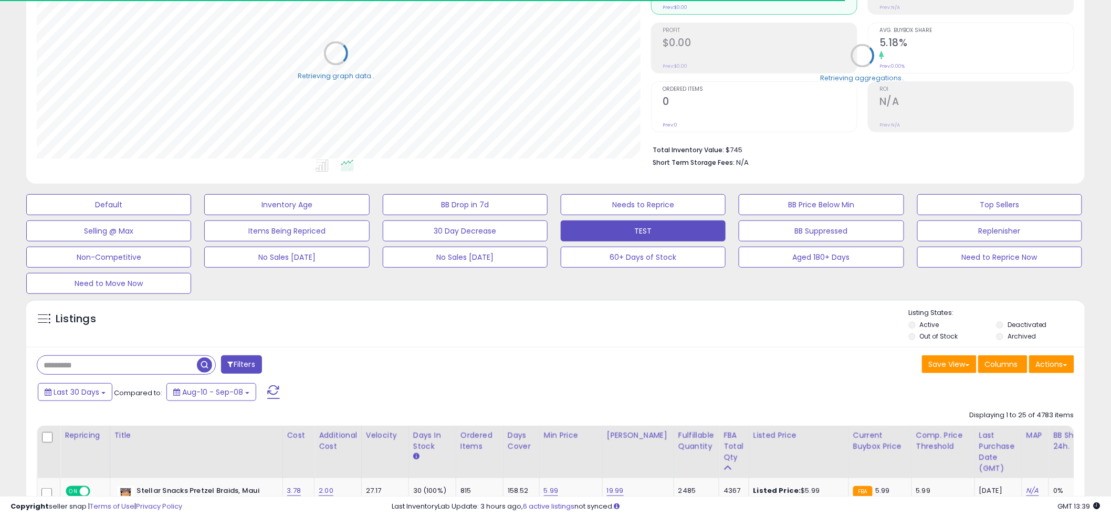
click at [79, 364] on input "text" at bounding box center [117, 365] width 160 height 18
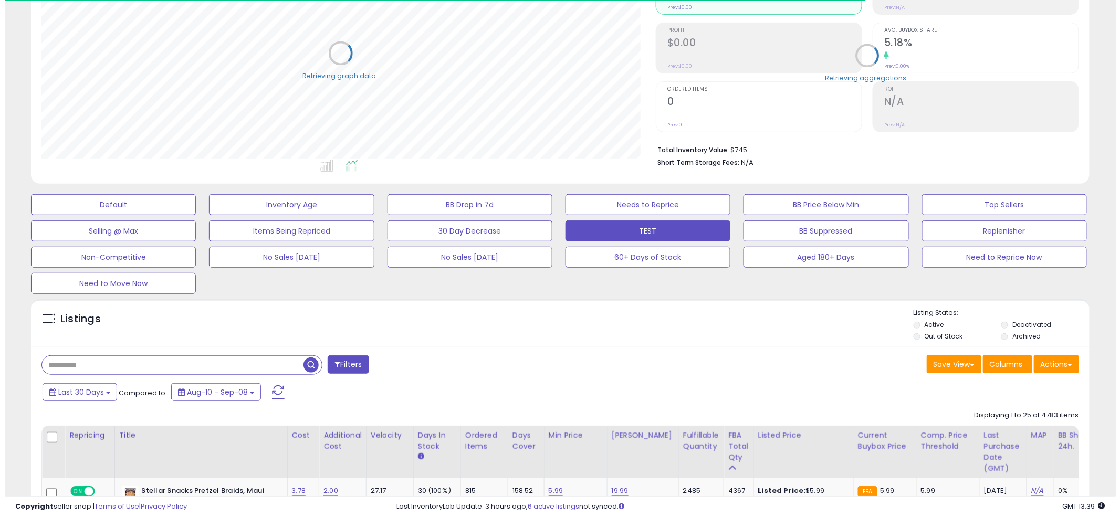
scroll to position [524732, 524332]
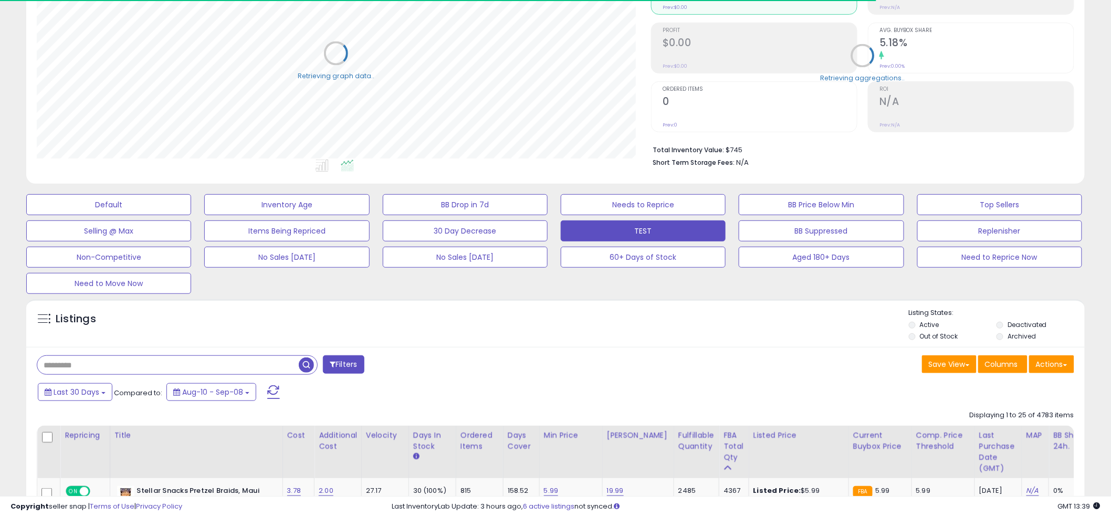
click at [79, 364] on input "text" at bounding box center [167, 365] width 261 height 18
paste input "**********"
type input "**********"
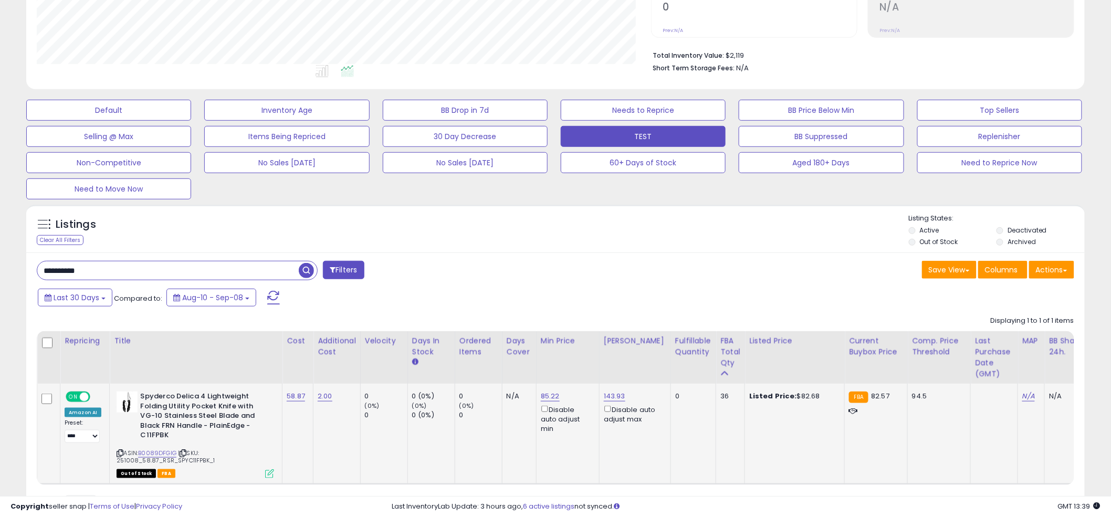
scroll to position [215, 614]
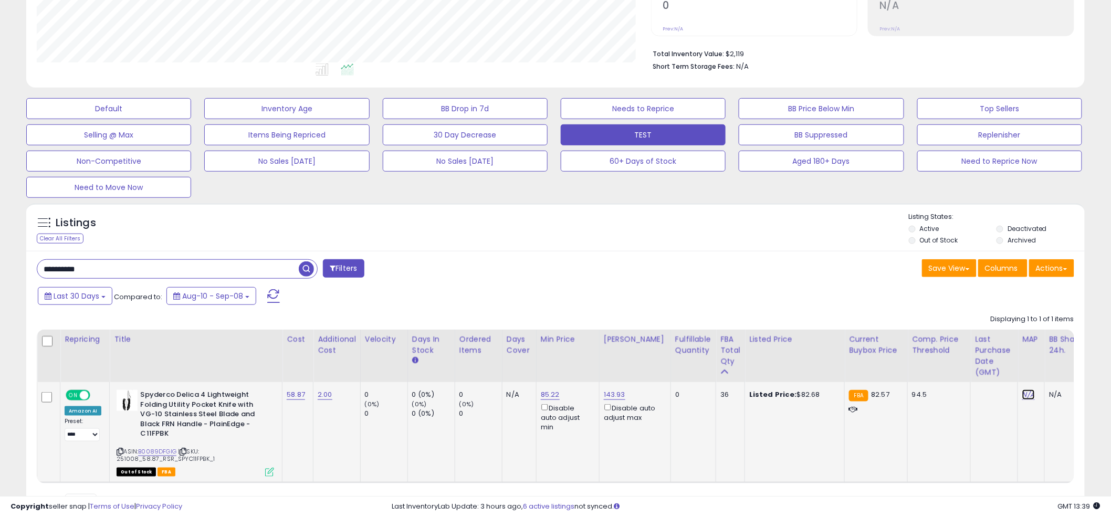
click at [1022, 397] on link "N/A" at bounding box center [1028, 395] width 13 height 10
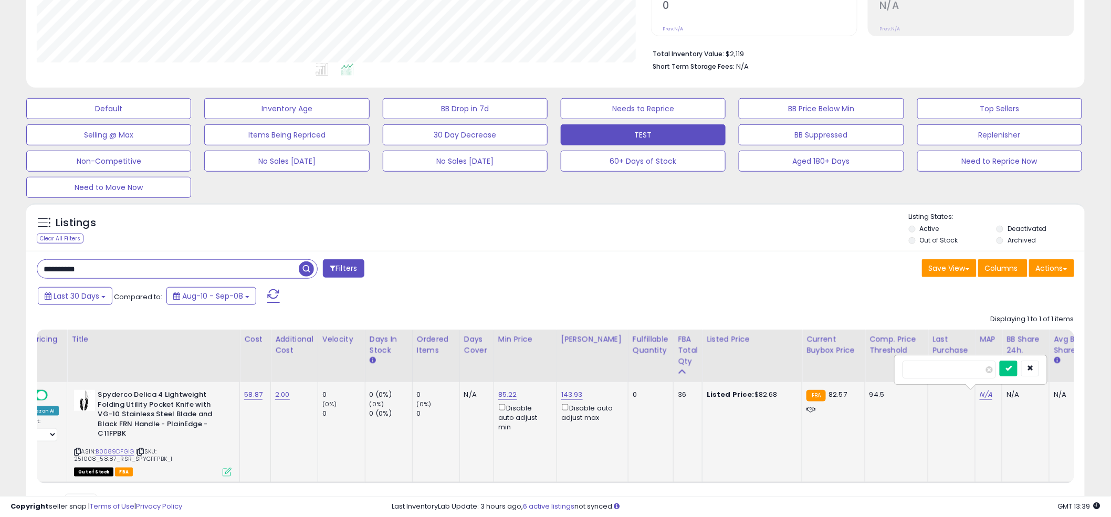
type input "****"
click button "submit" at bounding box center [1008, 369] width 18 height 16
drag, startPoint x: 130, startPoint y: 451, endPoint x: 161, endPoint y: 454, distance: 30.6
click at [161, 454] on div "ASIN: B0089DFGIG | SKU: 251008_58.87_RSR_SPYC11FPBK_1 Out of Stock FBA" at bounding box center [152, 433] width 157 height 86
copy span "SPYC11FPBK"
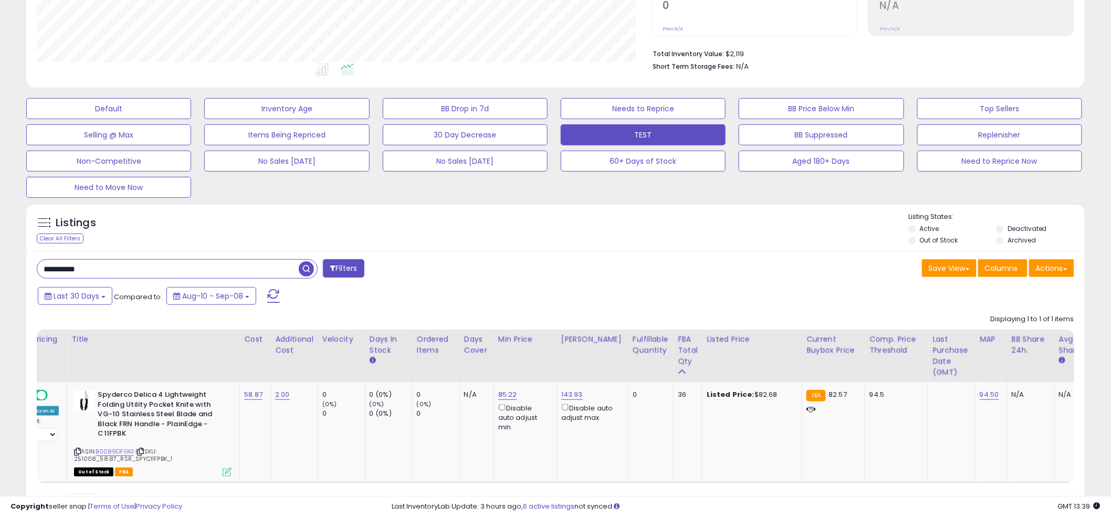
click at [542, 216] on div "Listings Clear All Filters Listing States:" at bounding box center [555, 230] width 1058 height 36
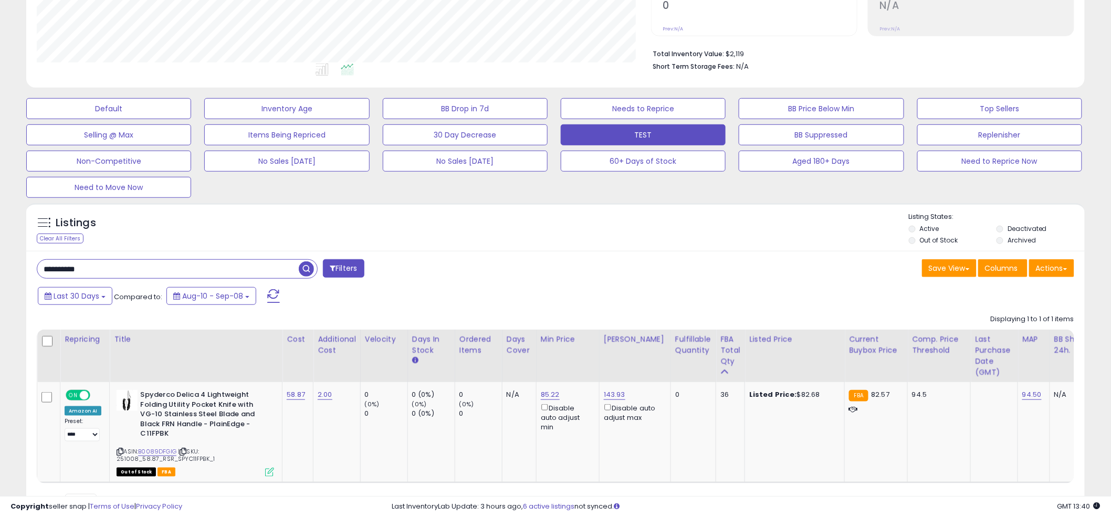
click at [558, 280] on div "Save View Save As New View Update Current View Columns Actions Import Export Vi…" at bounding box center [818, 269] width 527 height 20
click at [555, 217] on div "Listings Clear All Filters Listing States:" at bounding box center [555, 230] width 1058 height 36
click at [148, 280] on div "**********" at bounding box center [292, 269] width 527 height 21
click at [102, 267] on input "**********" at bounding box center [167, 269] width 261 height 18
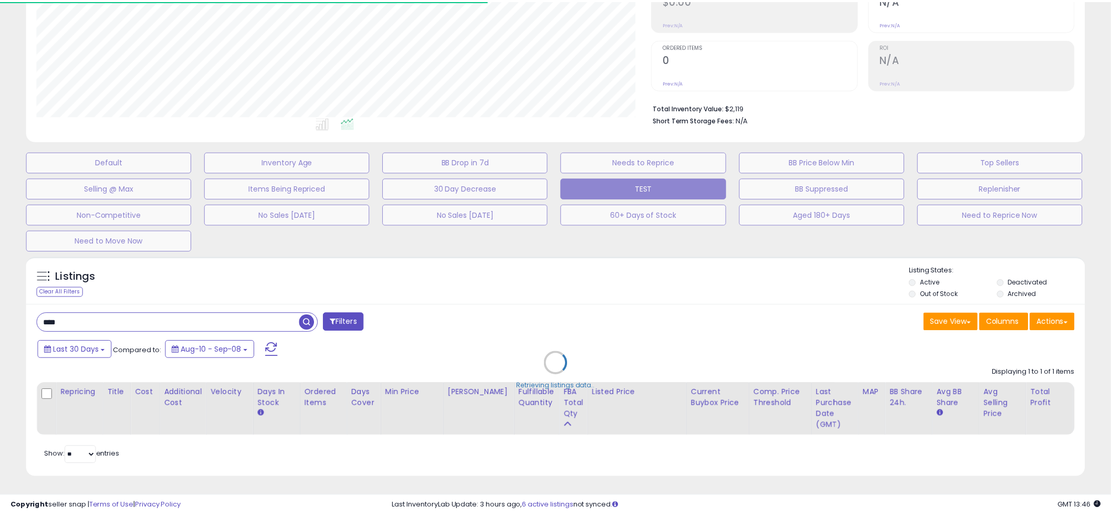
scroll to position [524732, 524332]
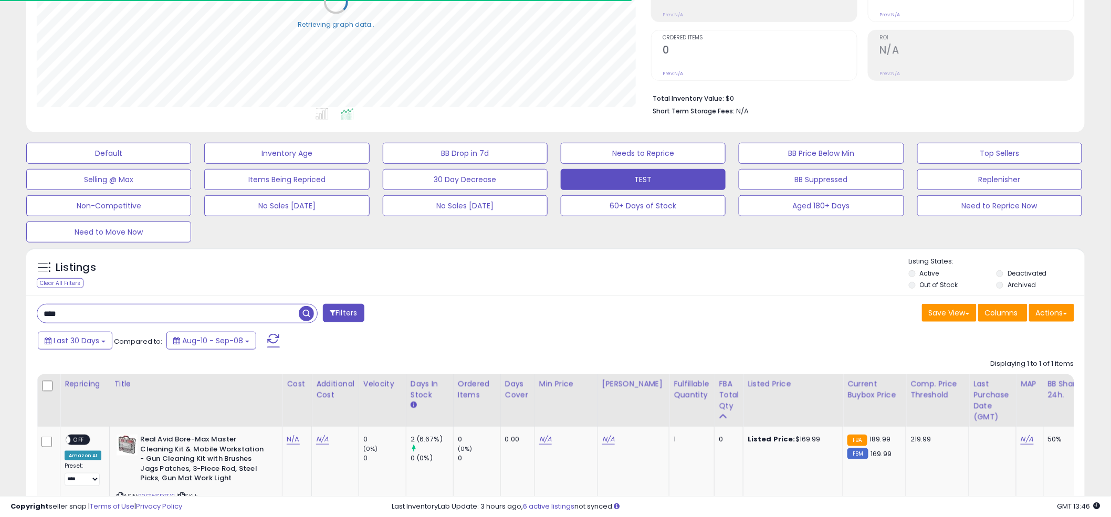
click at [570, 269] on div "Listings Clear All Filters Listing States:" at bounding box center [555, 275] width 1058 height 36
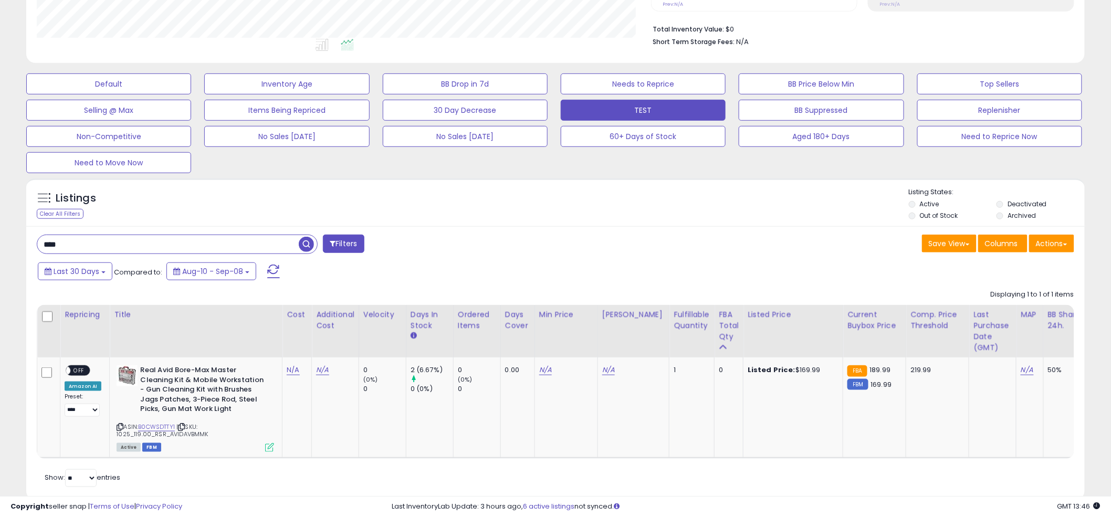
scroll to position [289, 0]
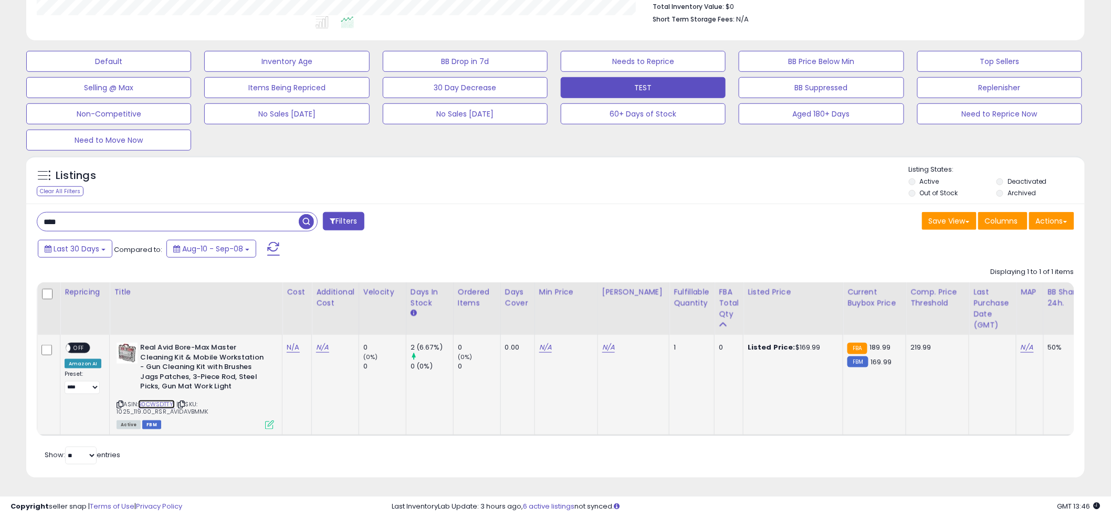
click at [157, 400] on link "B0CWSDTTY1" at bounding box center [156, 404] width 37 height 9
paste input "******"
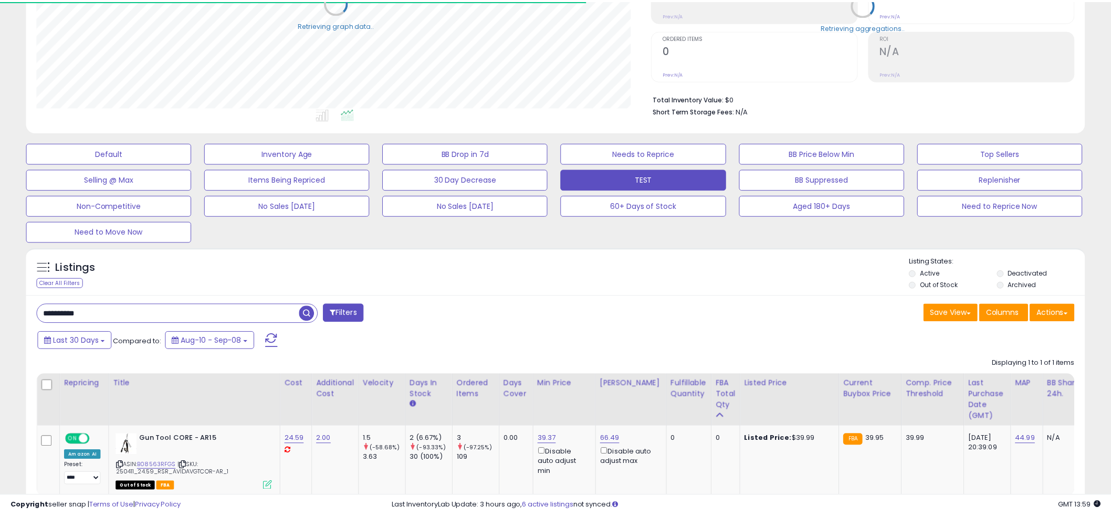
scroll to position [524732, 524332]
click at [555, 265] on div "Listings Clear All Filters Listing States:" at bounding box center [555, 275] width 1058 height 36
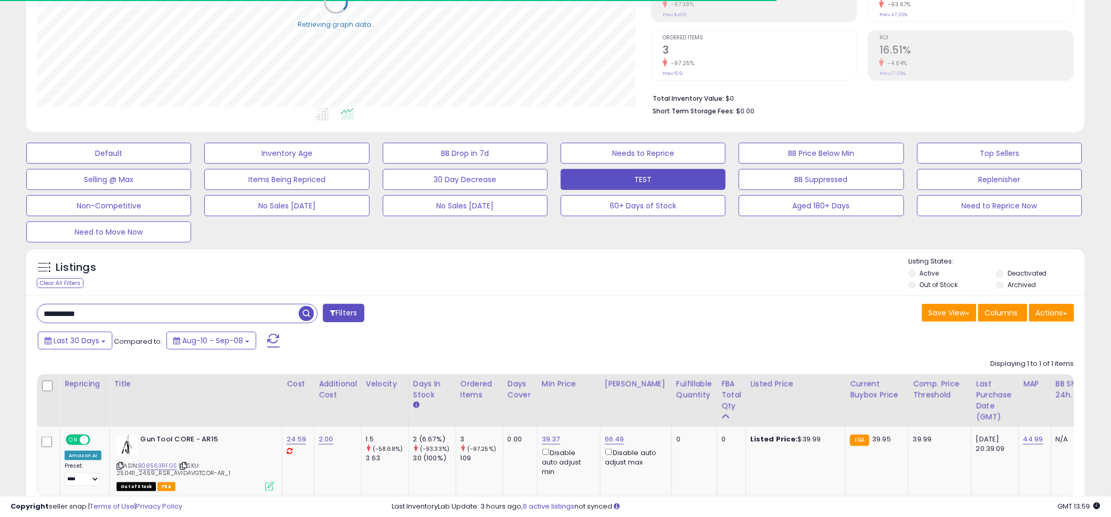
click at [548, 262] on div "Listings Clear All Filters Listing States:" at bounding box center [555, 275] width 1058 height 36
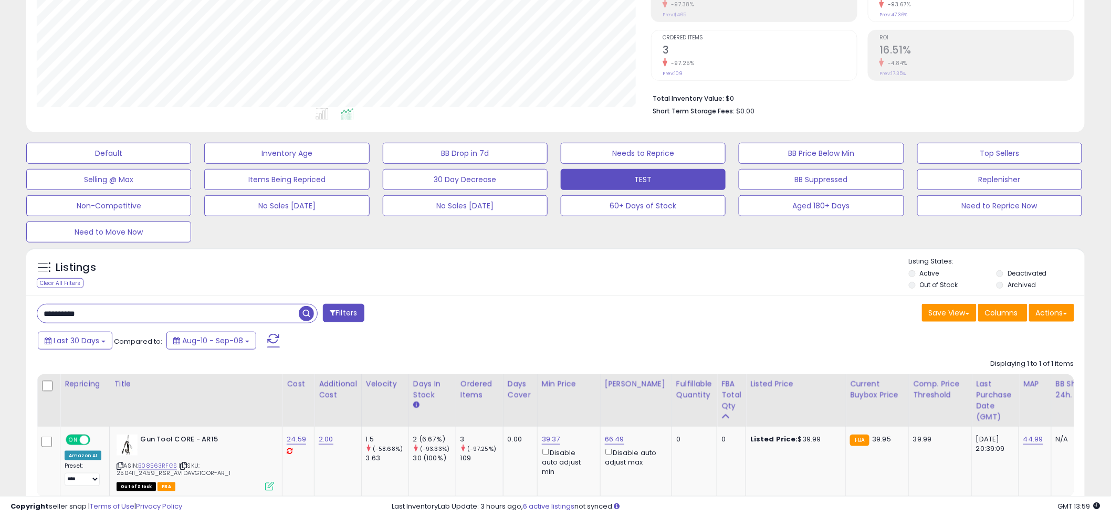
scroll to position [215, 614]
click at [551, 262] on div "Listings Clear All Filters Listing States:" at bounding box center [555, 275] width 1058 height 36
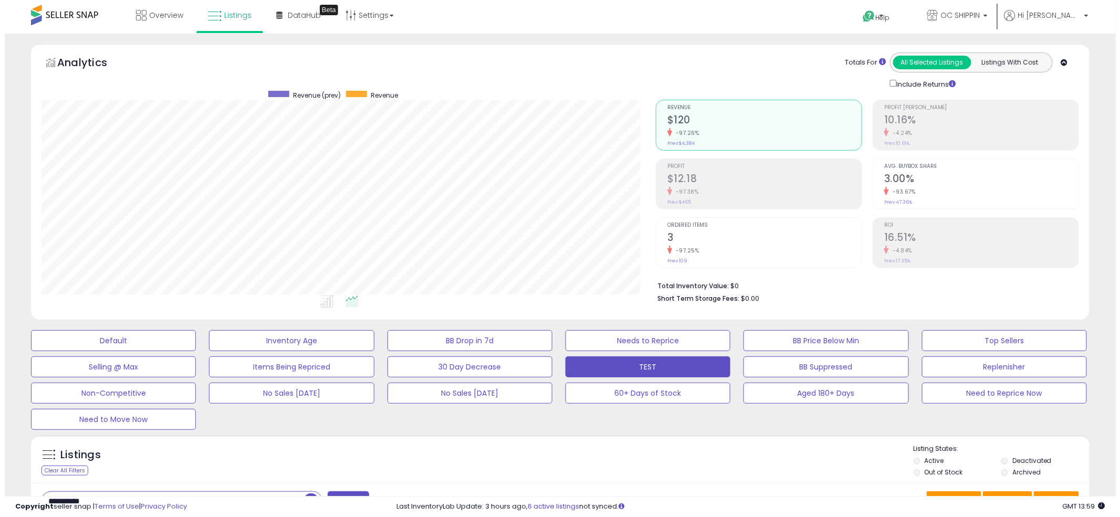
scroll to position [0, 0]
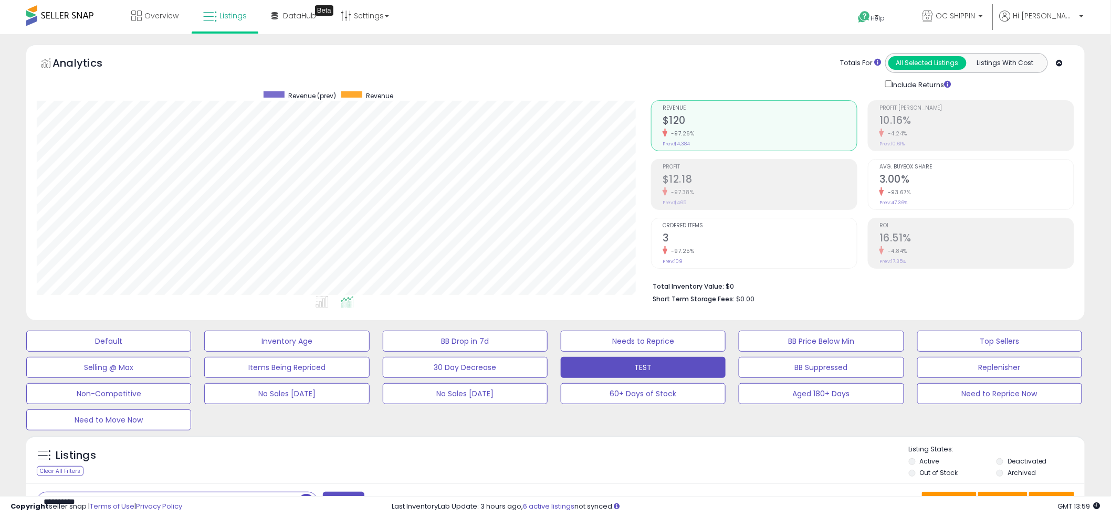
click at [666, 246] on icon at bounding box center [664, 250] width 5 height 8
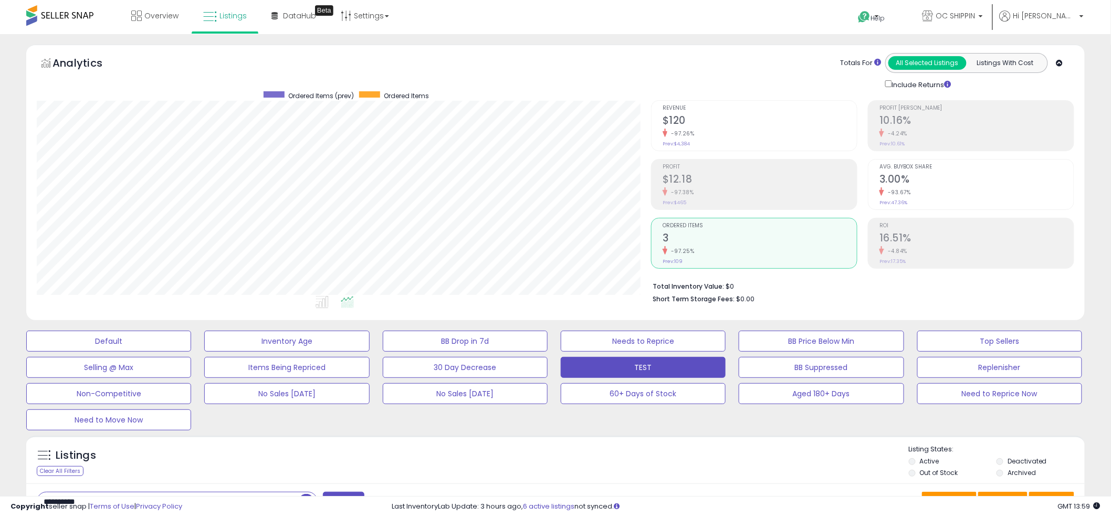
scroll to position [524732, 524332]
click at [595, 50] on div "Analytics Totals For All Selected Listings Listings With Cost Include Returns" at bounding box center [555, 183] width 1058 height 276
click at [554, 57] on div "Analytics Totals For All Selected Listings Listings With Cost Include Returns" at bounding box center [555, 71] width 1037 height 37
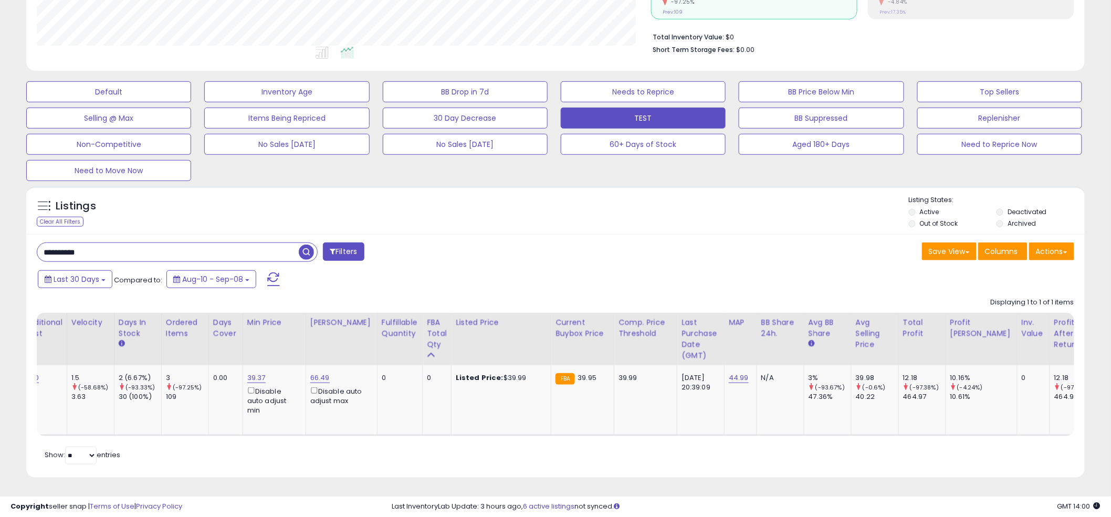
scroll to position [0, 140]
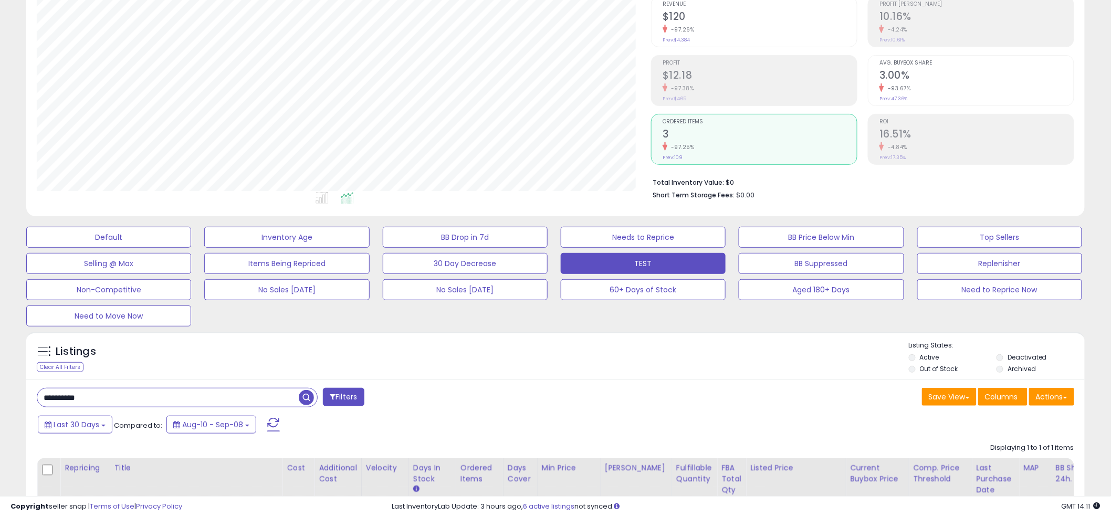
click at [149, 398] on input "**********" at bounding box center [167, 397] width 261 height 18
type input "*********"
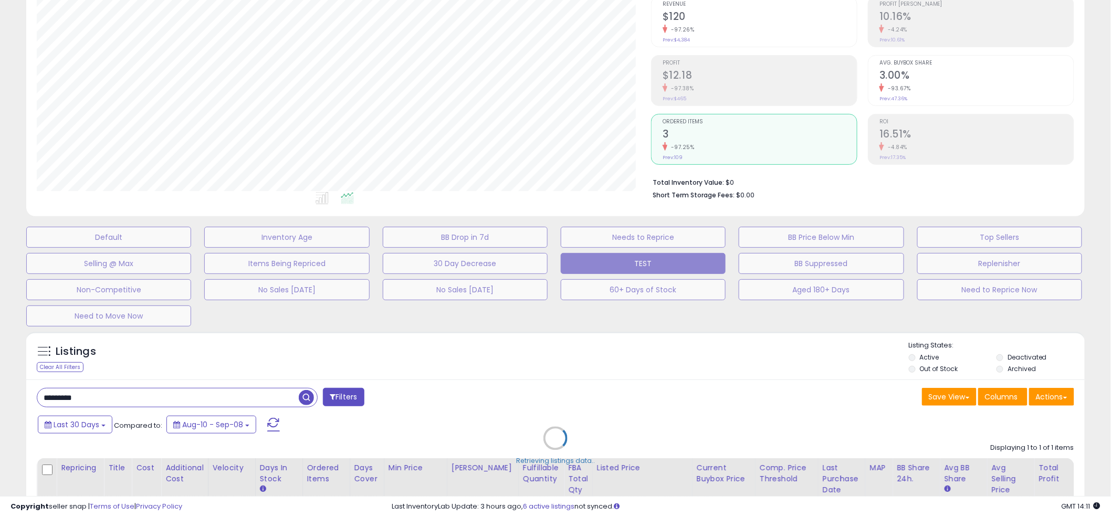
scroll to position [215, 620]
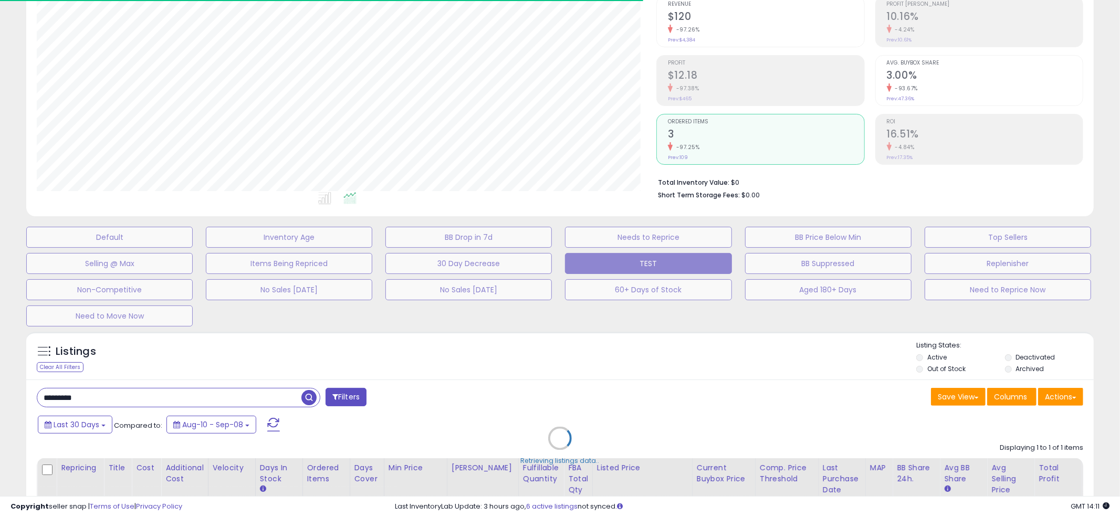
click at [563, 354] on div "Retrieving listings data.." at bounding box center [559, 446] width 1083 height 239
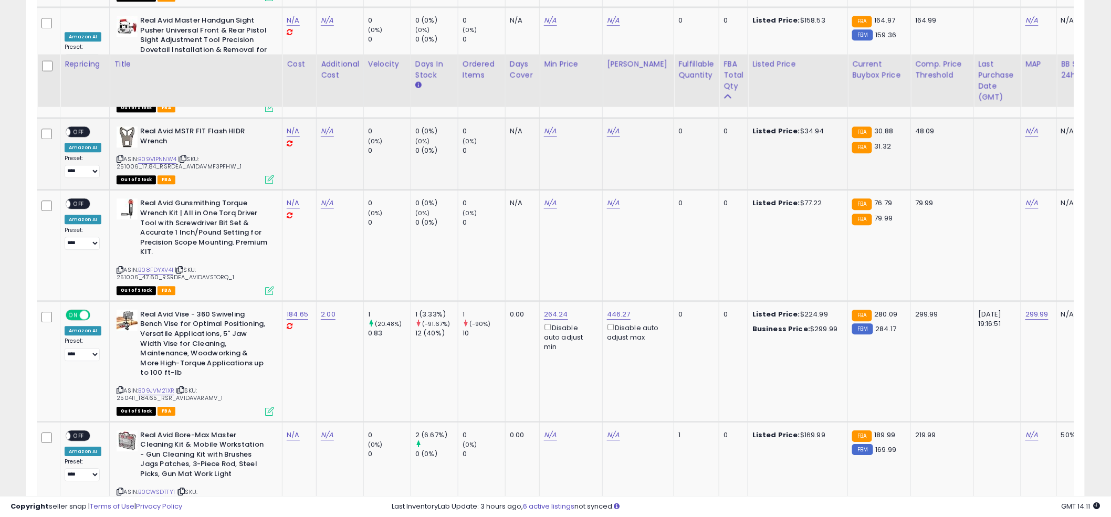
scroll to position [1159, 0]
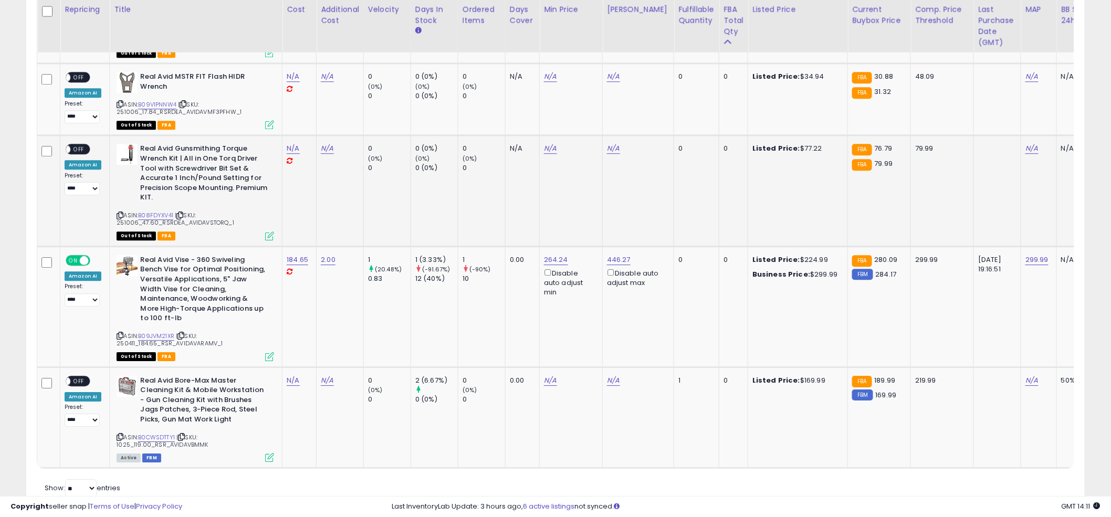
click at [545, 202] on td "N/A" at bounding box center [571, 190] width 63 height 111
click at [549, 194] on td "N/A" at bounding box center [571, 190] width 63 height 111
click at [550, 185] on td "N/A" at bounding box center [571, 190] width 63 height 111
click at [549, 181] on td "N/A" at bounding box center [571, 190] width 63 height 111
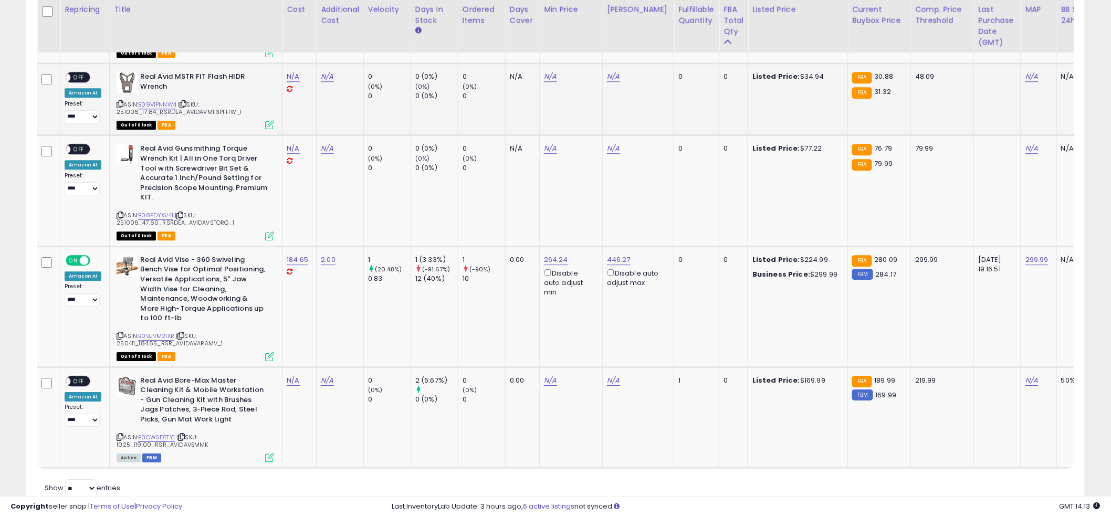
click at [541, 111] on td "N/A" at bounding box center [571, 100] width 63 height 72
click at [548, 199] on td "N/A" at bounding box center [571, 190] width 63 height 111
click at [151, 418] on div "ASIN: B0CWSDTTY1 | SKU: 1025_119.00_RSR_AVIDAVBMMK Active FBM" at bounding box center [195, 419] width 157 height 86
click at [154, 433] on link "B0CWSDTTY1" at bounding box center [156, 437] width 37 height 9
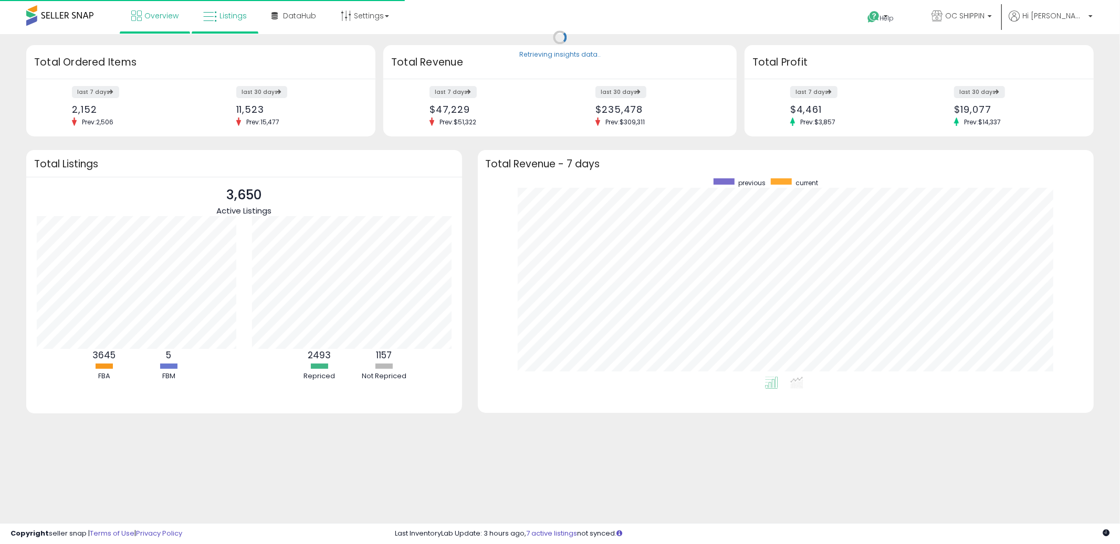
scroll to position [198, 595]
click at [218, 23] on link "Listings" at bounding box center [224, 15] width 59 height 31
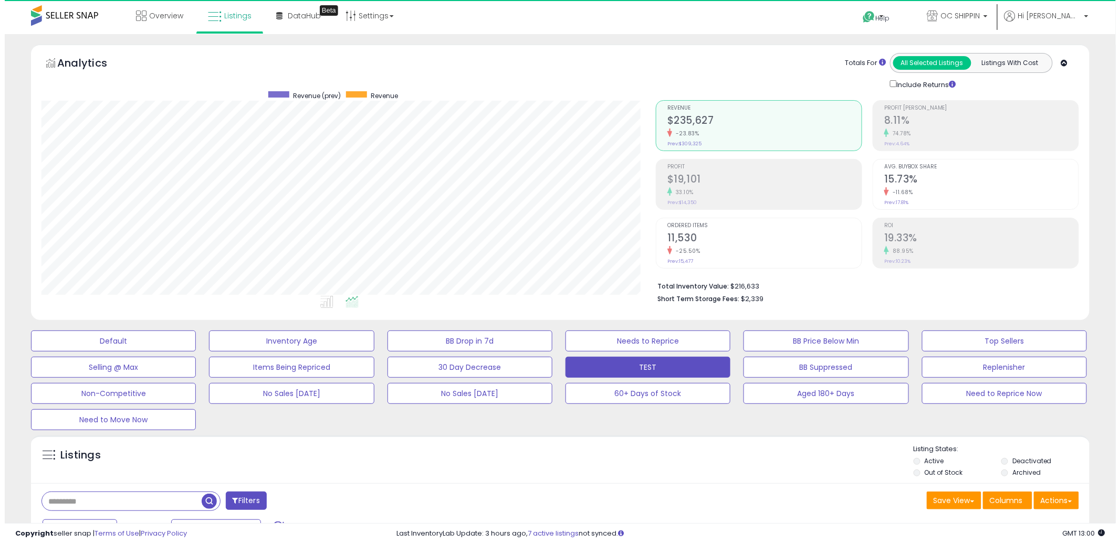
scroll to position [215, 614]
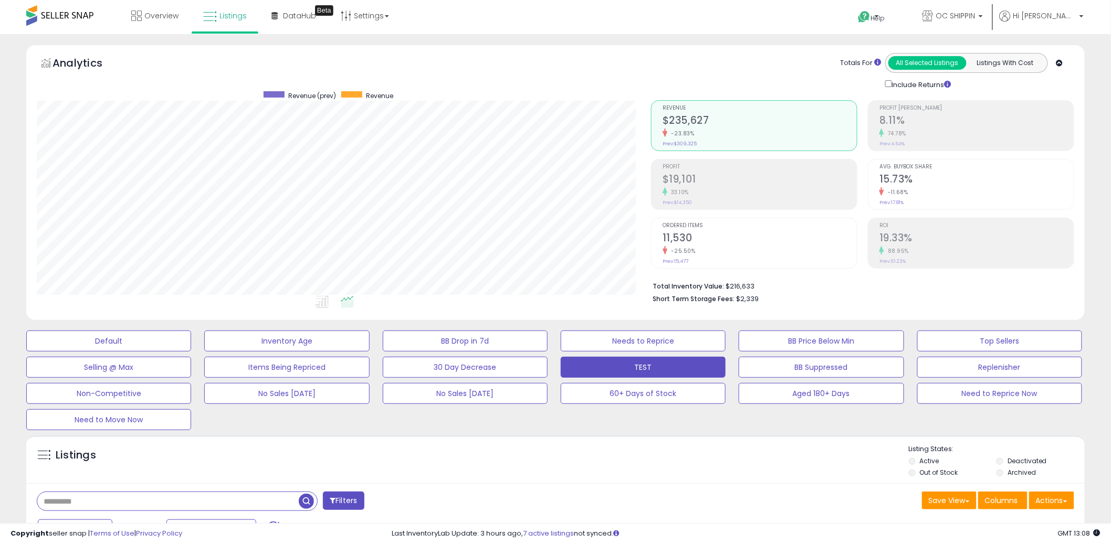
paste input "**********"
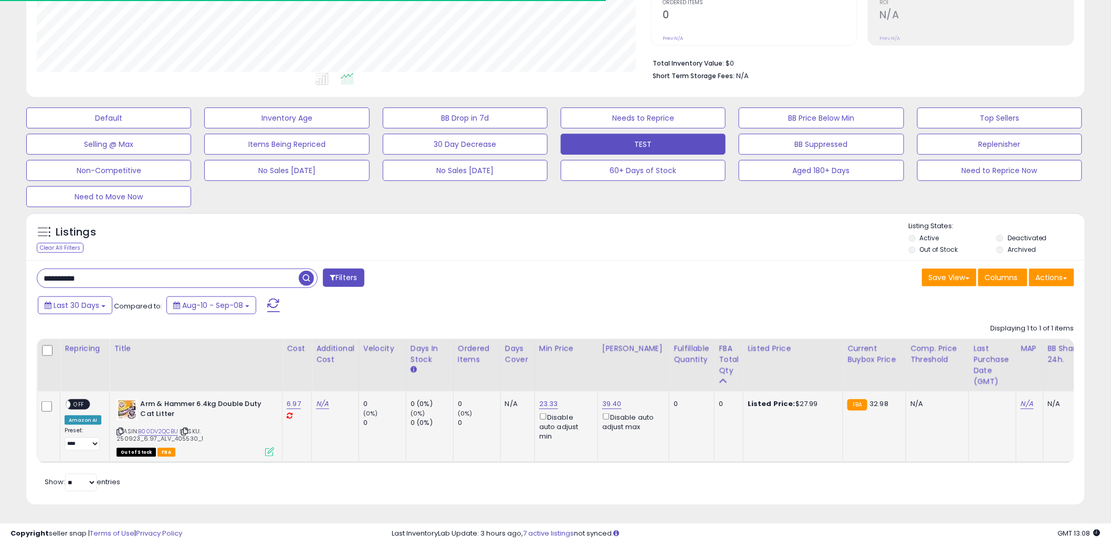
scroll to position [232, 0]
click at [546, 260] on div "**********" at bounding box center [555, 382] width 1058 height 245
click at [148, 427] on link "B00DV2QCBU" at bounding box center [158, 431] width 40 height 9
click at [630, 229] on div "Listings Clear All Filters Listing States:" at bounding box center [555, 240] width 1058 height 36
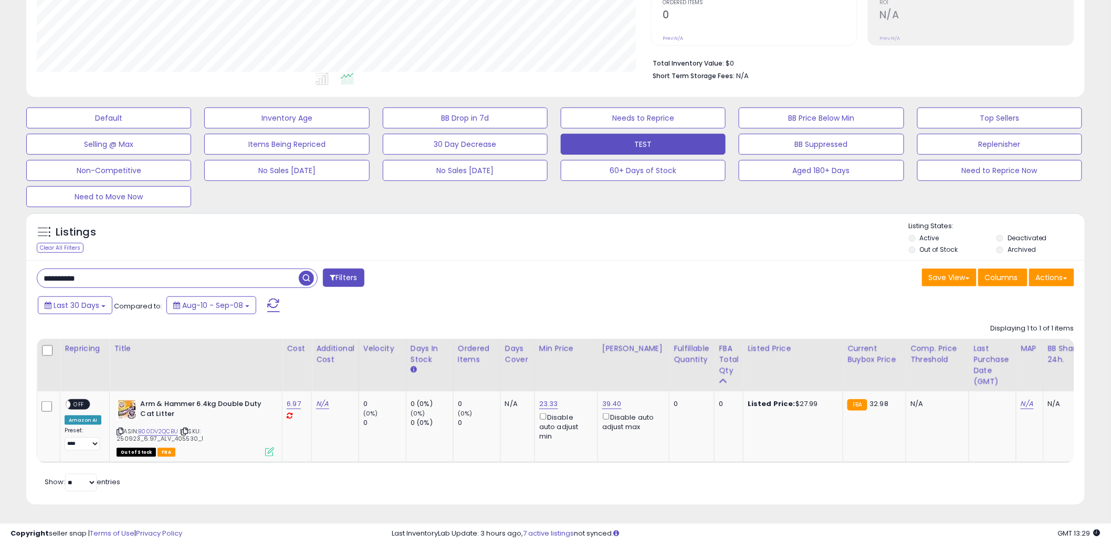
click at [124, 260] on div "**********" at bounding box center [555, 382] width 1058 height 245
click at [110, 283] on div "**********" at bounding box center [555, 382] width 1058 height 245
click at [108, 276] on input "**********" at bounding box center [167, 278] width 261 height 18
type input "******"
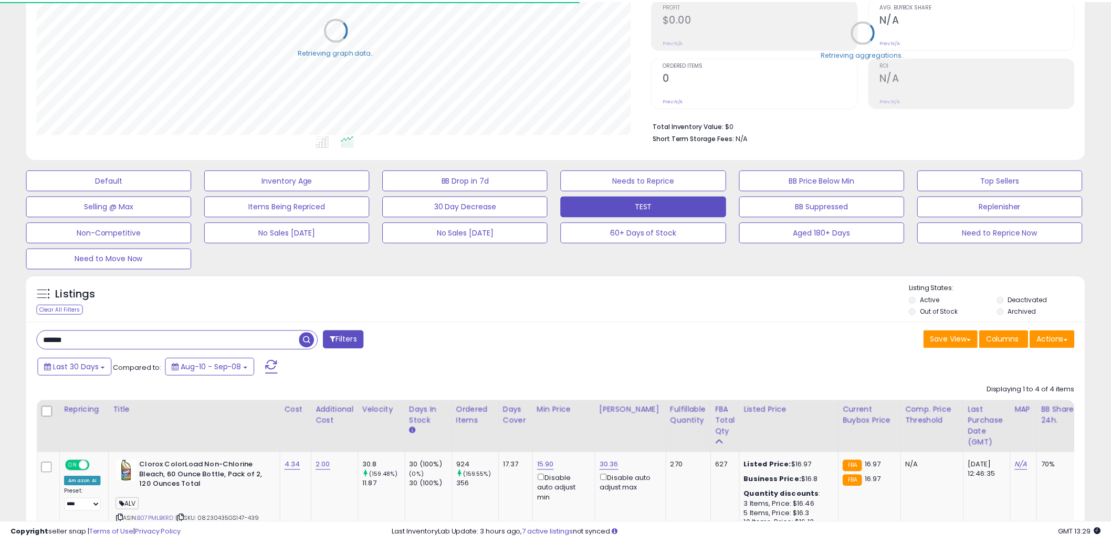
scroll to position [524732, 524332]
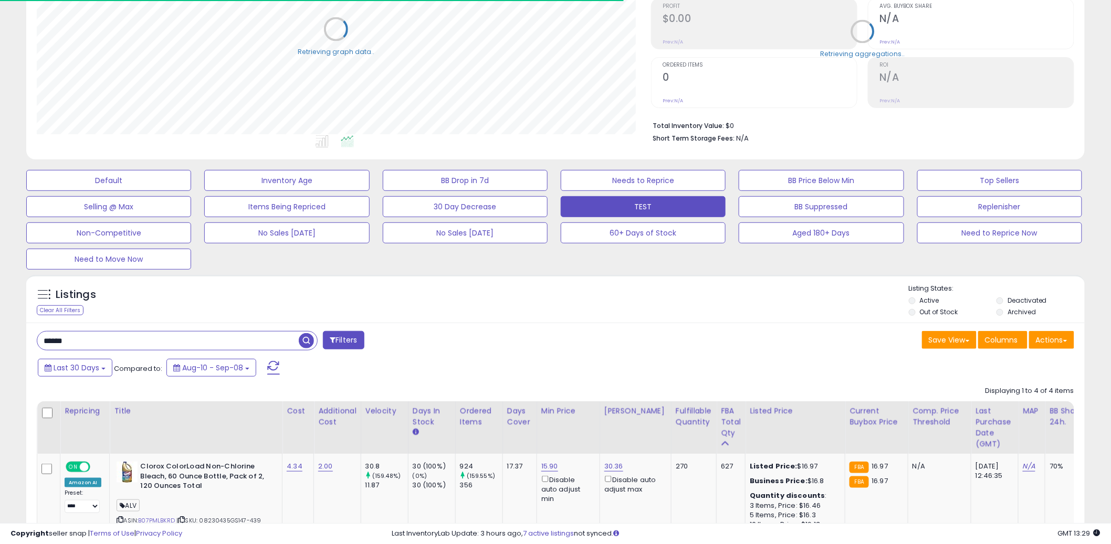
click at [558, 303] on div "Listings Clear All Filters Listing States:" at bounding box center [555, 302] width 1058 height 36
click at [539, 299] on div "Listings Clear All Filters Listing States:" at bounding box center [555, 302] width 1058 height 36
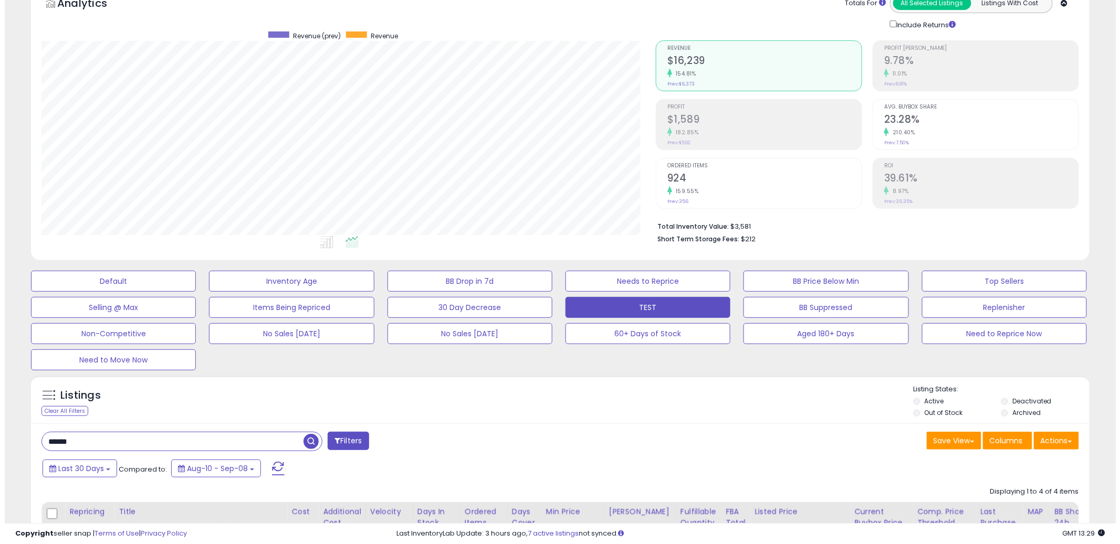
scroll to position [59, 0]
click at [708, 193] on div "159.55%" at bounding box center [759, 192] width 194 height 10
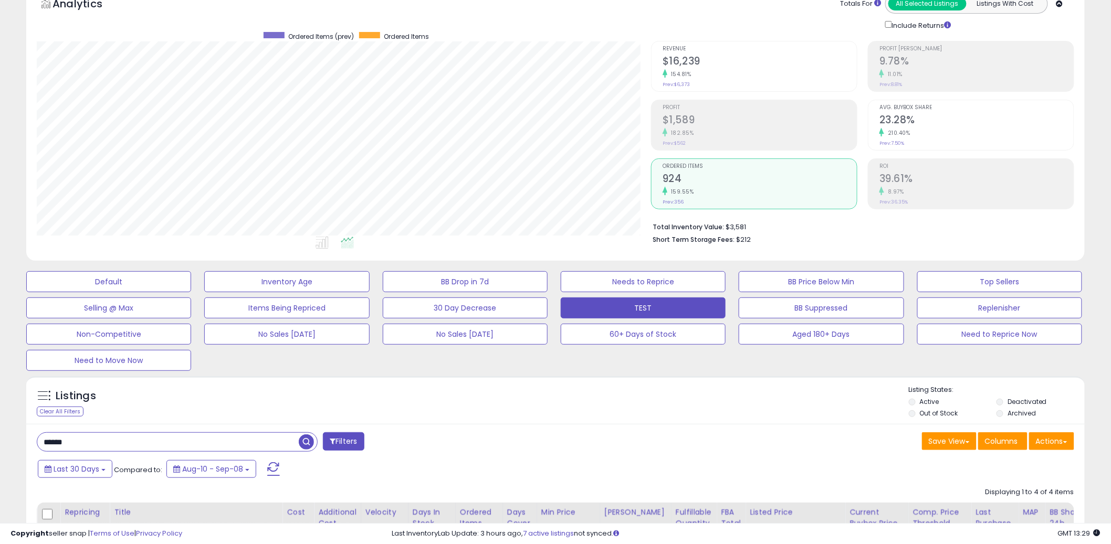
scroll to position [524732, 524332]
click at [526, 398] on div "Listings Clear All Filters Listing States:" at bounding box center [555, 403] width 1058 height 36
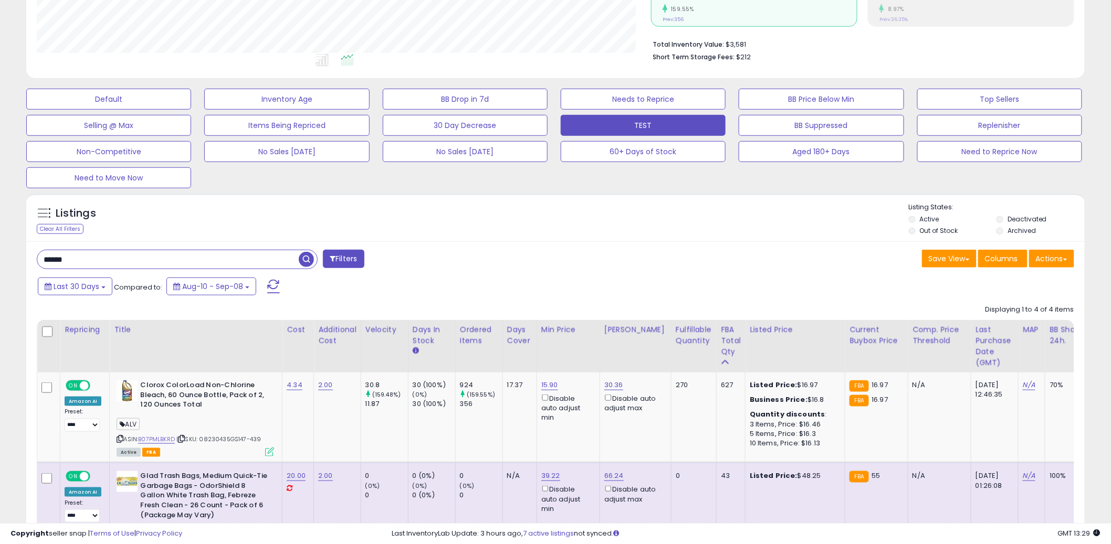
scroll to position [260, 0]
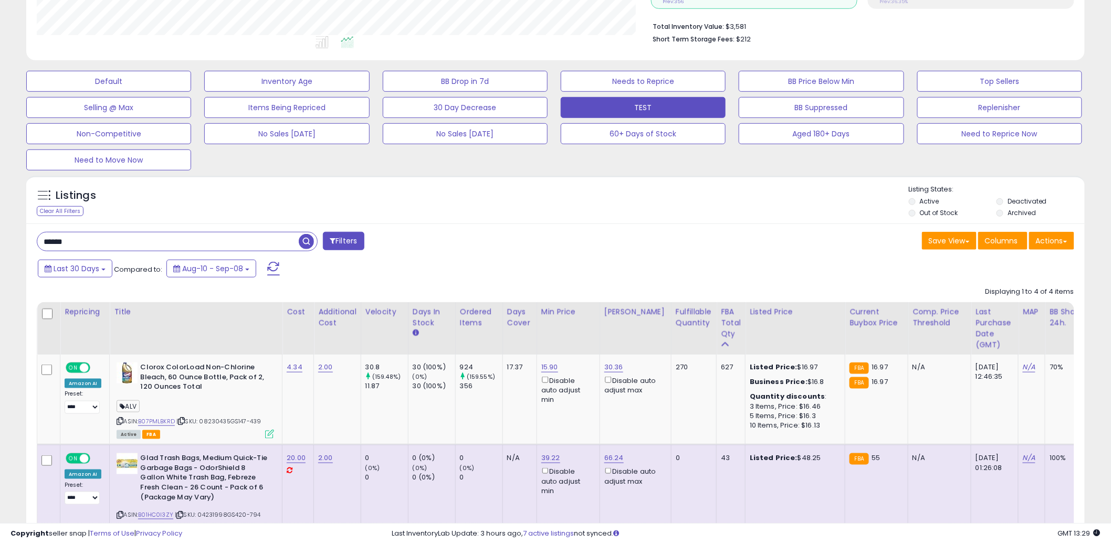
click at [548, 260] on div "Last 30 Days Compared to: Aug-10 - Sep-08" at bounding box center [424, 270] width 778 height 24
click at [551, 247] on div "****** Filters" at bounding box center [292, 242] width 527 height 21
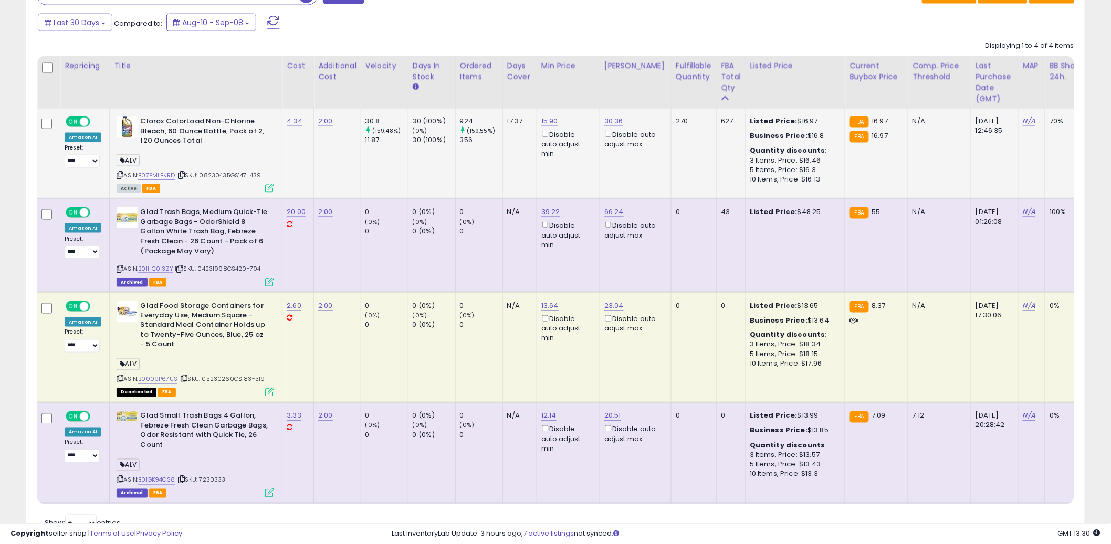
scroll to position [506, 0]
click at [119, 175] on icon at bounding box center [120, 176] width 7 height 6
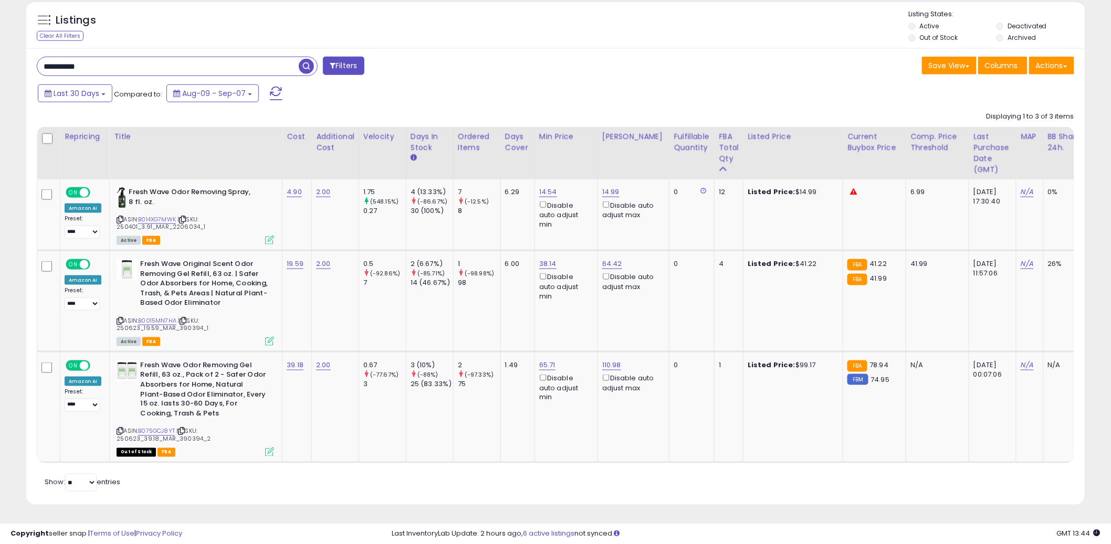
scroll to position [215, 614]
